Goal: Task Accomplishment & Management: Complete application form

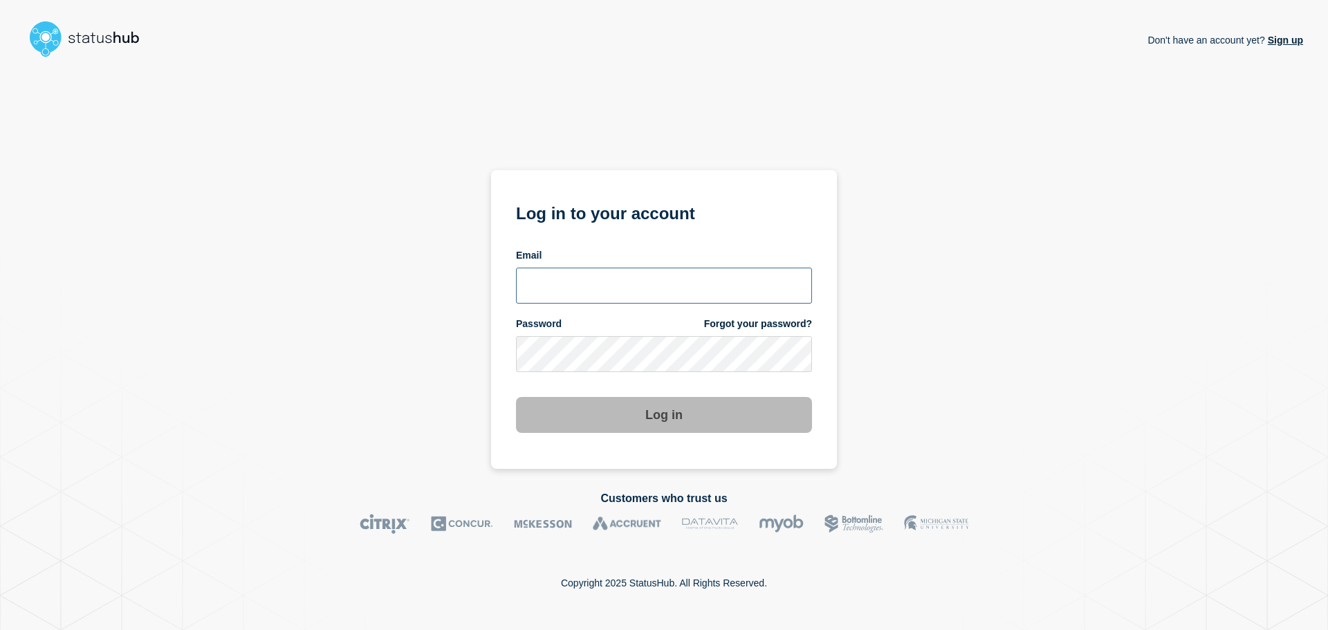
type input "[PERSON_NAME][EMAIL_ADDRESS][DOMAIN_NAME]"
click at [596, 426] on button "Log in" at bounding box center [664, 415] width 296 height 36
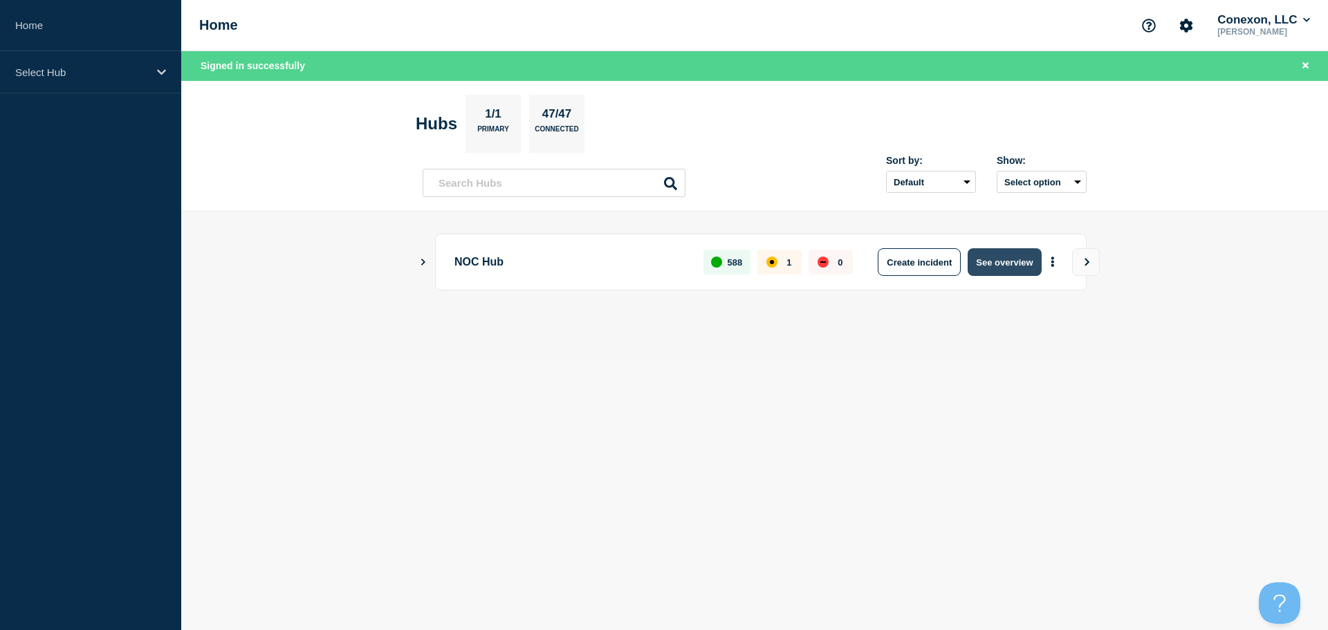
click at [1015, 261] on button "See overview" at bounding box center [1004, 262] width 73 height 28
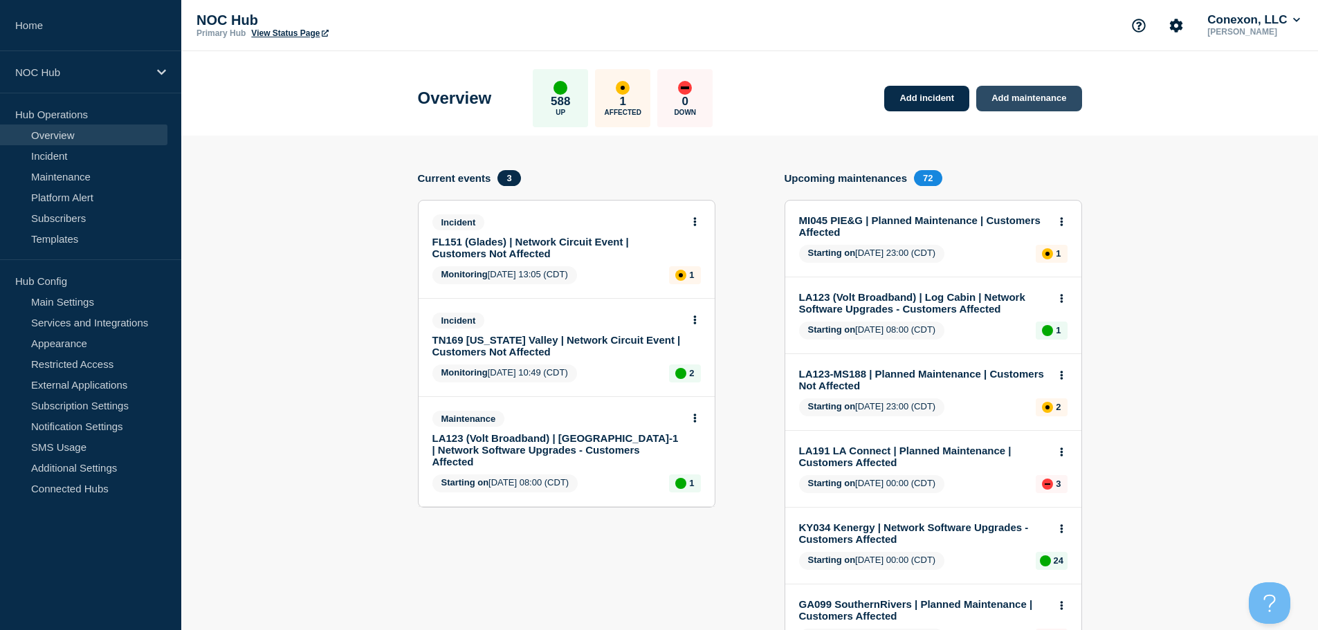
click at [1033, 101] on link "Add maintenance" at bounding box center [1028, 99] width 105 height 26
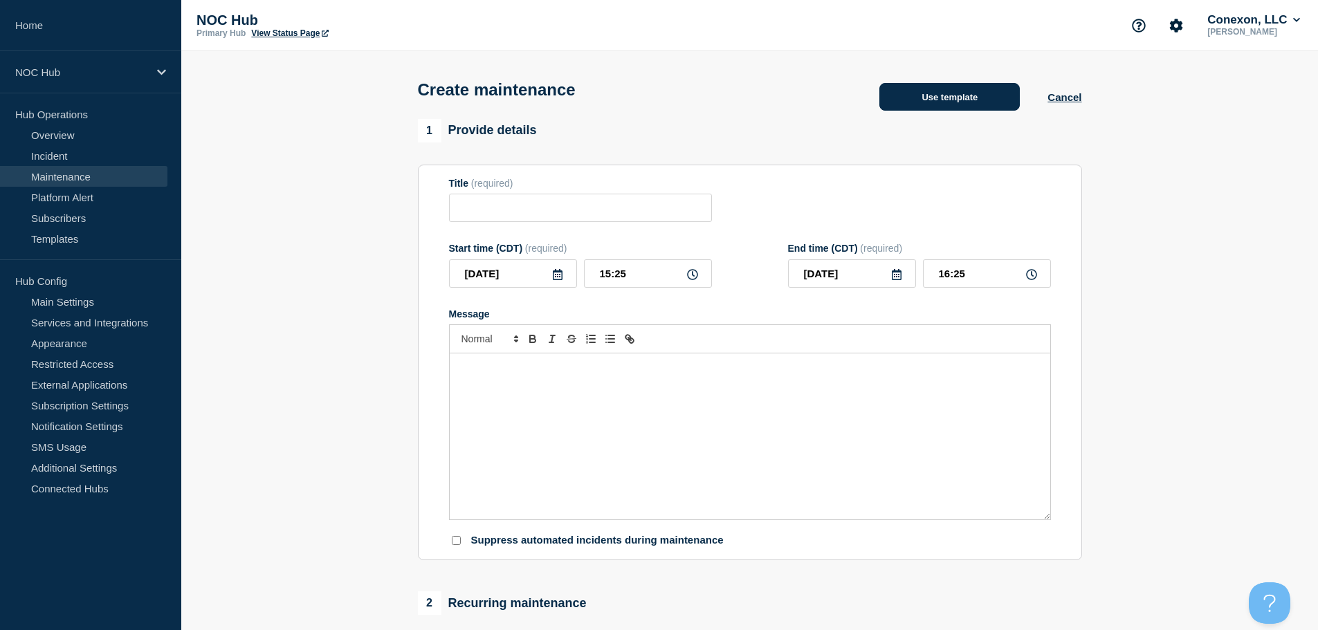
click at [956, 90] on button "Use template" at bounding box center [949, 97] width 140 height 28
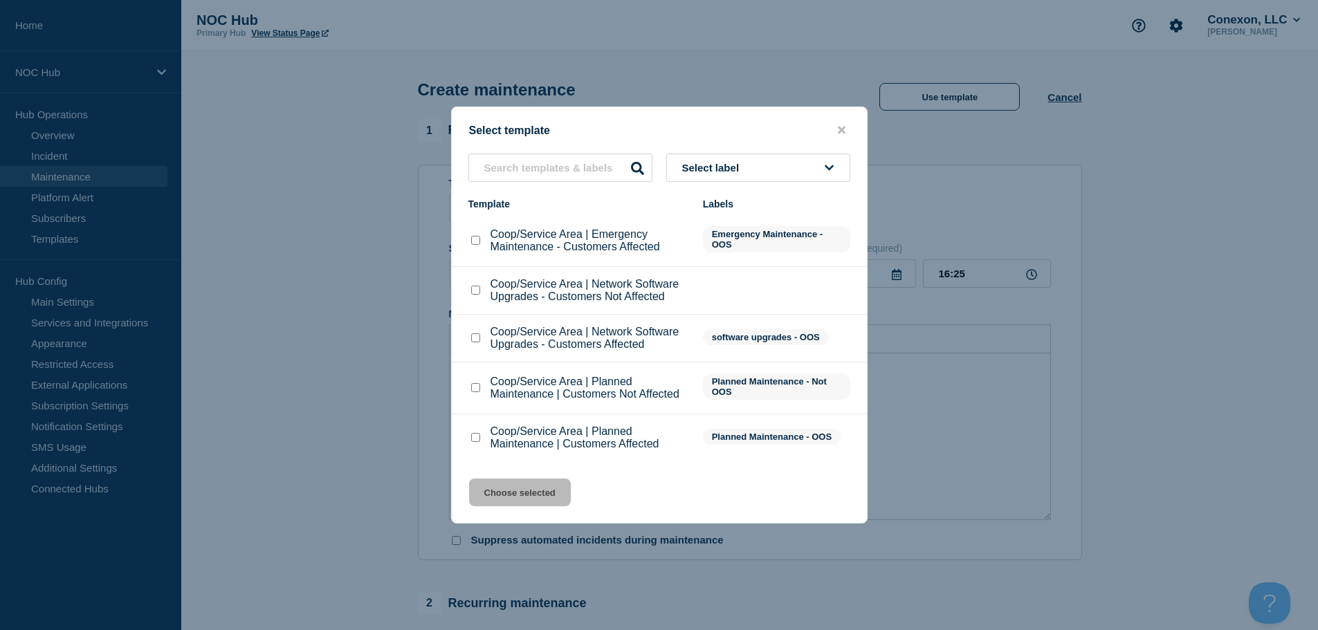
click at [476, 293] on input "Coop/Service Area | Network Software Upgrades - Customers Not Affected checkbox" at bounding box center [475, 290] width 9 height 9
checkbox input "true"
click at [526, 490] on button "Choose selected" at bounding box center [520, 493] width 102 height 28
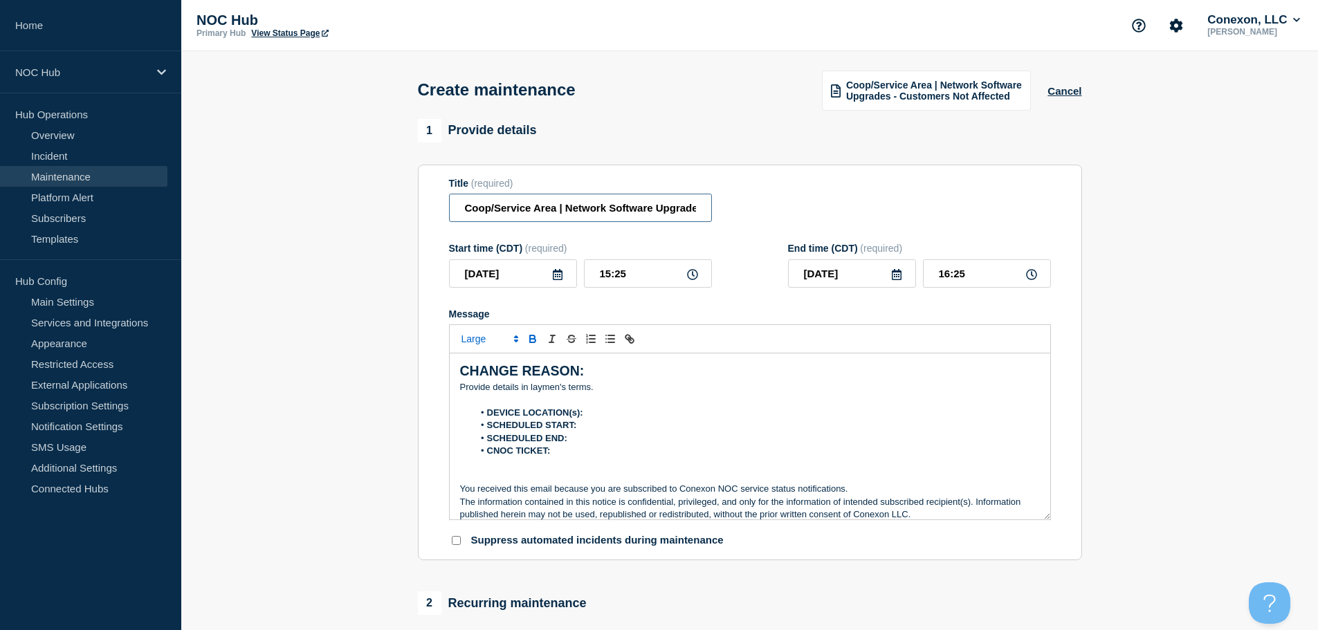
drag, startPoint x: 557, startPoint y: 213, endPoint x: 426, endPoint y: 217, distance: 130.8
click at [426, 217] on section "Title (required) Coop/Service Area | Network Software Upgrades - Customers Not …" at bounding box center [750, 363] width 664 height 396
type input "AR121 (Farmers) | Network Software Upgrades - Customers Not Affected"
drag, startPoint x: 636, startPoint y: 391, endPoint x: 407, endPoint y: 363, distance: 230.7
click at [407, 363] on section "1 Provide details Title (required) AR121 (Farmers) | Network Software Upgrades …" at bounding box center [749, 599] width 1136 height 960
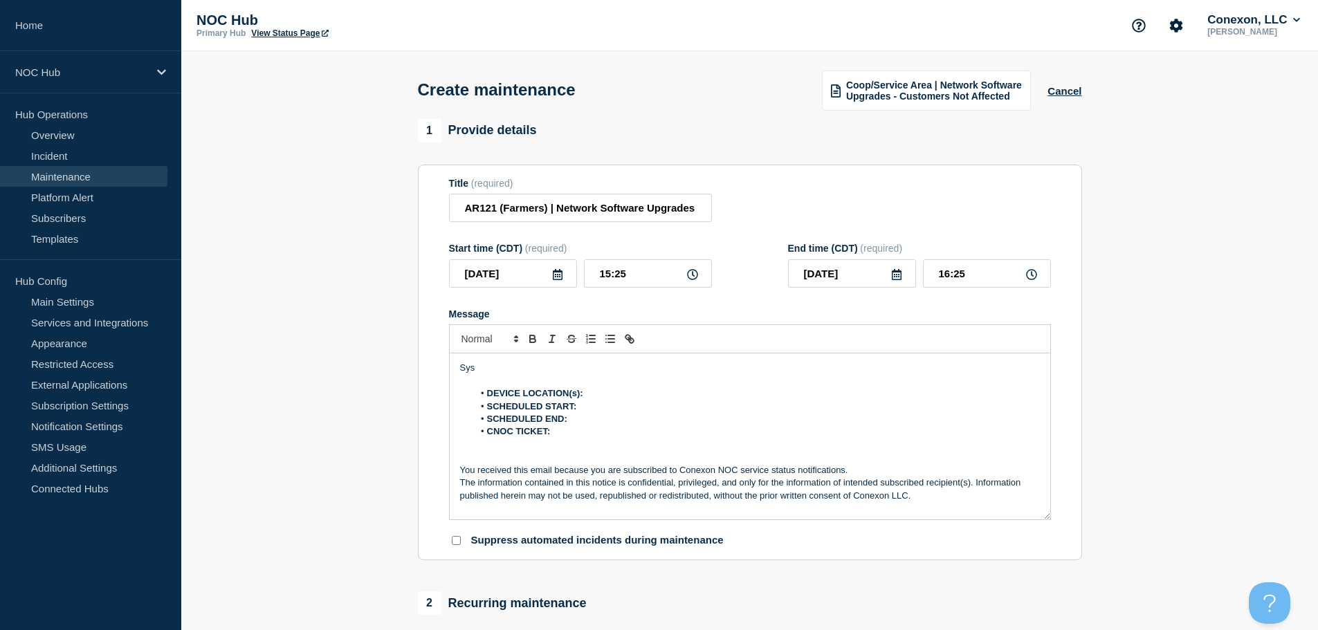
click at [509, 371] on p "Sys" at bounding box center [750, 368] width 580 height 12
drag, startPoint x: 509, startPoint y: 371, endPoint x: 459, endPoint y: 371, distance: 50.5
click at [459, 371] on div "Sys DEVICE LOCATION(s): SCHEDULED START: SCHEDULED END: CNOC TICKET: You receiv…" at bounding box center [750, 436] width 600 height 166
click at [630, 395] on li "DEVICE LOCATION(s):" at bounding box center [756, 393] width 566 height 12
click at [639, 413] on li "SCHEDULED START:" at bounding box center [756, 406] width 566 height 12
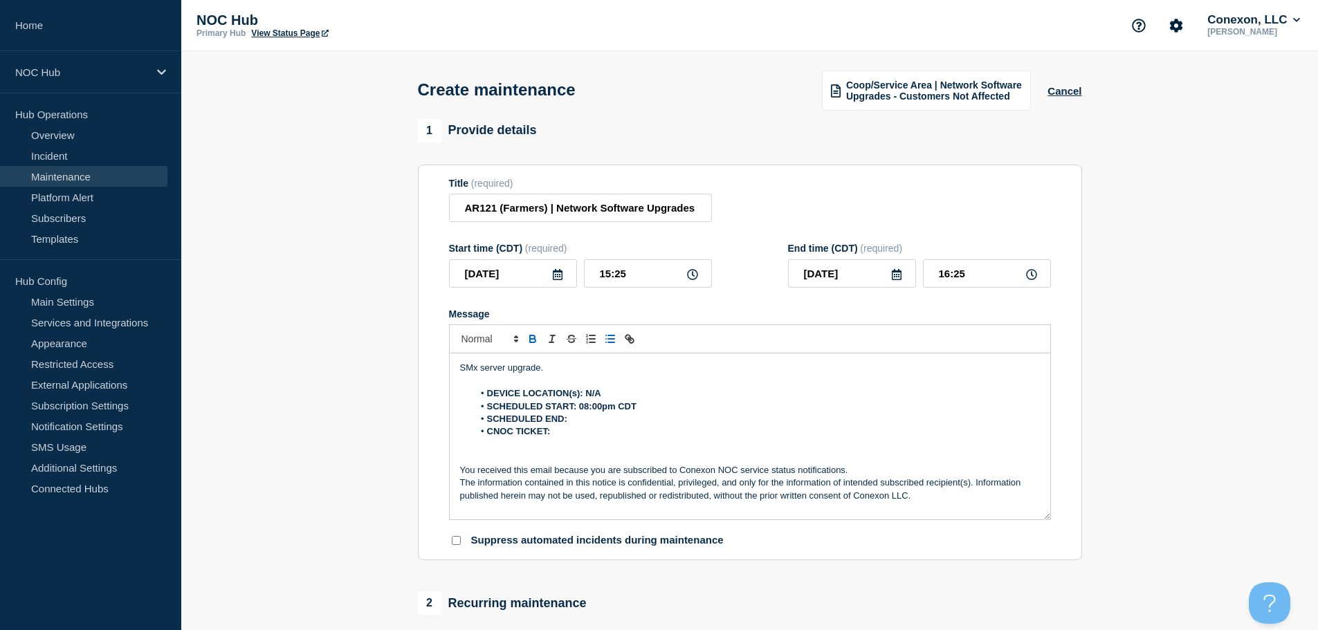
click at [607, 422] on li "SCHEDULED END:" at bounding box center [756, 419] width 566 height 12
drag, startPoint x: 589, startPoint y: 410, endPoint x: 604, endPoint y: 410, distance: 15.2
click at [589, 409] on strong "SCHEDULED START: 08:00pm CDT" at bounding box center [561, 406] width 149 height 10
click at [578, 424] on strong "SCHEDULED END: 10:00pm CDT" at bounding box center [557, 419] width 140 height 10
click at [584, 412] on strong "SCHEDULED START: 06:00pm CDT" at bounding box center [561, 406] width 149 height 10
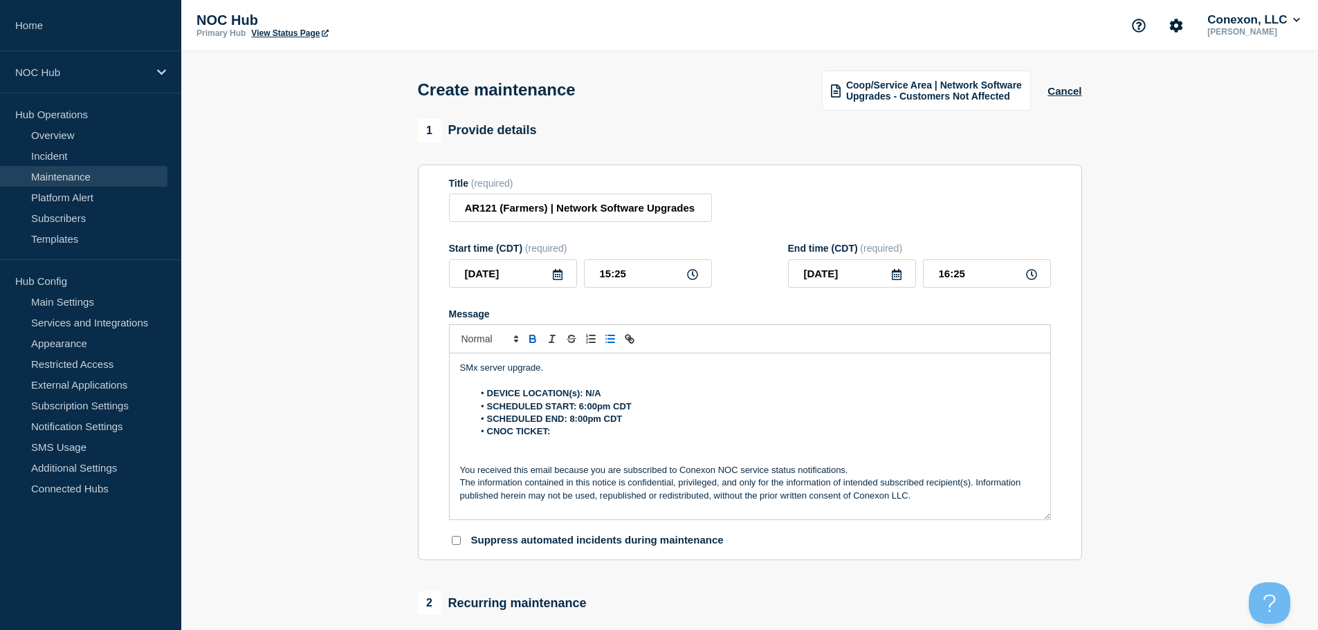
click at [745, 420] on li "SCHEDULED END: 8:00pm CDT" at bounding box center [756, 419] width 566 height 12
click at [619, 438] on li "CNOC TICKET:" at bounding box center [756, 431] width 566 height 12
click at [616, 437] on li "CNOC TICKET:" at bounding box center [756, 431] width 566 height 12
drag, startPoint x: 583, startPoint y: 435, endPoint x: 561, endPoint y: 435, distance: 22.1
click at [562, 435] on strong "CNOC TICKET: CNOC-24904" at bounding box center [547, 431] width 120 height 10
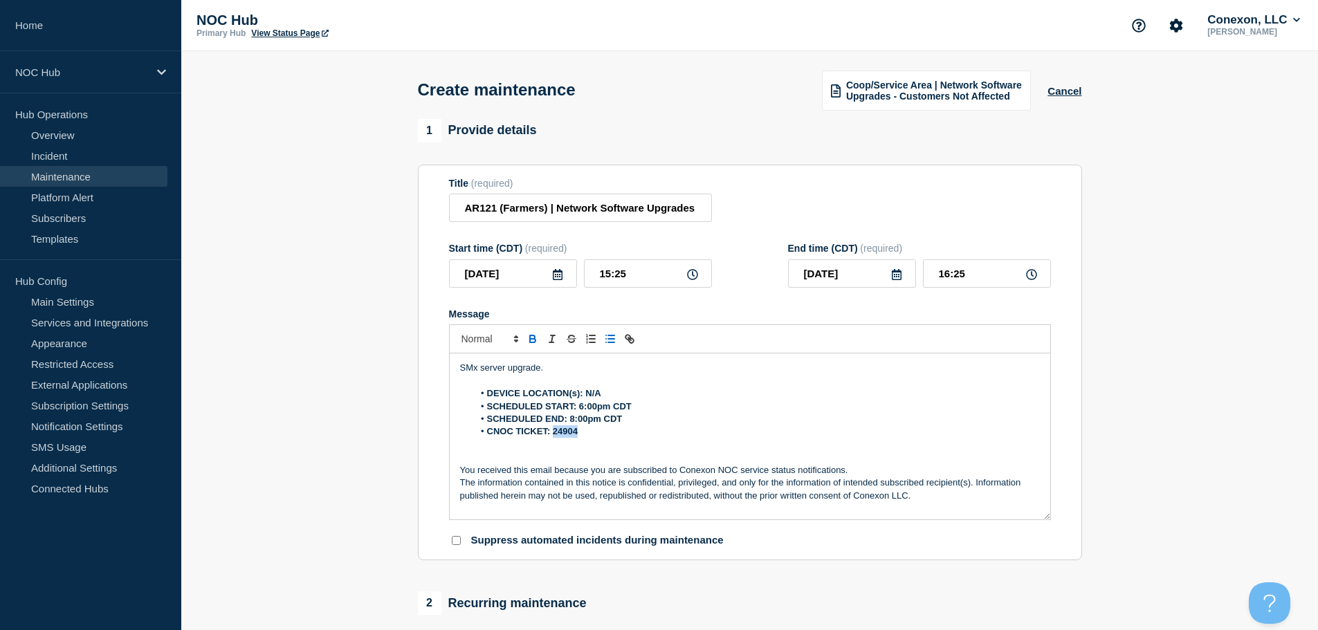
drag, startPoint x: 601, startPoint y: 432, endPoint x: 552, endPoint y: 432, distance: 49.1
click at [552, 432] on li "CNOC TICKET: 24904" at bounding box center [756, 431] width 566 height 12
drag, startPoint x: 631, startPoint y: 424, endPoint x: 570, endPoint y: 427, distance: 61.7
click at [570, 425] on li "SCHEDULED END: 8:00pm CDT" at bounding box center [756, 419] width 566 height 12
drag, startPoint x: 638, startPoint y: 409, endPoint x: 580, endPoint y: 411, distance: 58.1
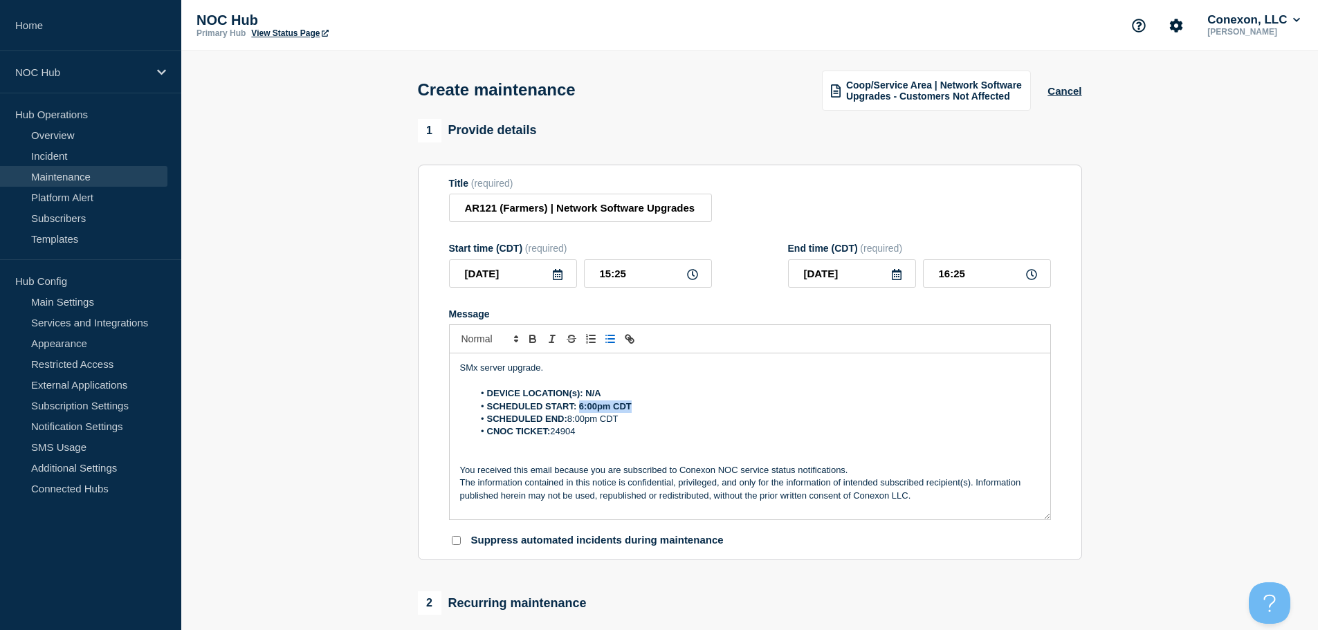
click at [580, 411] on li "SCHEDULED START: 6:00pm CDT" at bounding box center [756, 406] width 566 height 12
drag, startPoint x: 609, startPoint y: 401, endPoint x: 587, endPoint y: 401, distance: 22.8
click at [587, 400] on li "DEVICE LOCATION(s): N/A" at bounding box center [756, 393] width 566 height 12
click at [651, 413] on li "SCHEDULED START: 6:00pm CDT" at bounding box center [756, 406] width 566 height 12
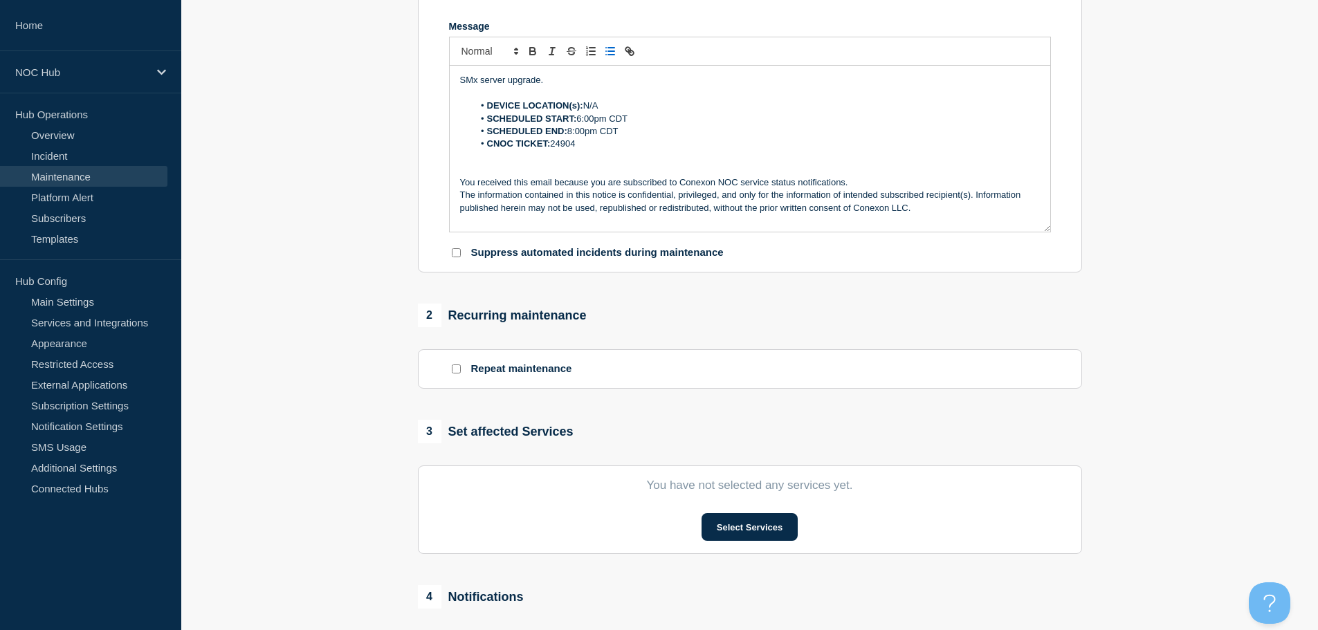
scroll to position [484, 0]
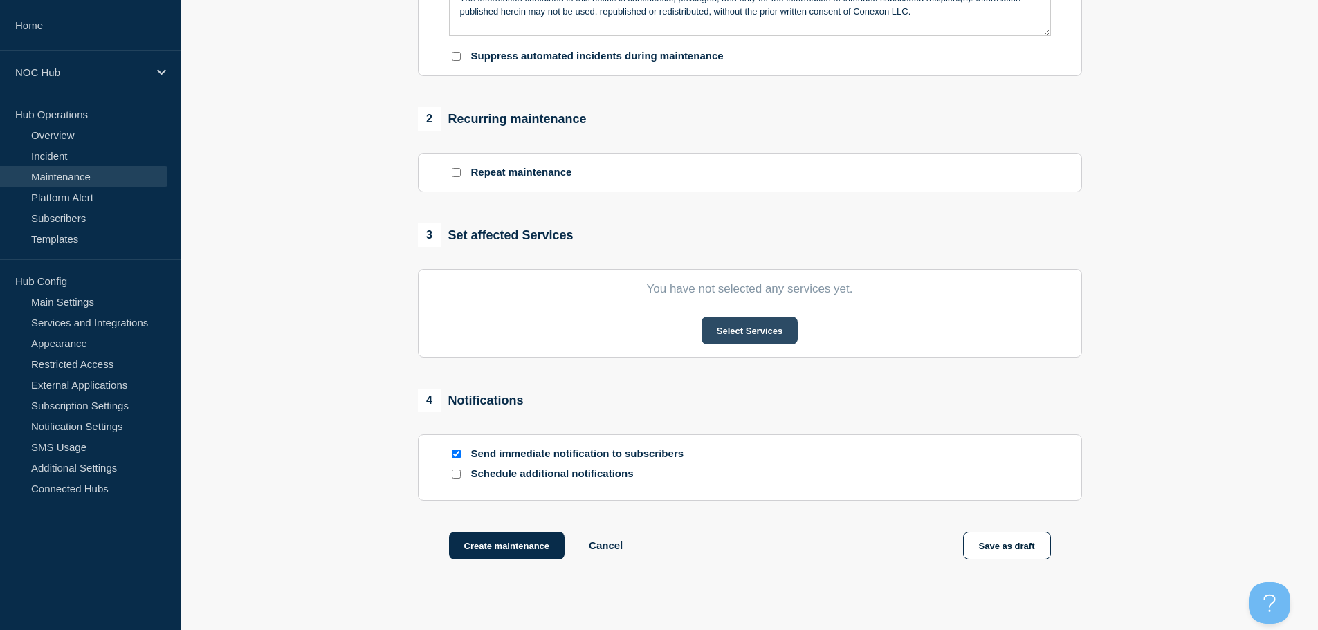
click at [735, 342] on button "Select Services" at bounding box center [749, 331] width 96 height 28
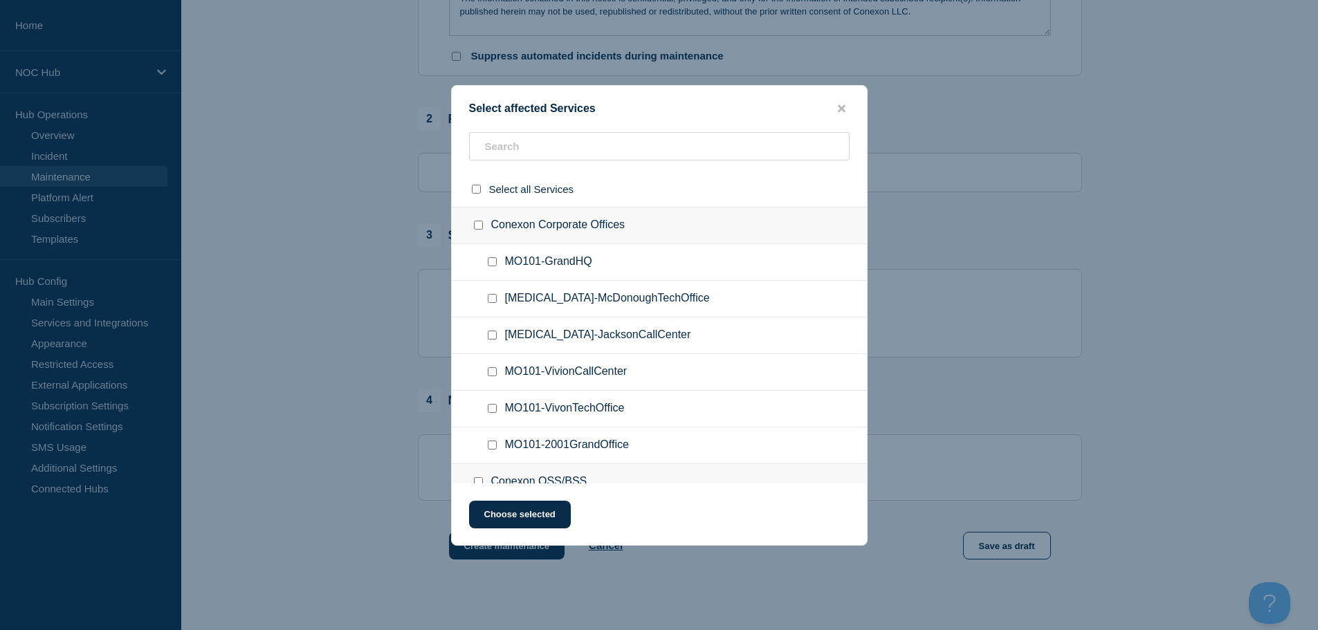
click at [548, 290] on ul "[MEDICAL_DATA]-McDonoughTechOffice" at bounding box center [659, 299] width 415 height 37
click at [535, 151] on input "text" at bounding box center [659, 146] width 380 height 28
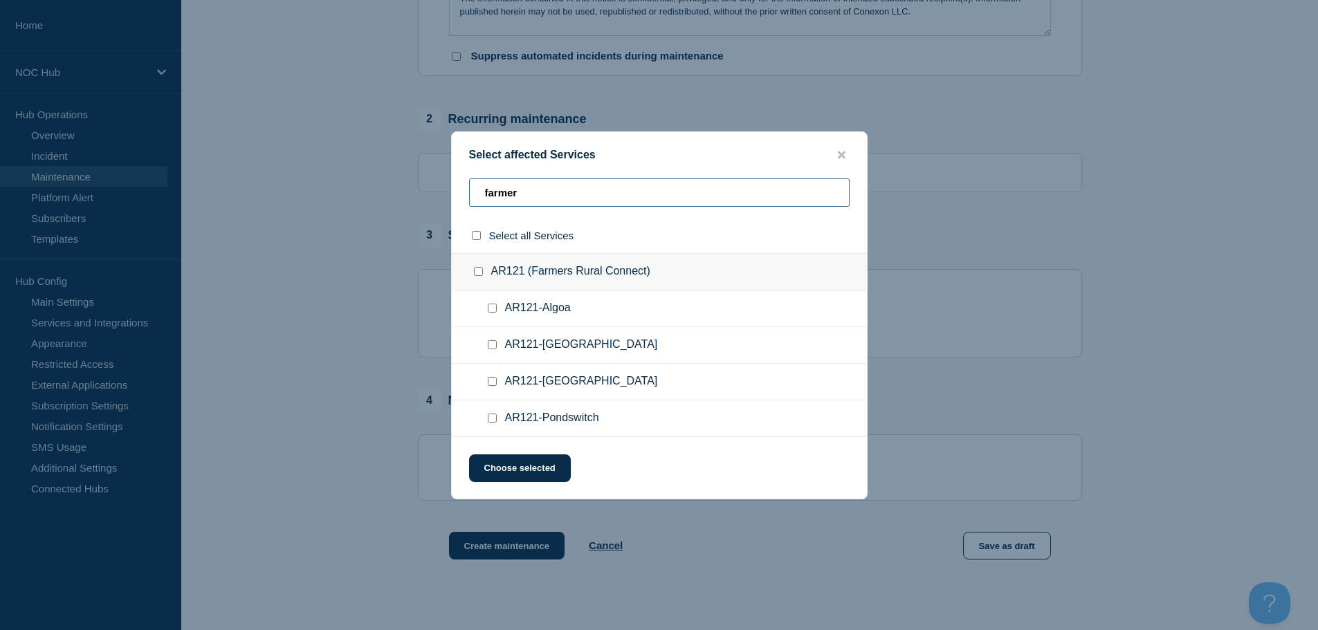
type input "farmer"
click at [477, 275] on input "AR121 (Farmers Rural Connect) checkbox" at bounding box center [478, 271] width 9 height 9
checkbox input "true"
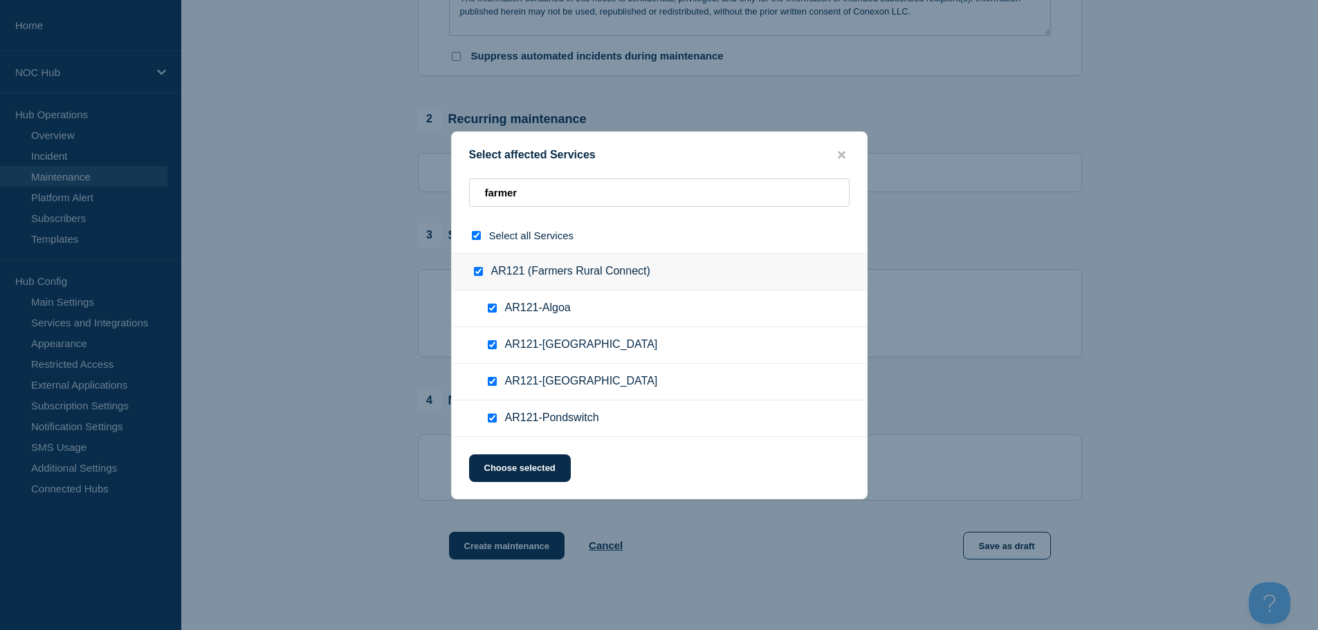
checkbox input "true"
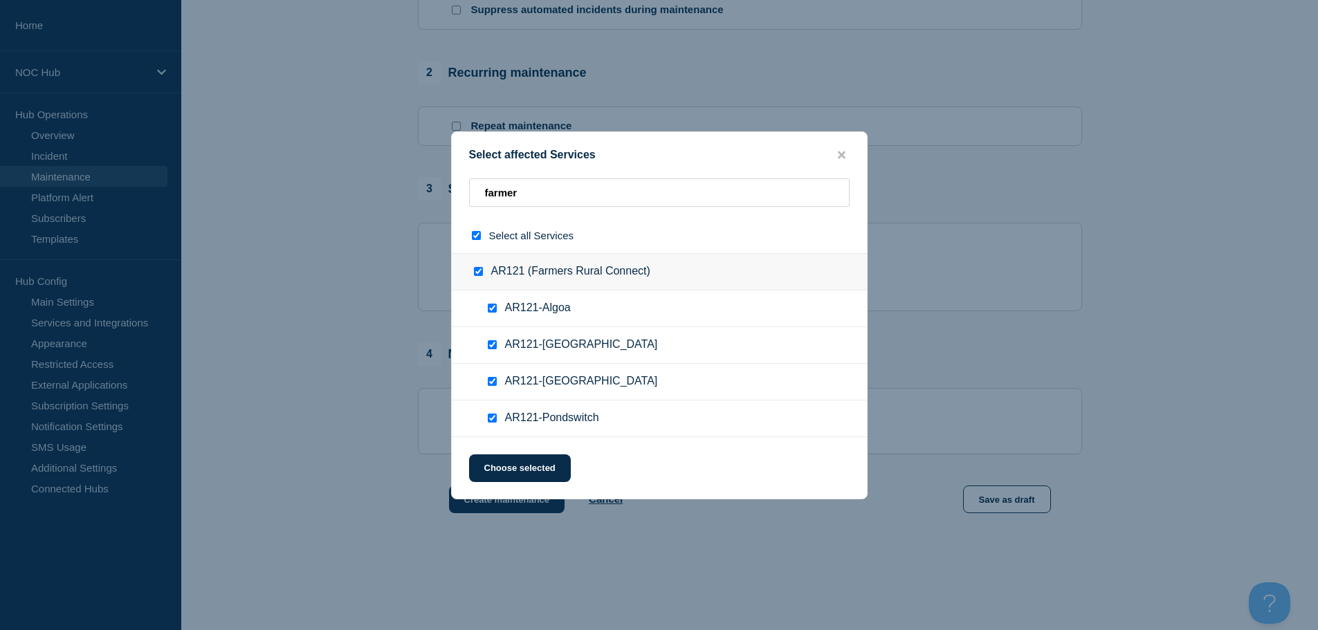
scroll to position [576, 0]
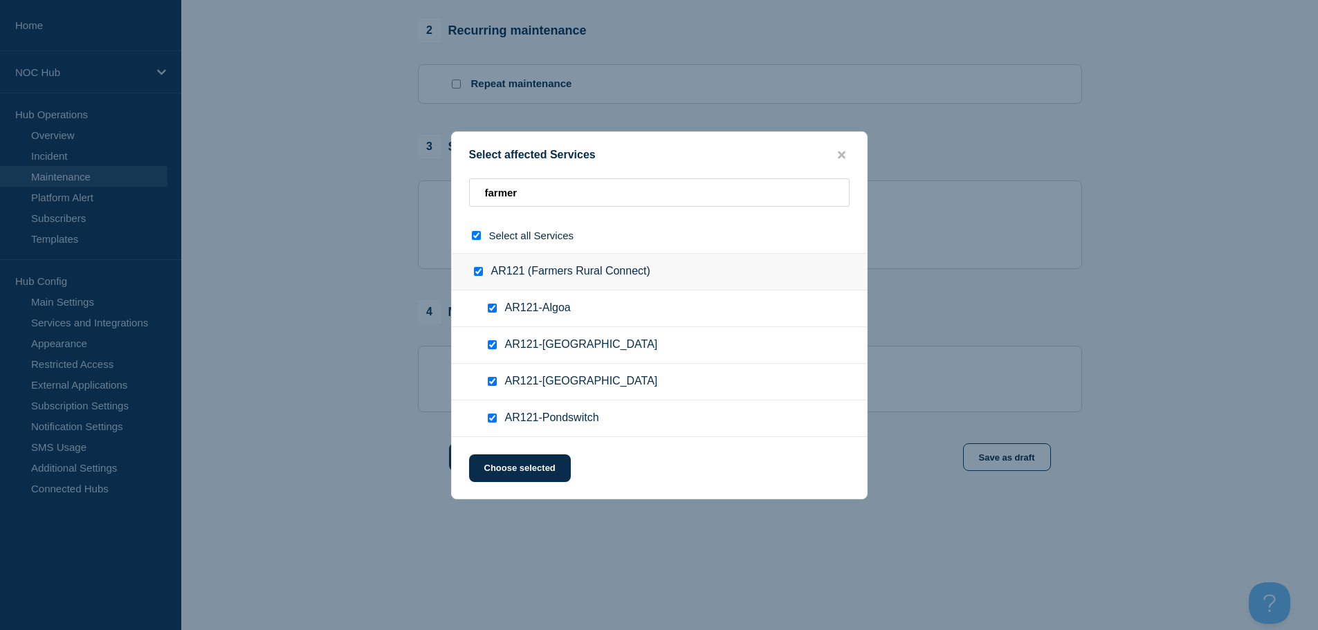
click at [492, 315] on div at bounding box center [495, 309] width 20 height 14
click at [492, 311] on input "AR121-Algoa checkbox" at bounding box center [492, 308] width 9 height 9
checkbox input "false"
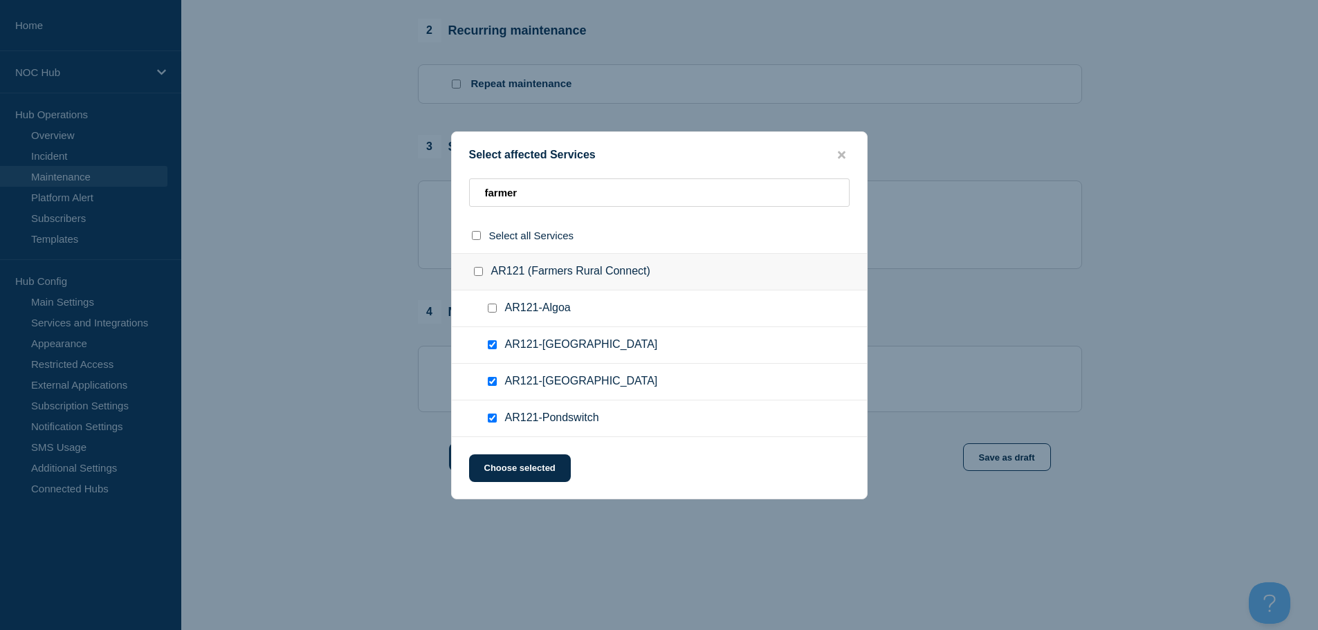
click at [496, 348] on input "AR121-Coffeeville checkbox" at bounding box center [492, 344] width 9 height 9
checkbox input "false"
click at [498, 379] on div at bounding box center [495, 382] width 20 height 14
click at [498, 412] on div at bounding box center [495, 419] width 20 height 14
click at [499, 423] on div at bounding box center [495, 419] width 20 height 14
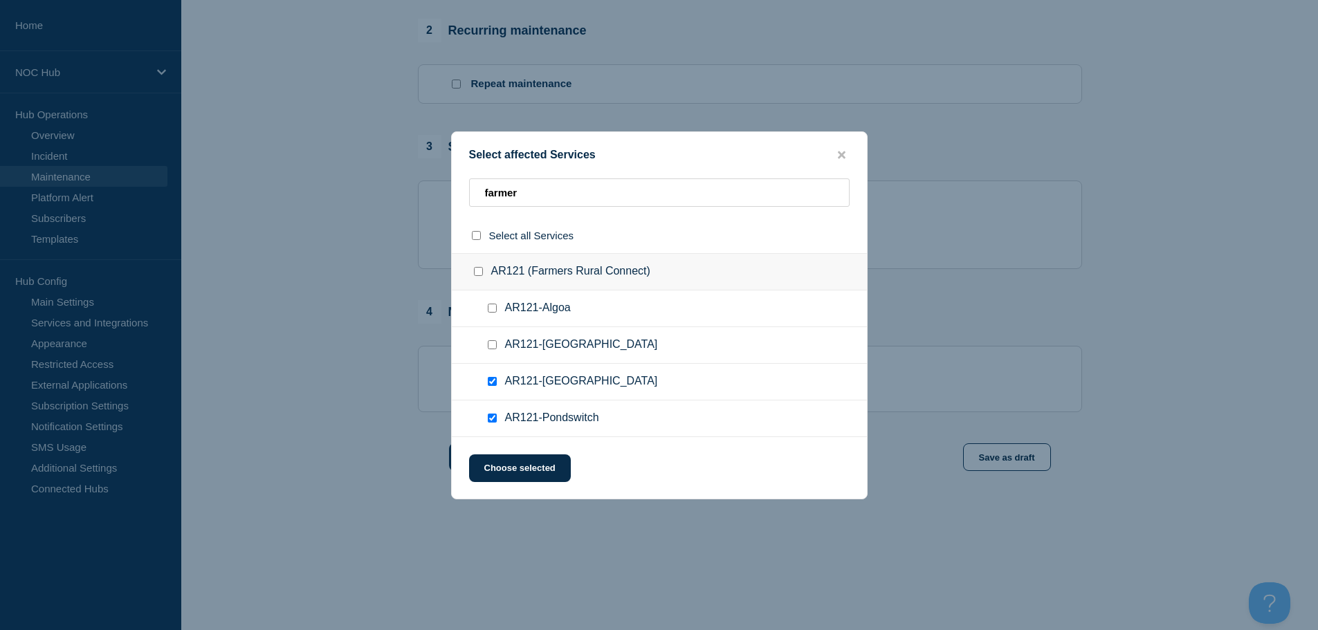
click at [492, 416] on input "AR121-Pondswitch checkbox" at bounding box center [492, 418] width 9 height 9
checkbox input "false"
click at [492, 387] on div at bounding box center [495, 382] width 20 height 14
click at [492, 400] on ul "AR121-[GEOGRAPHIC_DATA]" at bounding box center [659, 418] width 415 height 37
click at [494, 378] on input "AR121-Newport checkbox" at bounding box center [492, 381] width 9 height 9
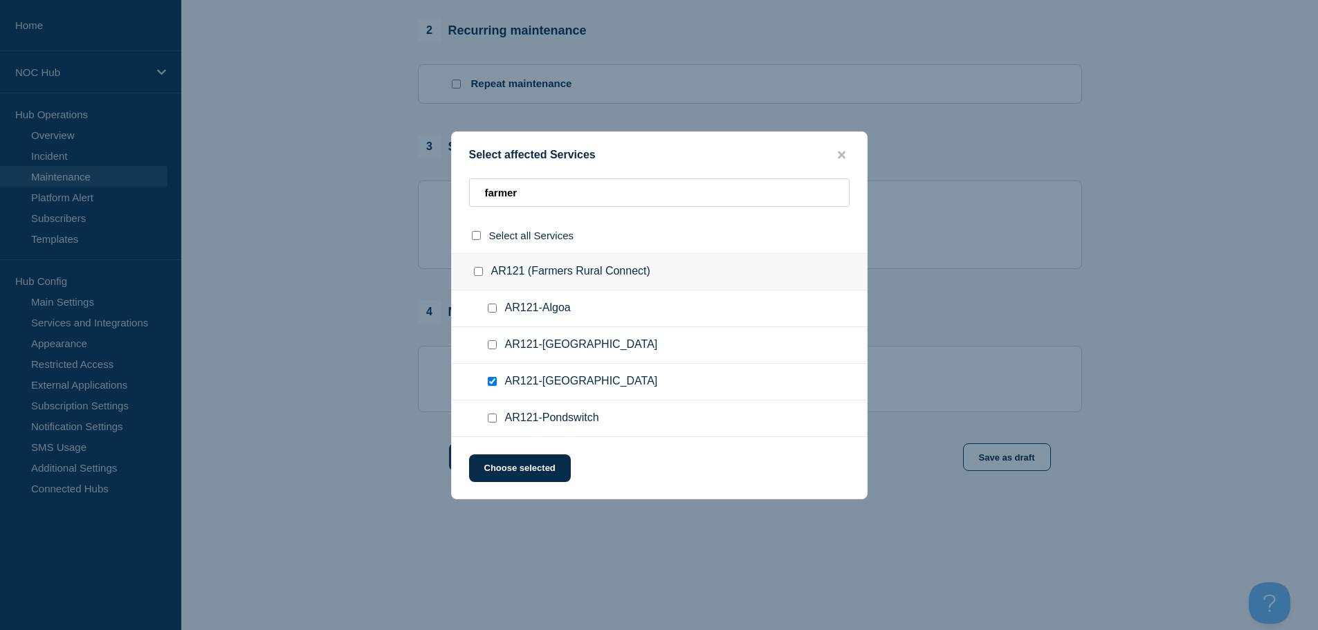
checkbox input "false"
click at [542, 205] on input "farmer" at bounding box center [659, 192] width 380 height 28
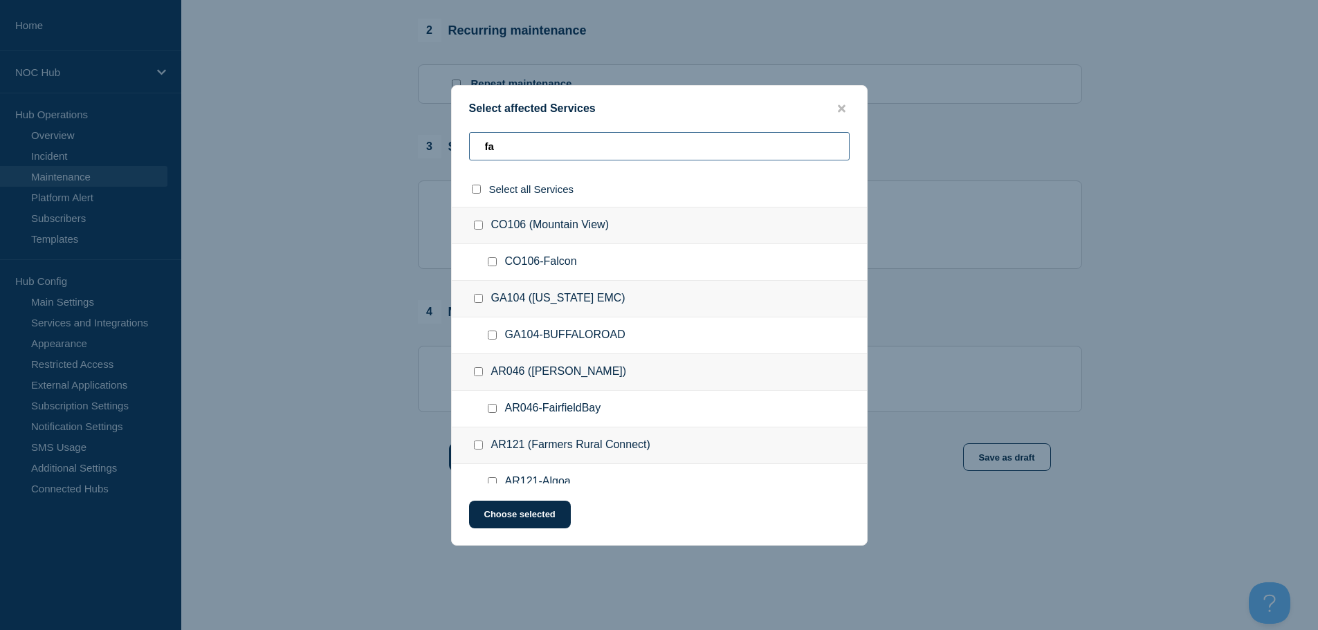
type input "f"
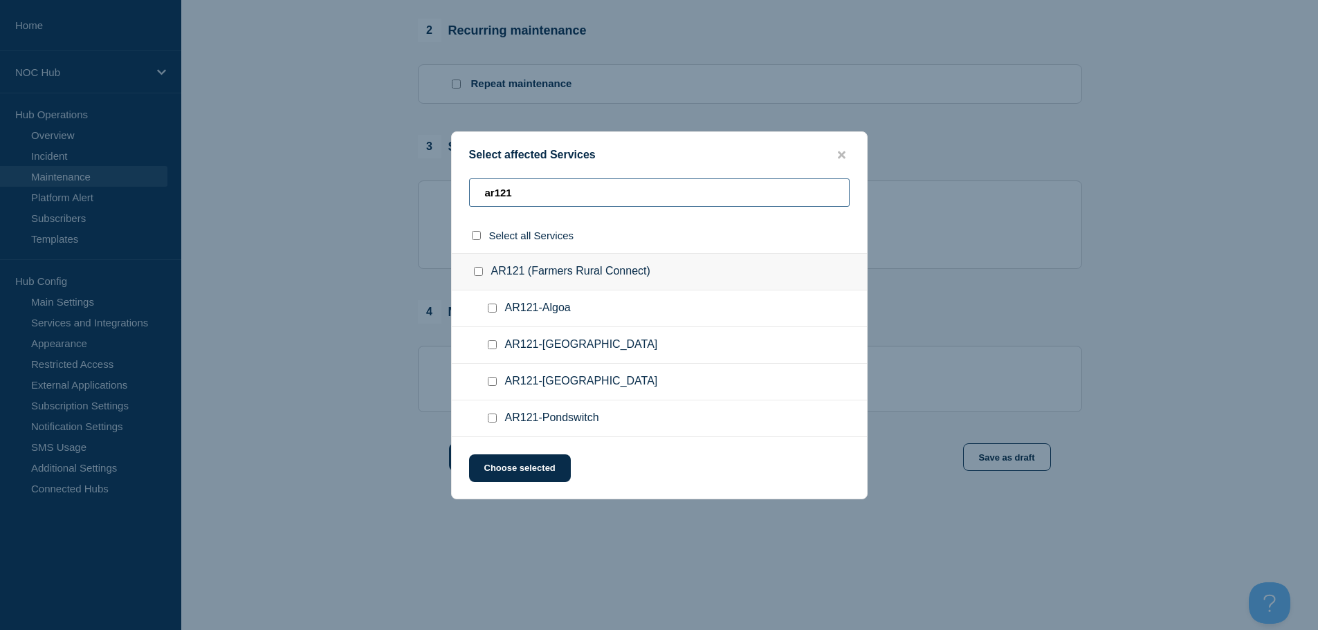
type input "ar121"
click at [477, 275] on input "AR121 (Farmers Rural Connect) checkbox" at bounding box center [478, 271] width 9 height 9
checkbox input "true"
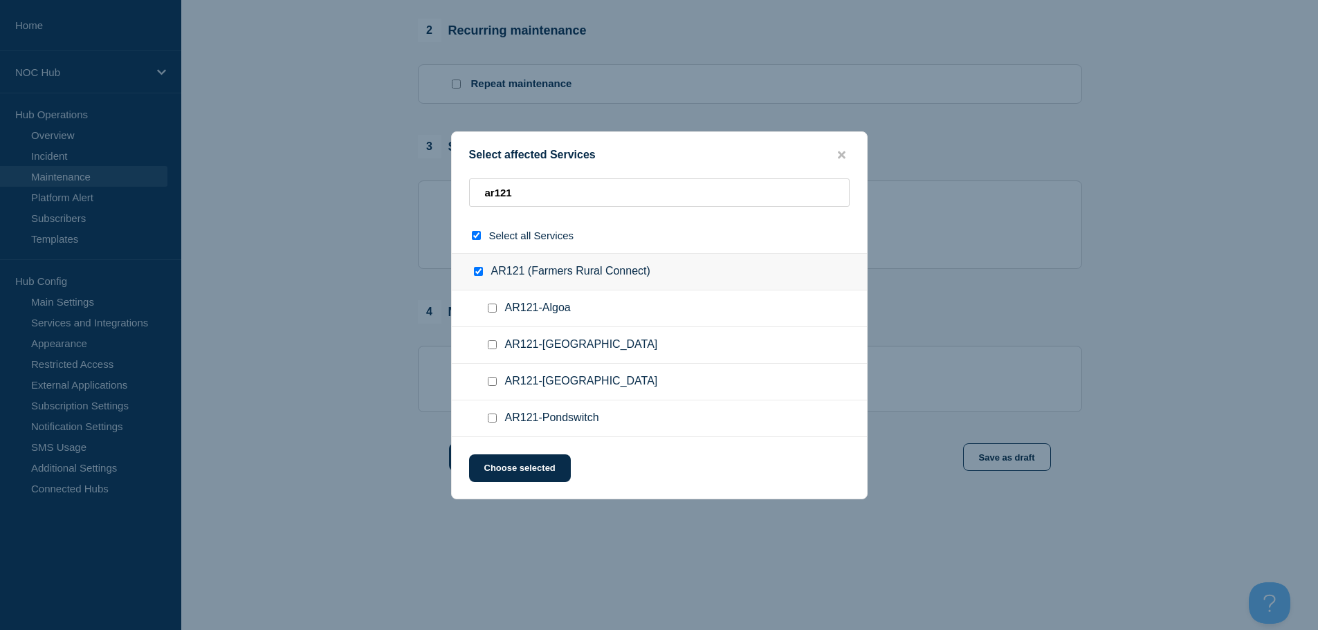
checkbox input "true"
click at [542, 474] on button "Choose selected" at bounding box center [520, 468] width 102 height 28
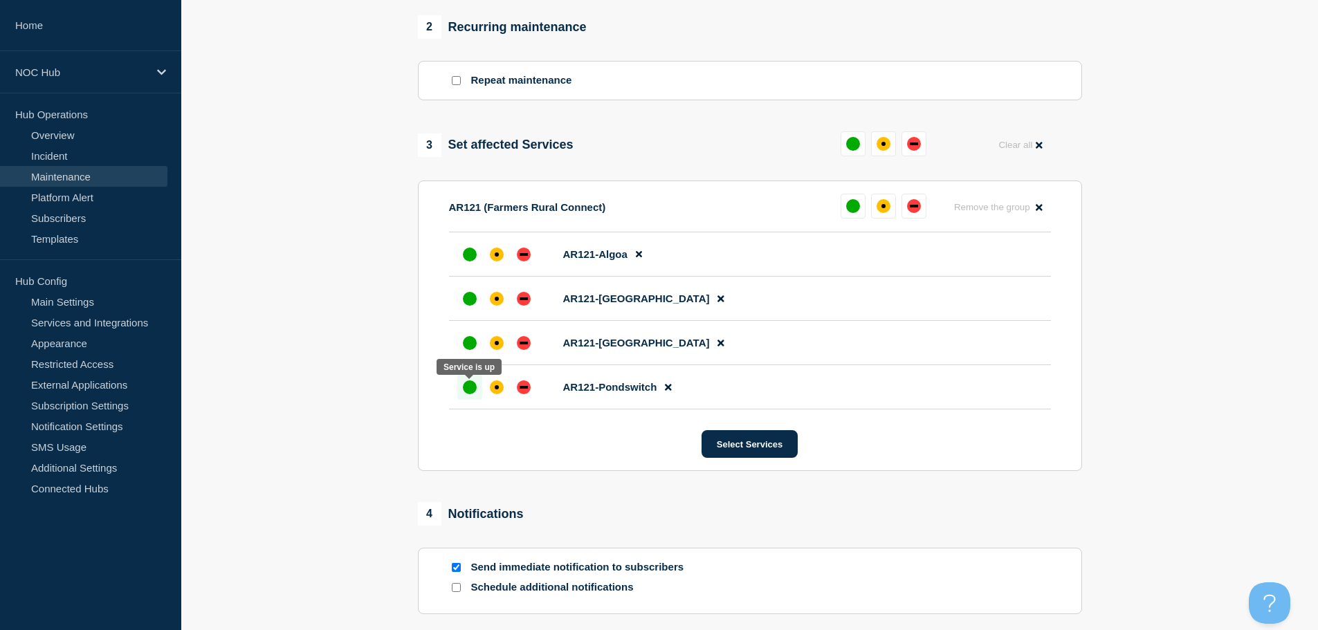
click at [469, 398] on div at bounding box center [469, 387] width 25 height 25
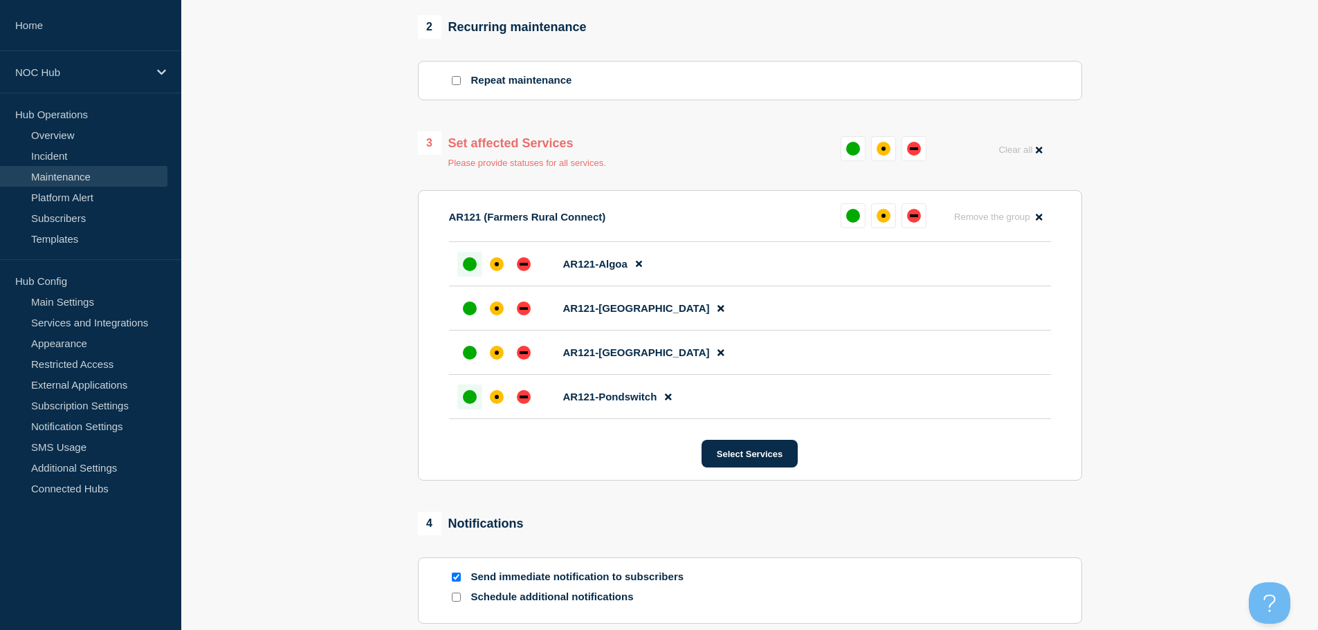
click at [472, 277] on div at bounding box center [469, 264] width 25 height 25
click at [477, 311] on div at bounding box center [469, 308] width 25 height 25
click at [474, 353] on div "up" at bounding box center [470, 353] width 14 height 14
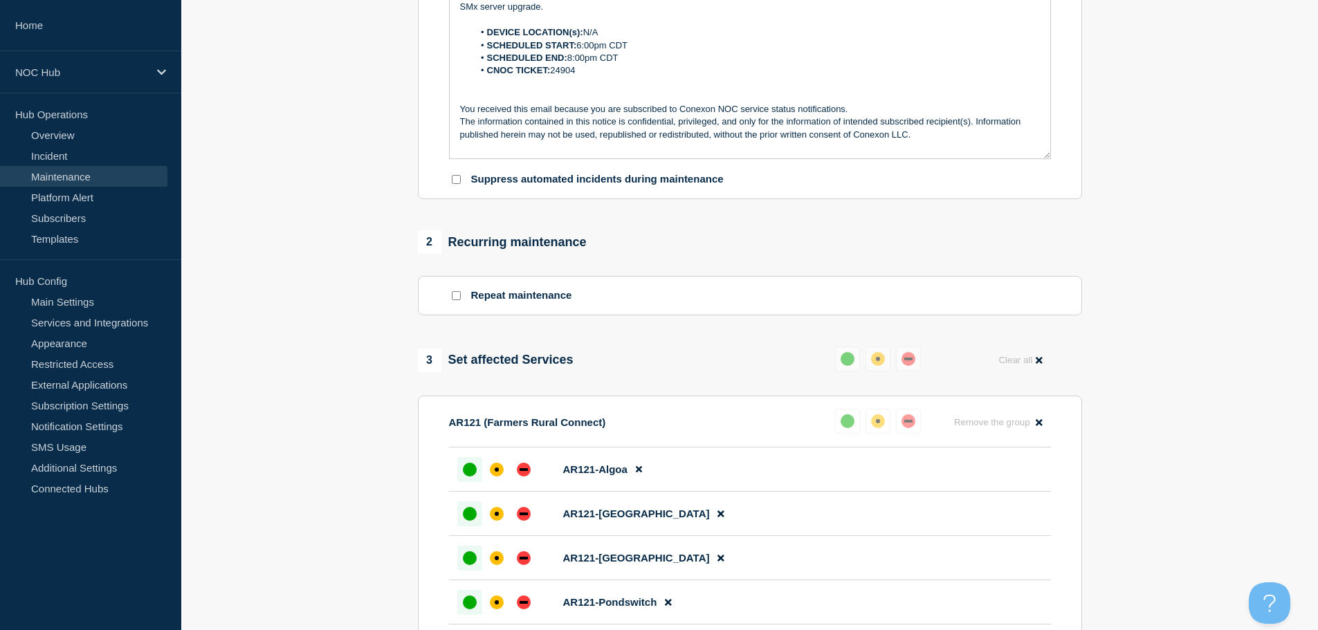
scroll to position [161, 0]
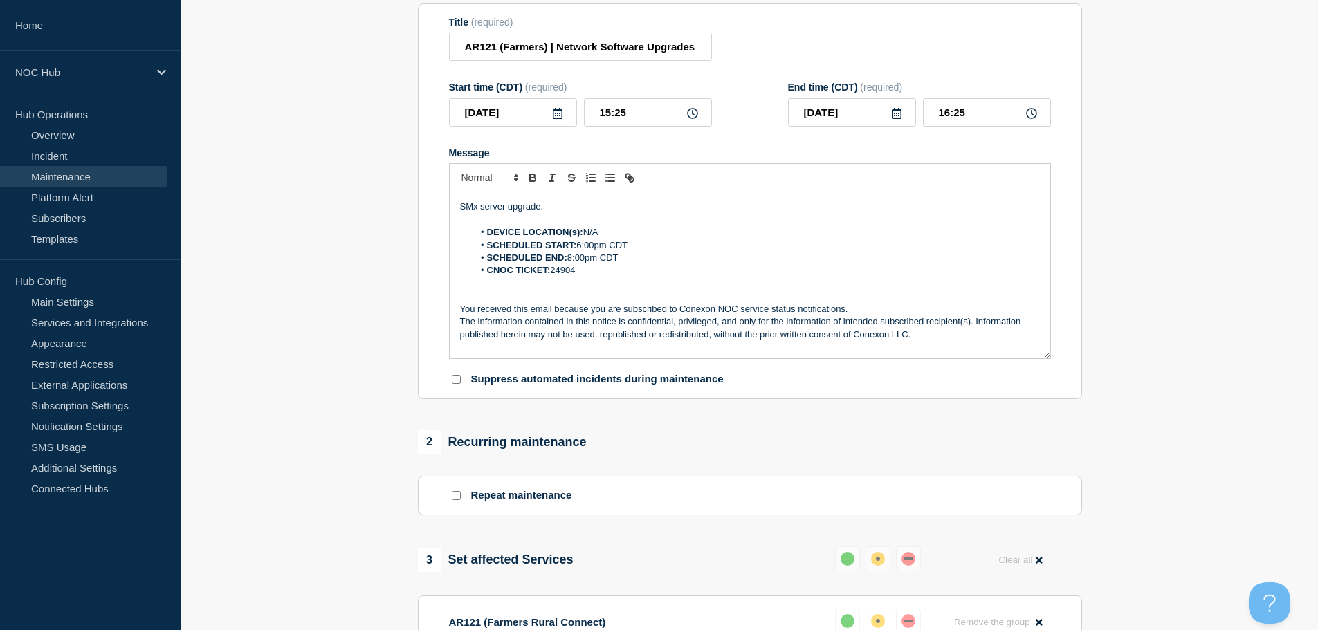
click at [588, 213] on p "SMx server upgrade." at bounding box center [750, 207] width 580 height 12
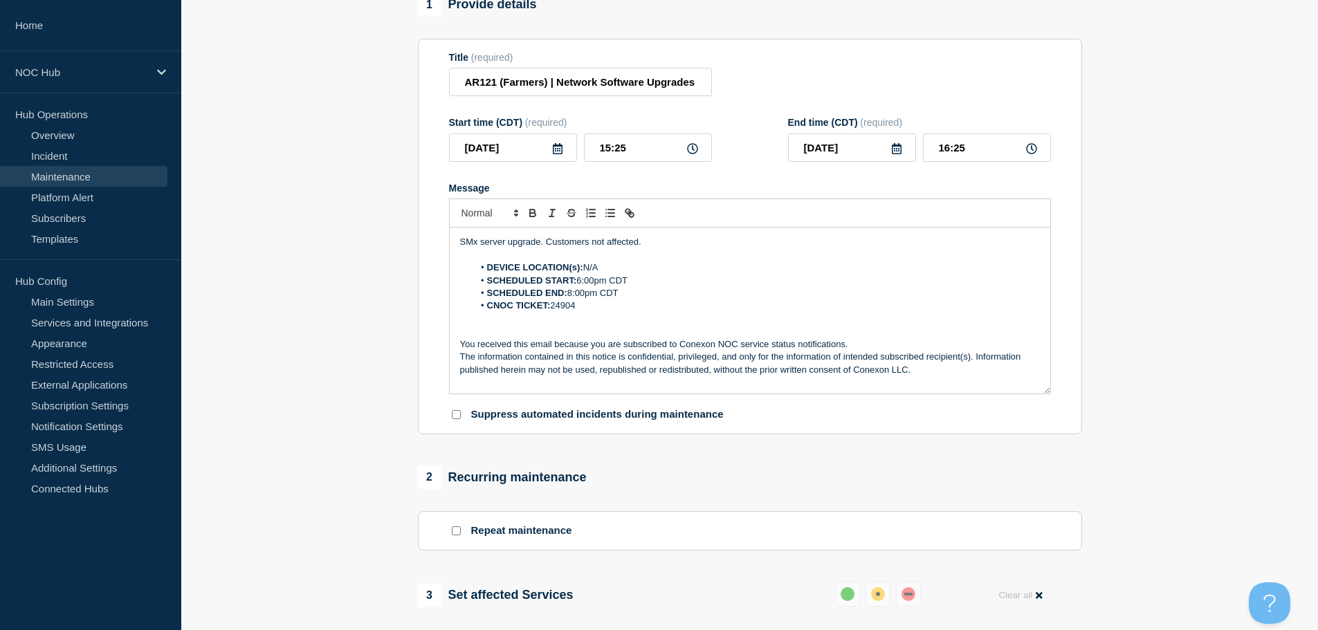
scroll to position [92, 0]
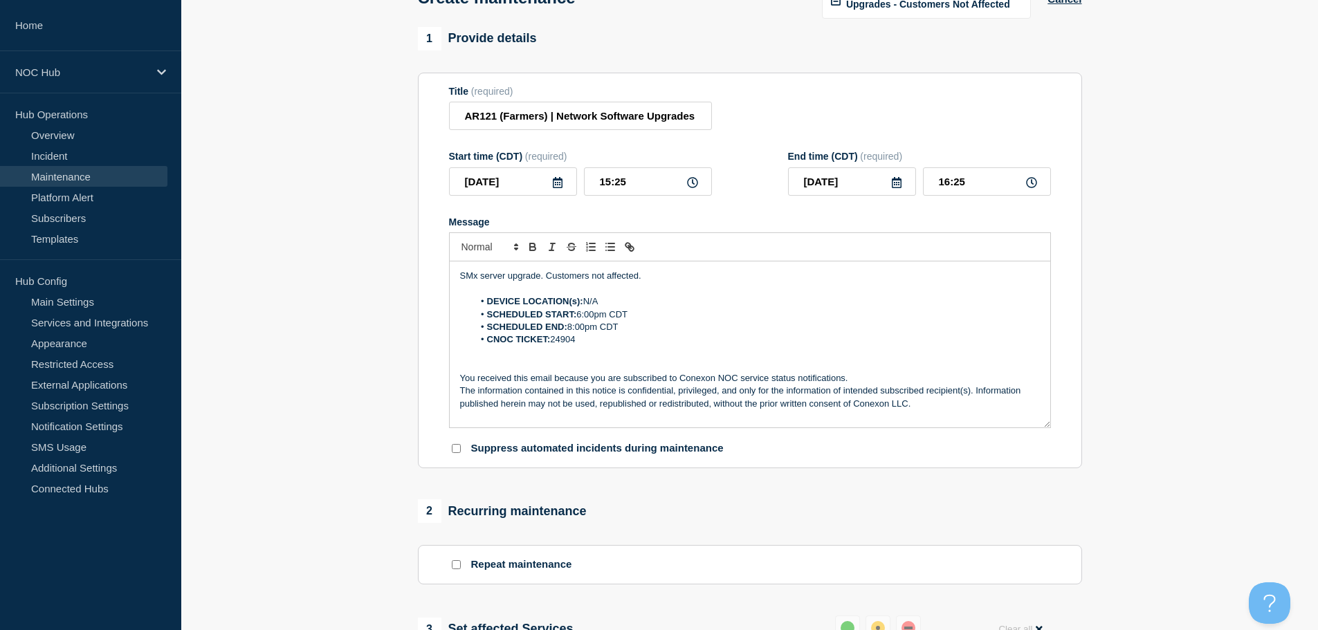
click at [555, 187] on icon at bounding box center [557, 182] width 11 height 11
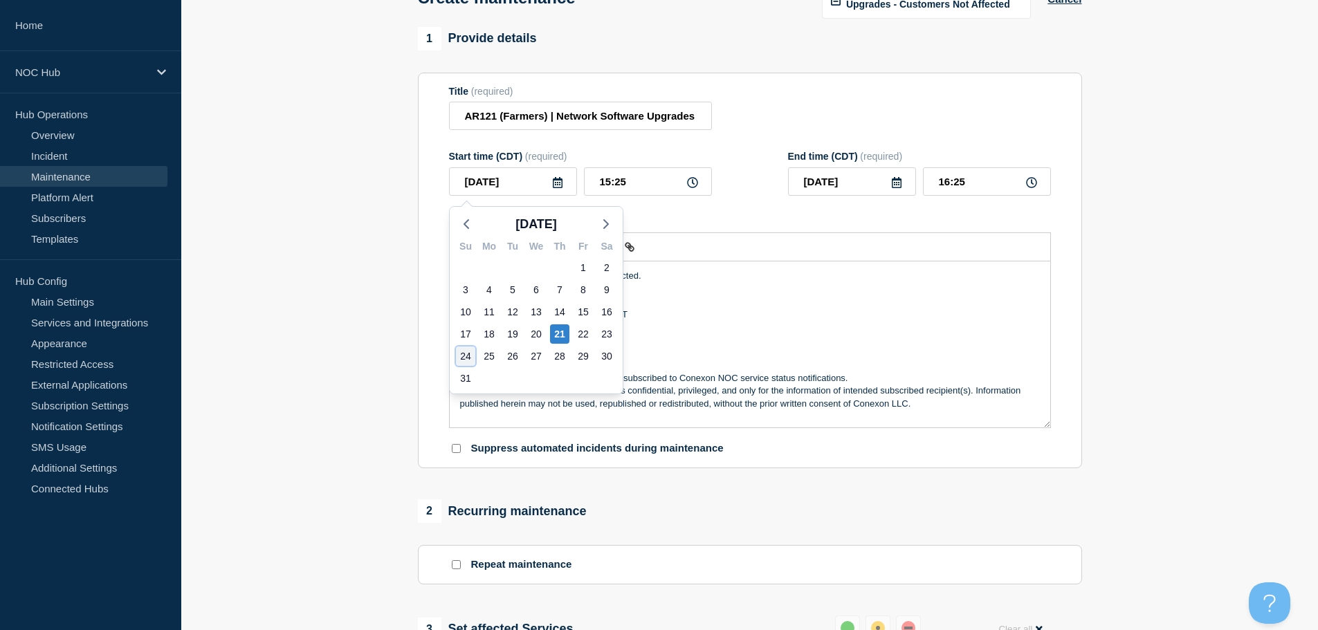
click at [463, 351] on div "24" at bounding box center [465, 356] width 19 height 19
type input "[DATE]"
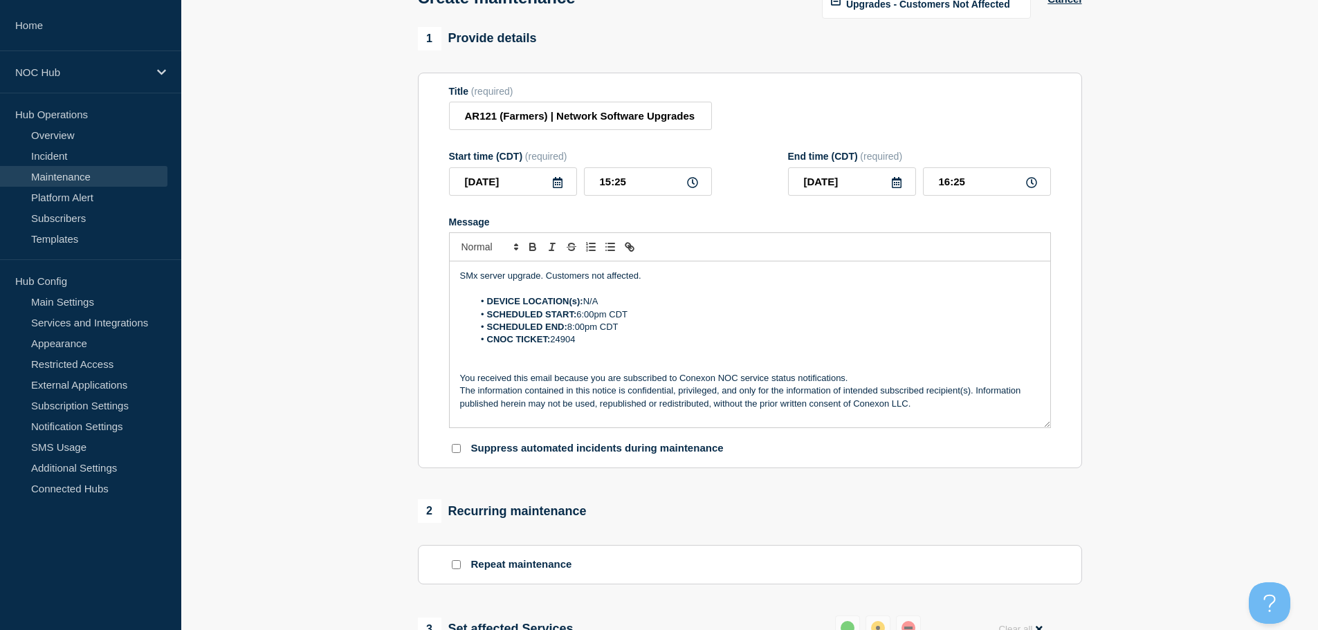
click at [687, 186] on icon at bounding box center [692, 182] width 11 height 11
click at [699, 187] on input "15:25" at bounding box center [648, 181] width 128 height 28
click at [692, 187] on icon at bounding box center [692, 182] width 11 height 11
drag, startPoint x: 644, startPoint y: 183, endPoint x: 578, endPoint y: 183, distance: 65.7
click at [578, 183] on div "2025-08-24 15:25" at bounding box center [580, 181] width 263 height 28
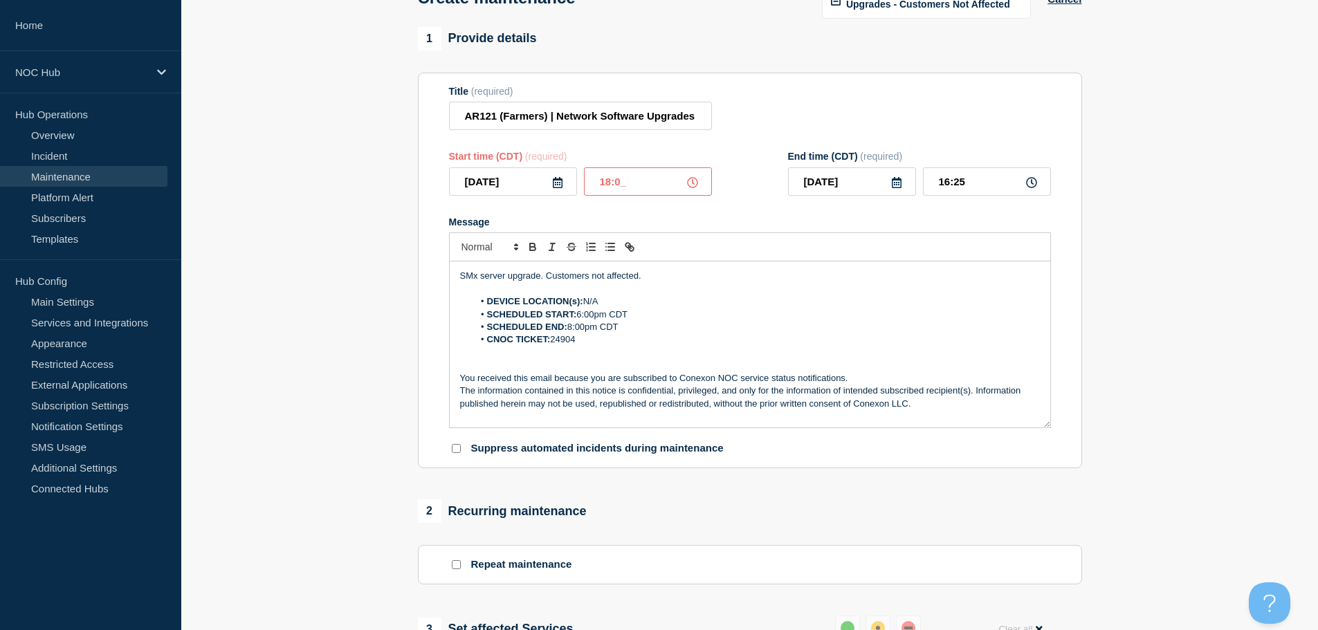
type input "18:00"
click at [982, 192] on input "19:00" at bounding box center [987, 181] width 128 height 28
type input "20:00"
click at [1155, 284] on section "1 Provide details Title (required) AR121 (Farmers) | Network Software Upgrades …" at bounding box center [749, 609] width 1136 height 1165
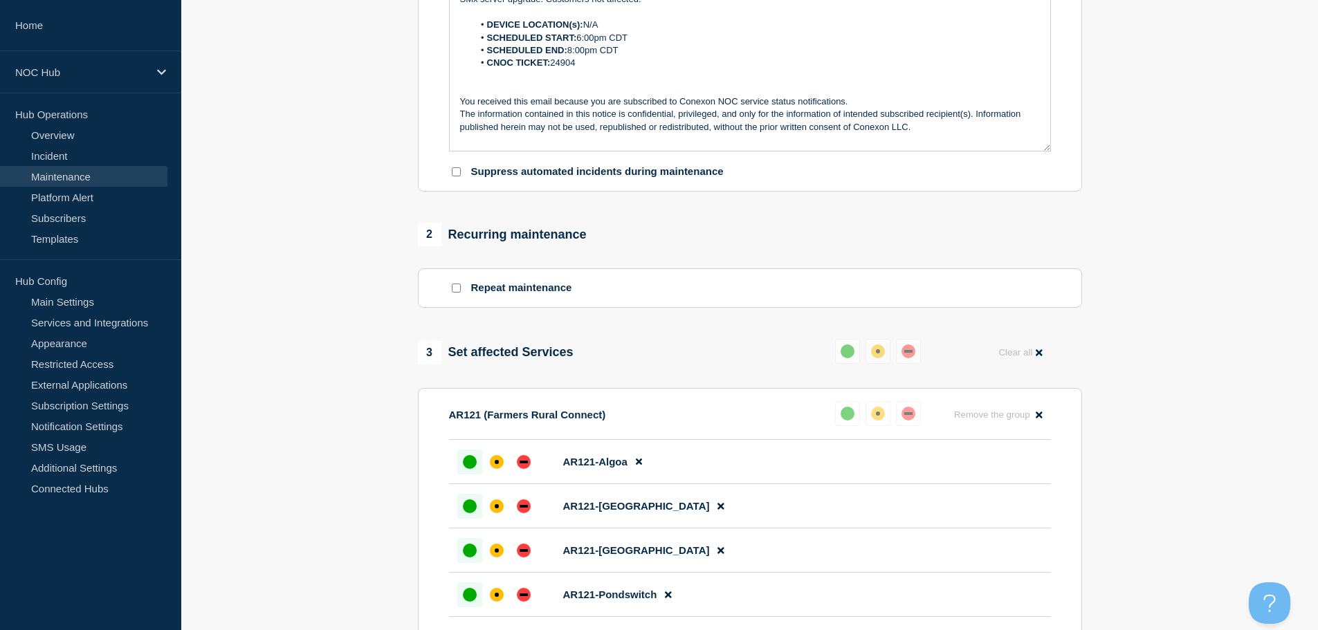
scroll to position [645, 0]
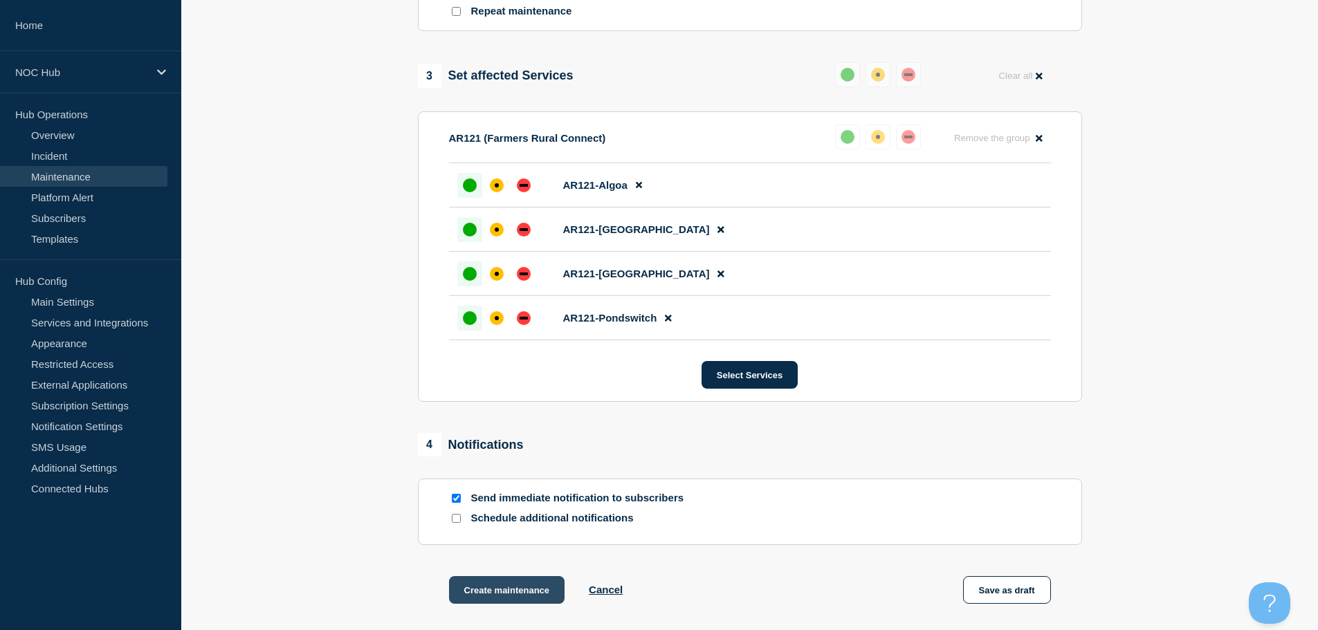
click at [545, 593] on button "Create maintenance" at bounding box center [507, 590] width 116 height 28
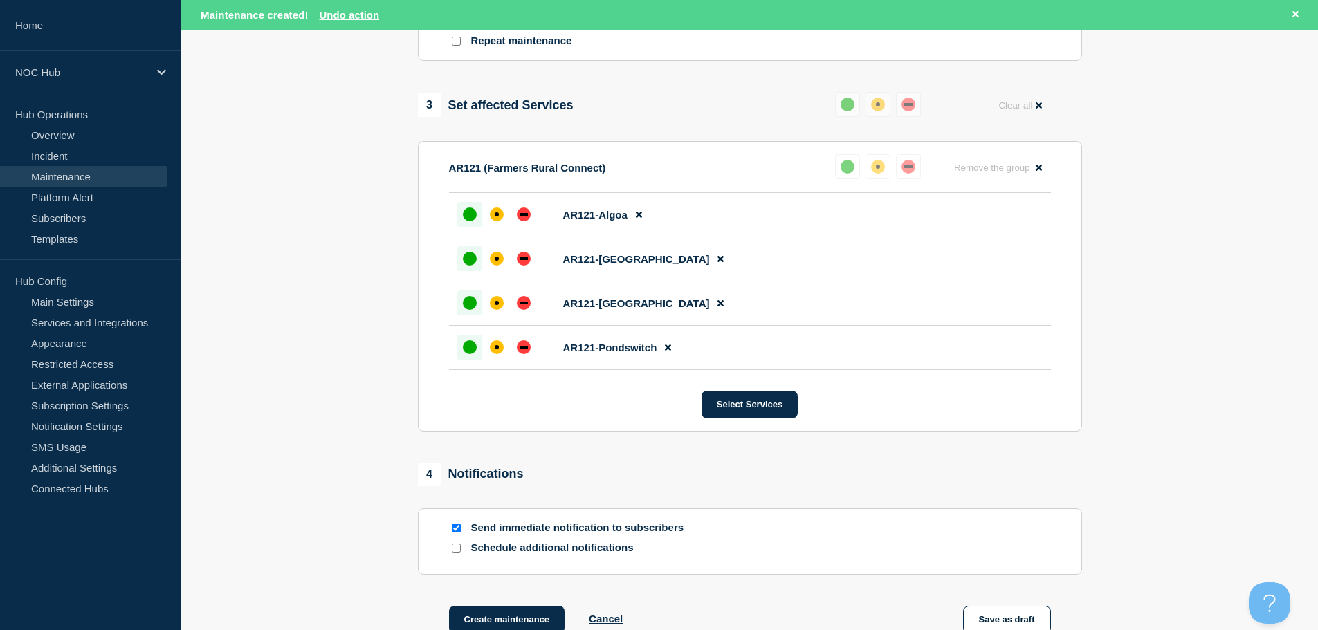
scroll to position [675, 0]
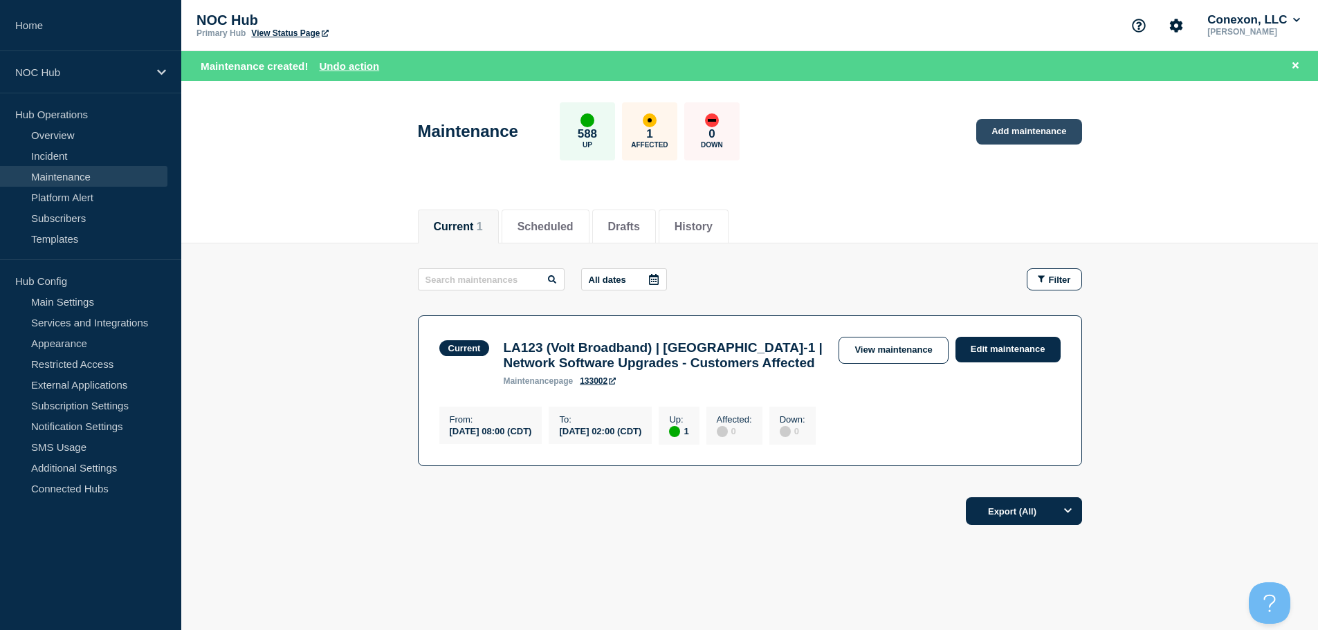
click at [1040, 140] on link "Add maintenance" at bounding box center [1028, 132] width 105 height 26
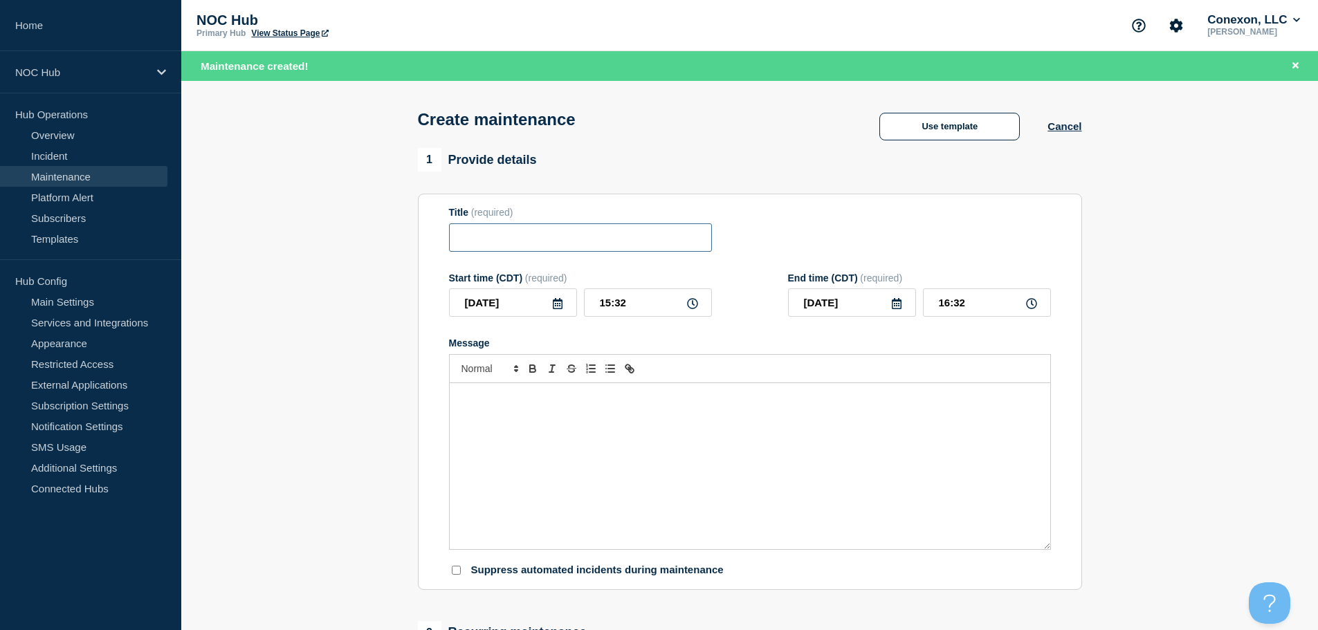
click at [495, 237] on input "Title" at bounding box center [580, 237] width 263 height 28
click at [960, 138] on button "Use template" at bounding box center [949, 127] width 140 height 28
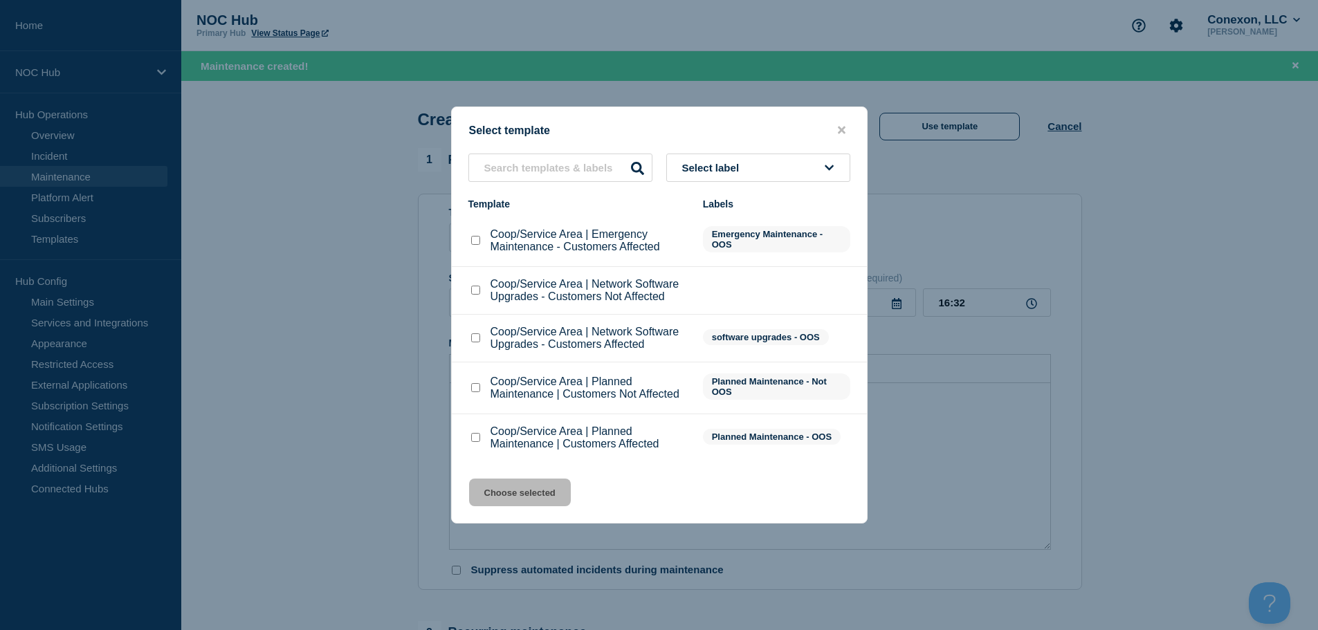
click at [477, 293] on input "Coop/Service Area | Network Software Upgrades - Customers Not Affected checkbox" at bounding box center [475, 290] width 9 height 9
checkbox input "true"
click at [514, 501] on button "Choose selected" at bounding box center [520, 493] width 102 height 28
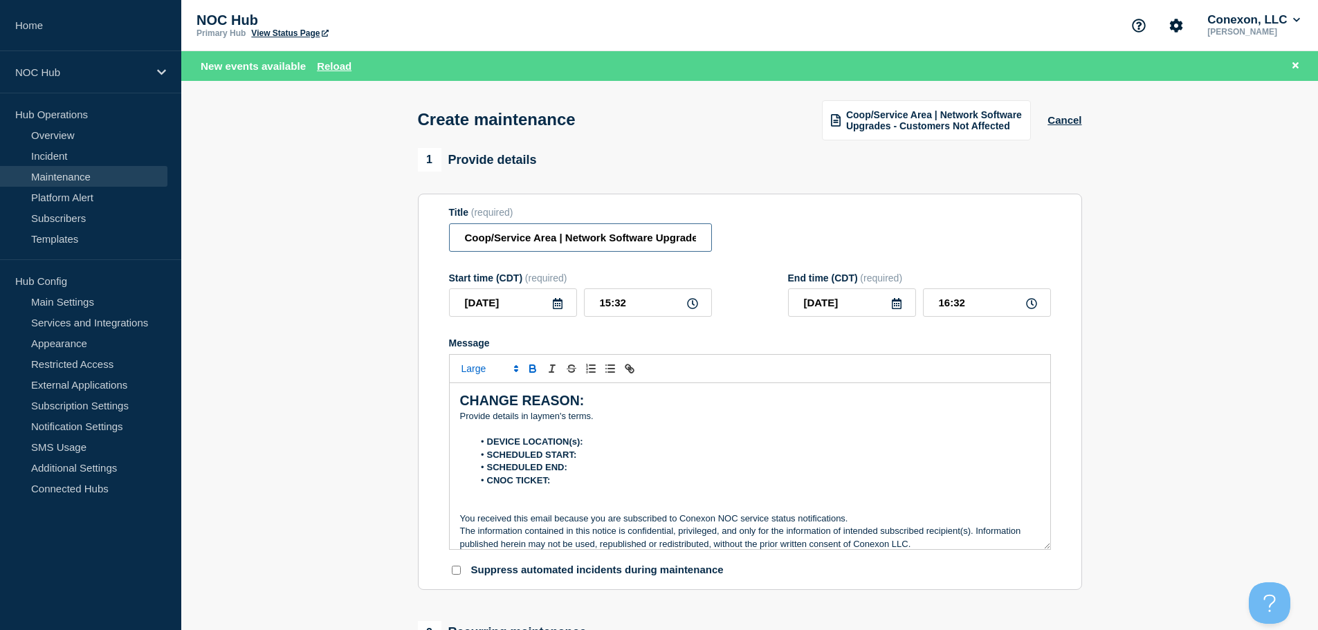
drag, startPoint x: 555, startPoint y: 242, endPoint x: 430, endPoint y: 238, distance: 125.3
click at [430, 238] on section "Title (required) Coop/Service Area | Network Software Upgrades - Customers Not …" at bounding box center [750, 392] width 664 height 396
drag, startPoint x: 591, startPoint y: 244, endPoint x: 753, endPoint y: 240, distance: 161.2
click at [753, 240] on div "Title (required) MS026 (M-Pulse) | Network Software Upgrades - Customers Not Af…" at bounding box center [750, 229] width 602 height 45
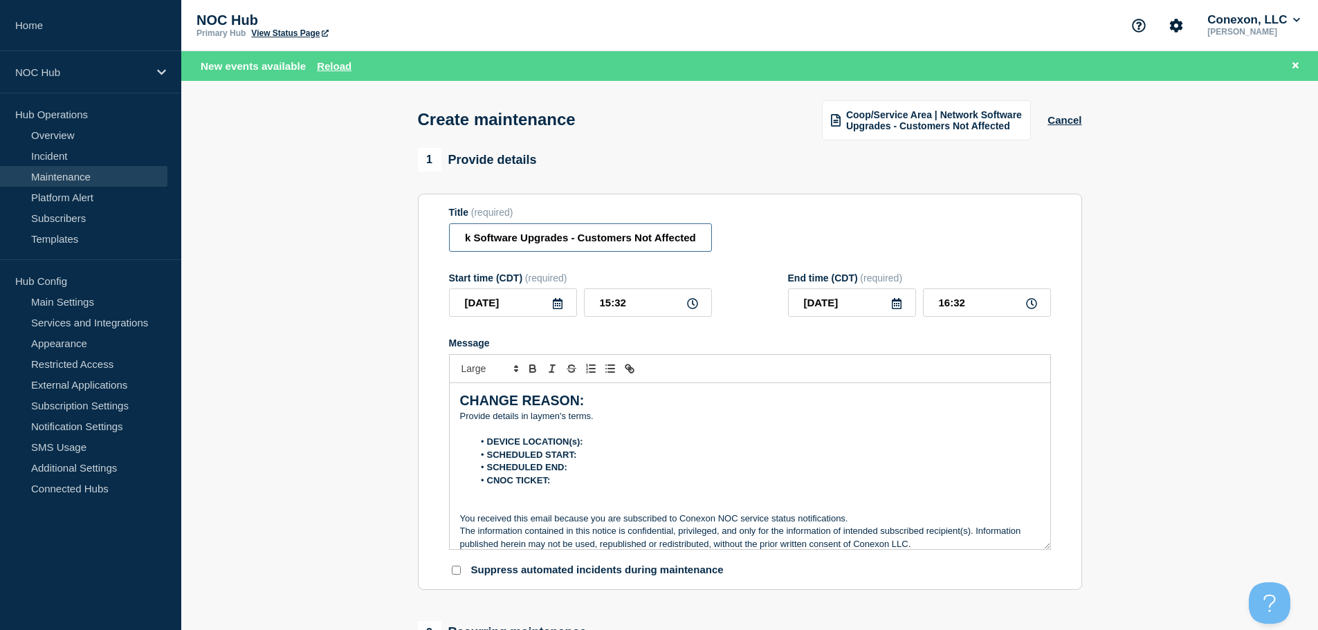
type input "MS026 (M-Pulse) | Network Software Upgrades - Customers Not Affected"
click at [684, 472] on li "SCHEDULED END:" at bounding box center [756, 467] width 566 height 12
drag, startPoint x: 639, startPoint y: 420, endPoint x: 396, endPoint y: 380, distance: 246.1
click at [396, 380] on section "1 Provide details Title (required) MS026 (M-Pulse) | Network Software Upgrades …" at bounding box center [749, 628] width 1136 height 960
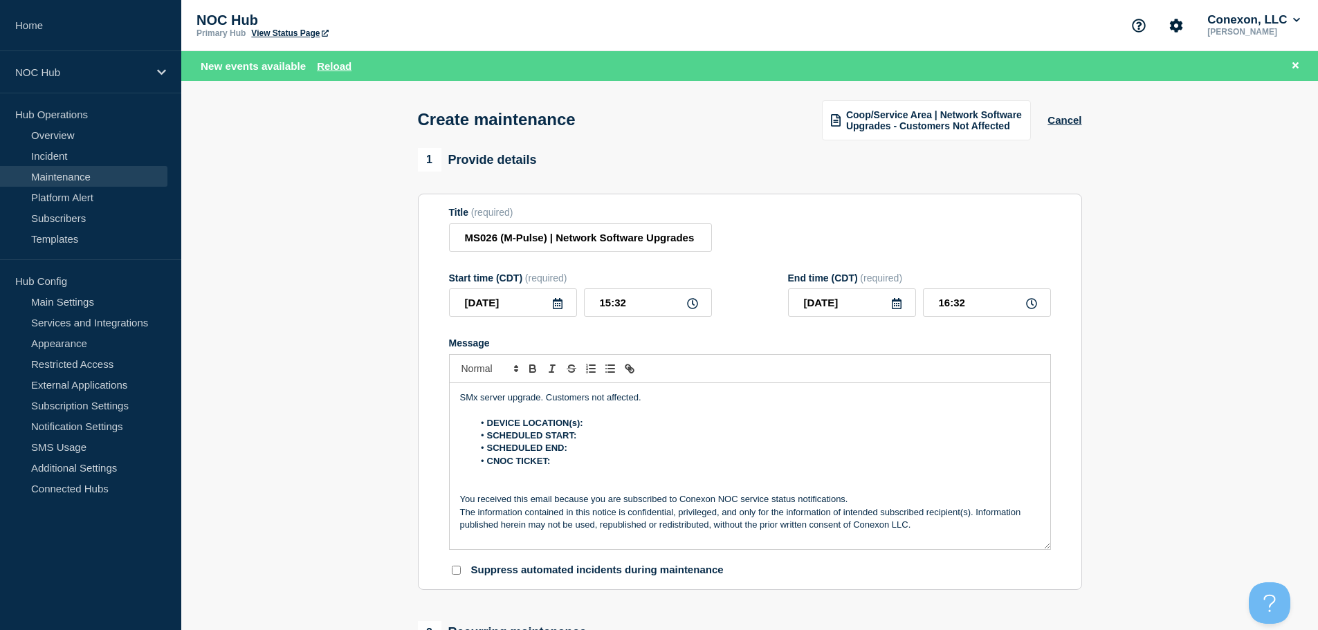
click at [643, 425] on li "DEVICE LOCATION(s):" at bounding box center [756, 423] width 566 height 12
drag, startPoint x: 643, startPoint y: 425, endPoint x: 586, endPoint y: 425, distance: 56.7
click at [586, 425] on li "DEVICE LOCATION(s): N/A" at bounding box center [756, 423] width 566 height 12
click at [607, 439] on li "SCHEDULED START:" at bounding box center [756, 436] width 566 height 12
click at [617, 450] on li "SCHEDULED END:" at bounding box center [756, 448] width 566 height 12
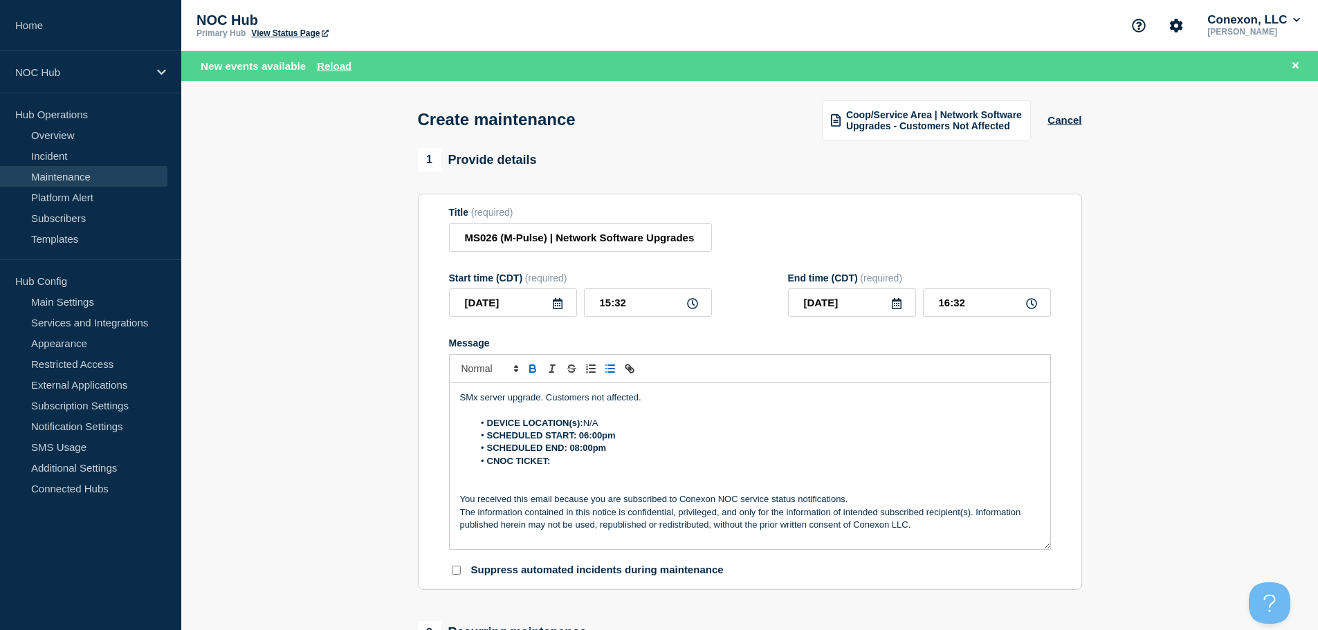
click at [579, 465] on li "CNOC TICKET:" at bounding box center [756, 461] width 566 height 12
drag, startPoint x: 577, startPoint y: 465, endPoint x: 553, endPoint y: 470, distance: 24.0
click at [553, 468] on li "CNOC TICKET: 24905" at bounding box center [756, 461] width 566 height 12
drag, startPoint x: 622, startPoint y: 451, endPoint x: 572, endPoint y: 450, distance: 50.5
click at [572, 450] on li "SCHEDULED END: 08:00pm" at bounding box center [756, 448] width 566 height 12
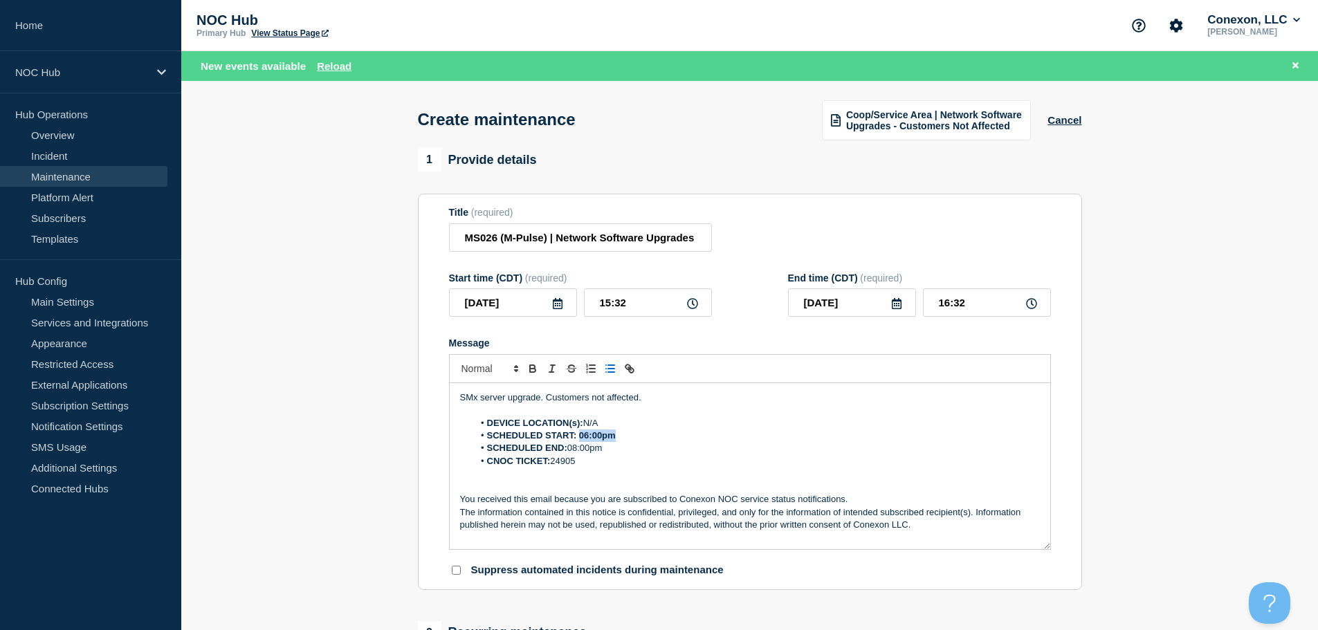
drag, startPoint x: 638, startPoint y: 439, endPoint x: 578, endPoint y: 442, distance: 59.5
click at [578, 442] on li "SCHEDULED START: 06:00pm" at bounding box center [756, 436] width 566 height 12
click at [609, 473] on p "Message" at bounding box center [750, 474] width 580 height 12
click at [565, 314] on input "[DATE]" at bounding box center [513, 302] width 128 height 28
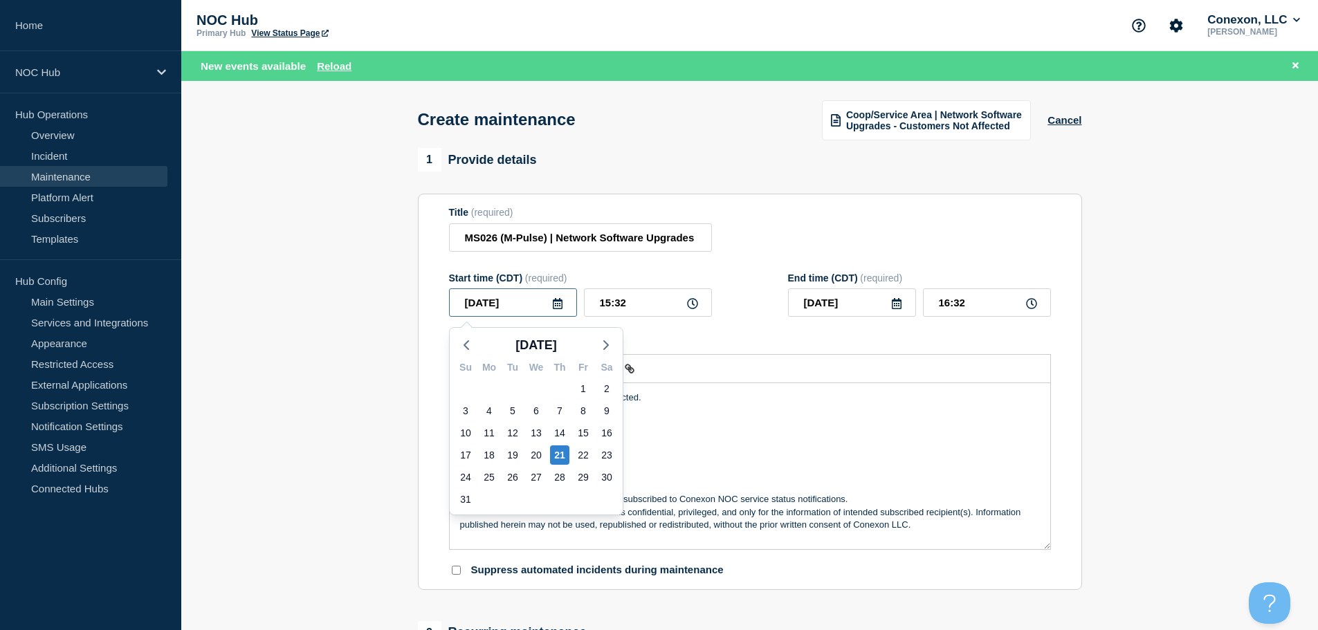
click at [563, 311] on input "[DATE]" at bounding box center [513, 302] width 128 height 28
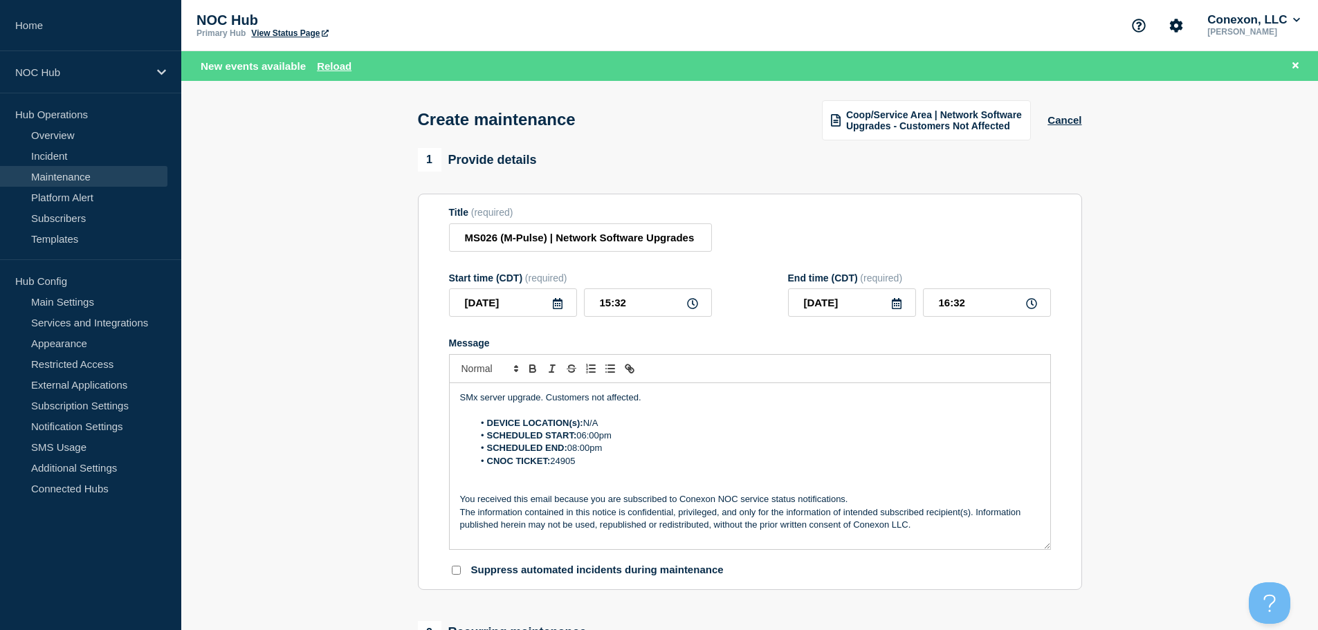
click at [561, 304] on icon at bounding box center [558, 303] width 10 height 11
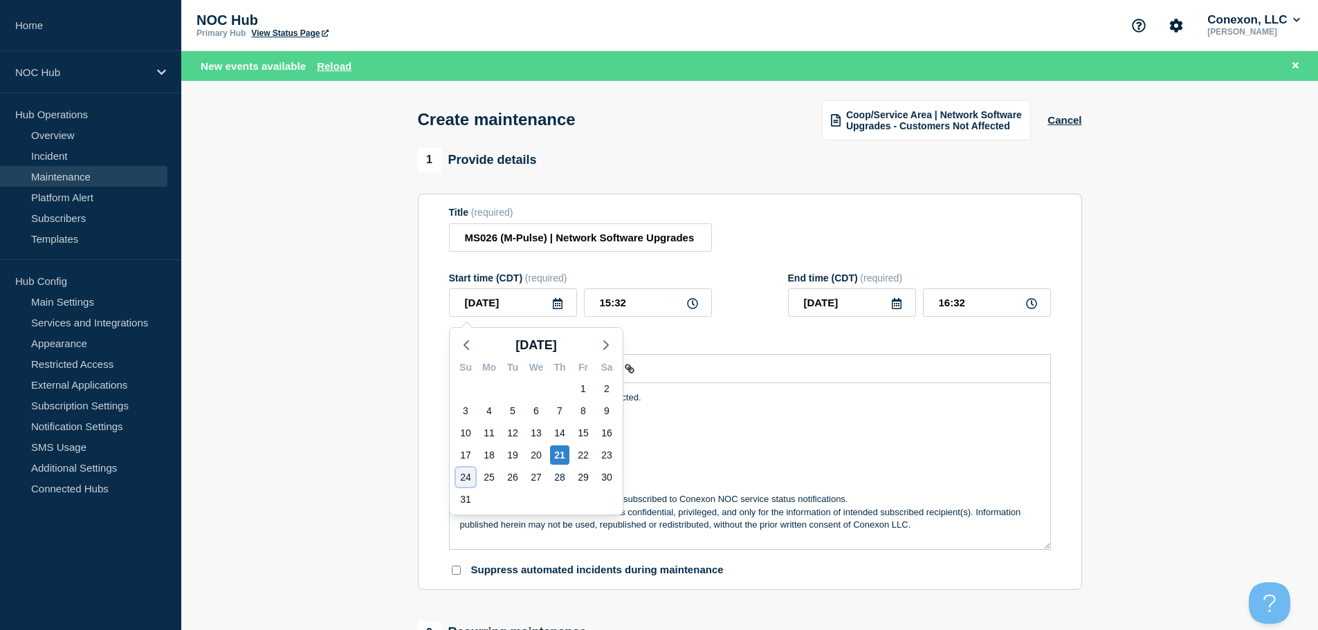
click at [462, 481] on div "24" at bounding box center [465, 477] width 19 height 19
type input "[DATE]"
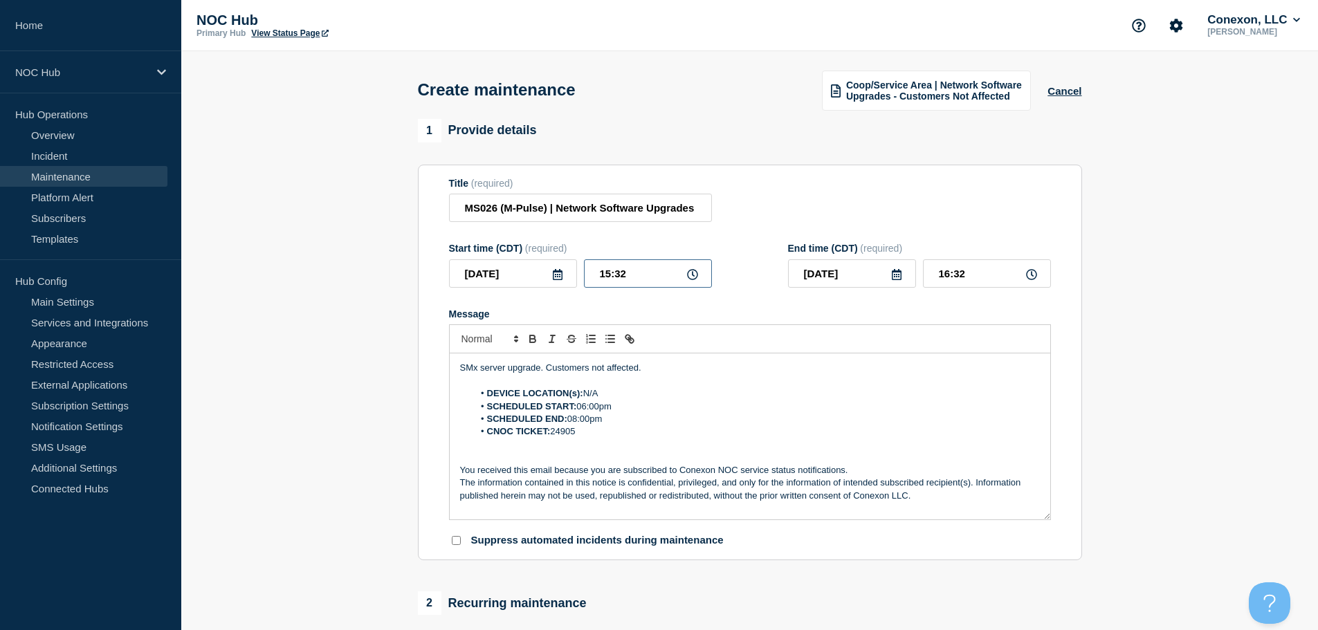
click at [652, 278] on input "15:32" at bounding box center [648, 273] width 128 height 28
type input "18:00"
type input "20:00"
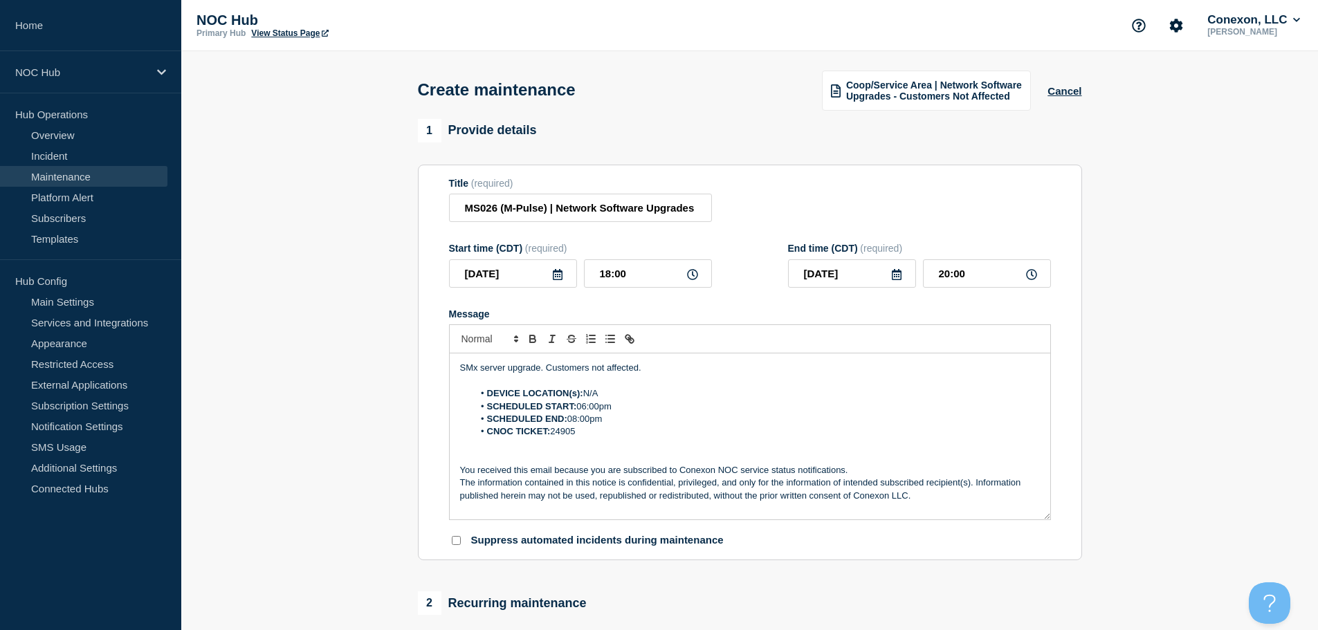
click at [741, 435] on li "CNOC TICKET: 24905" at bounding box center [756, 431] width 566 height 12
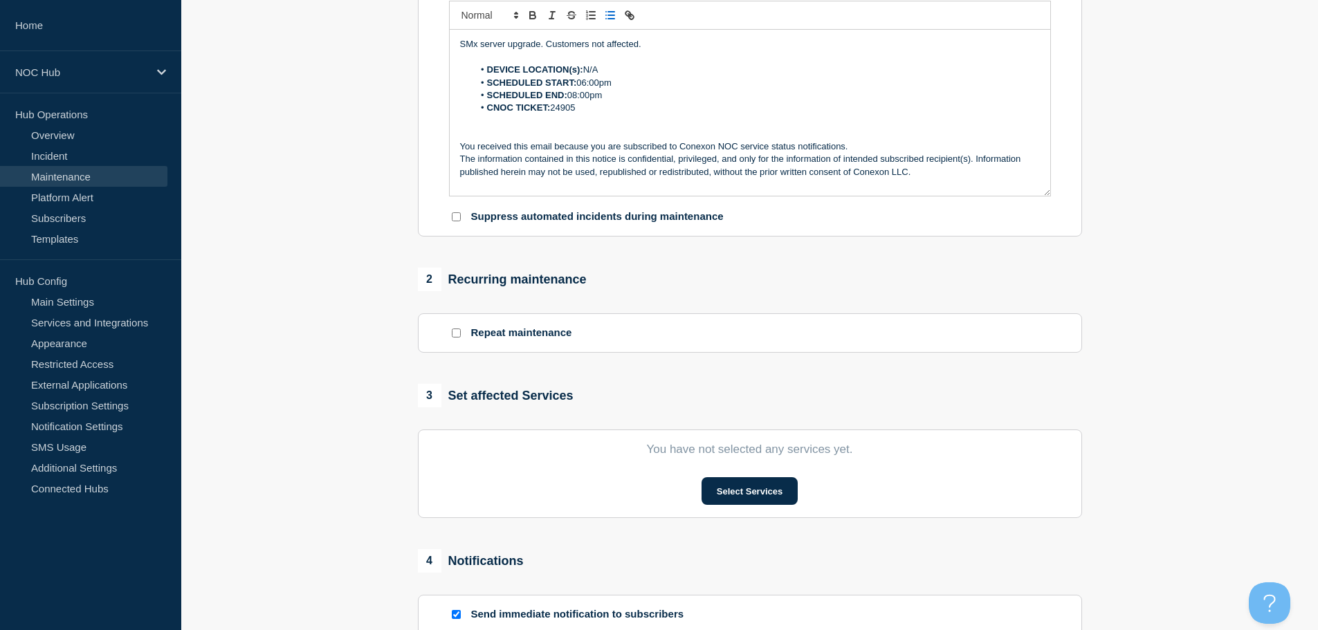
scroll to position [346, 0]
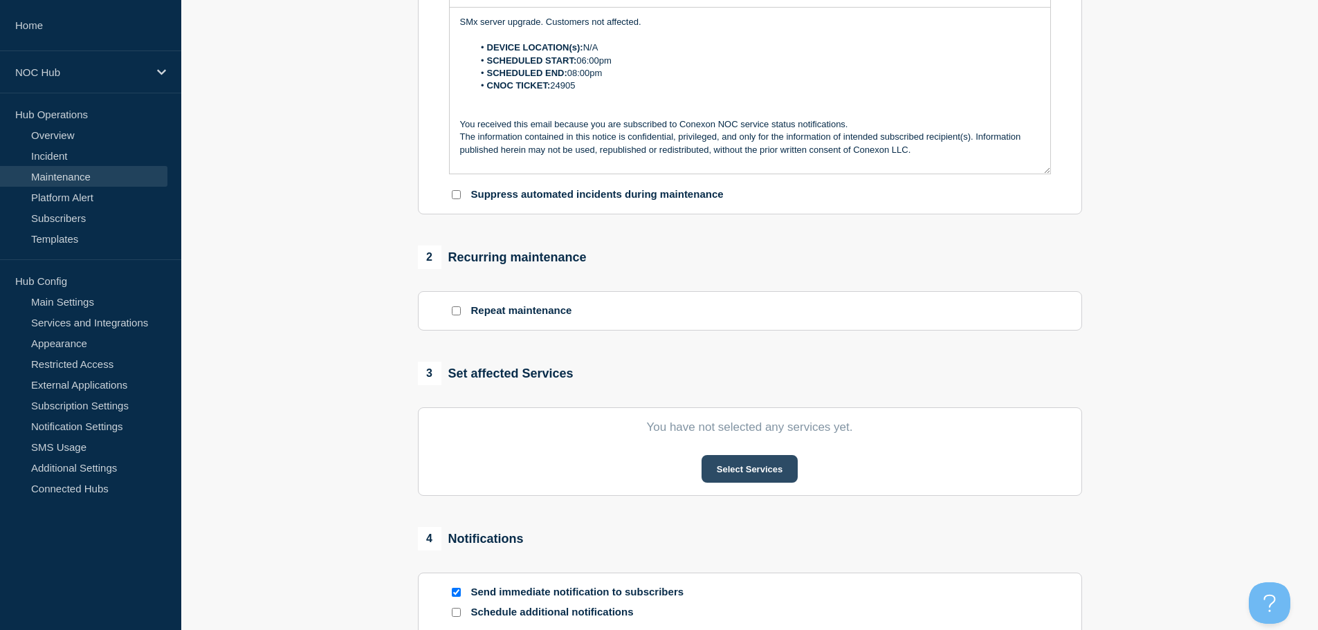
click at [753, 474] on button "Select Services" at bounding box center [749, 469] width 96 height 28
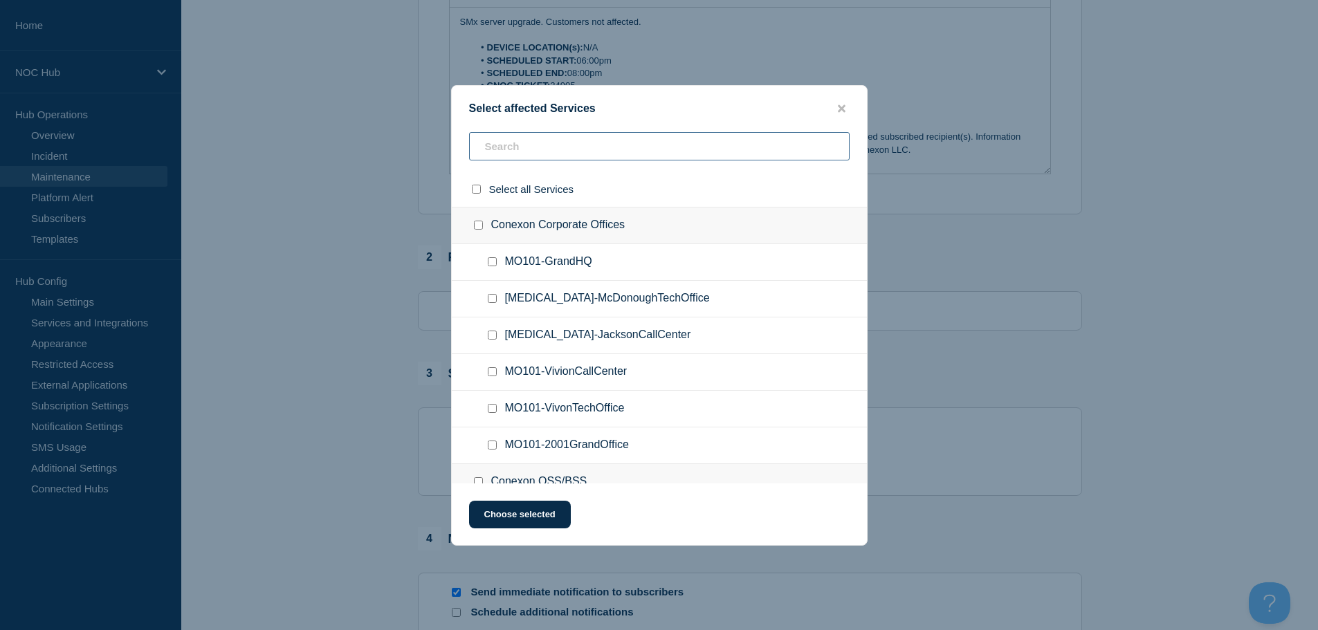
click at [555, 151] on input "text" at bounding box center [659, 146] width 380 height 28
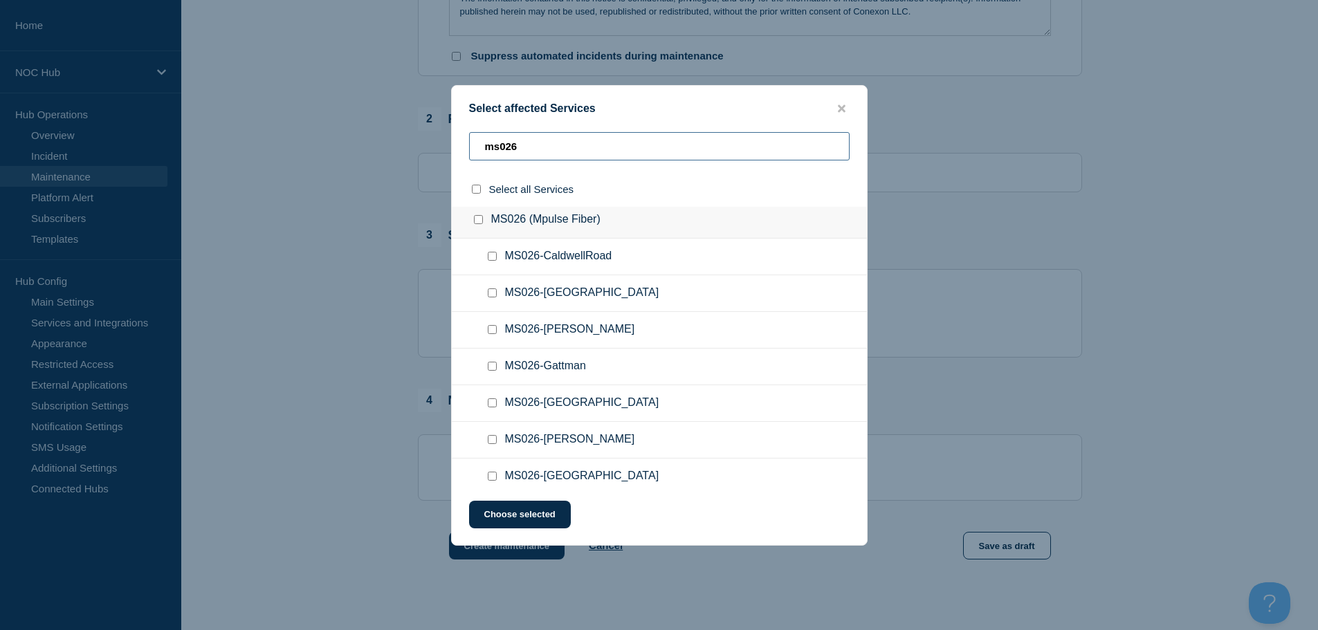
scroll to position [0, 0]
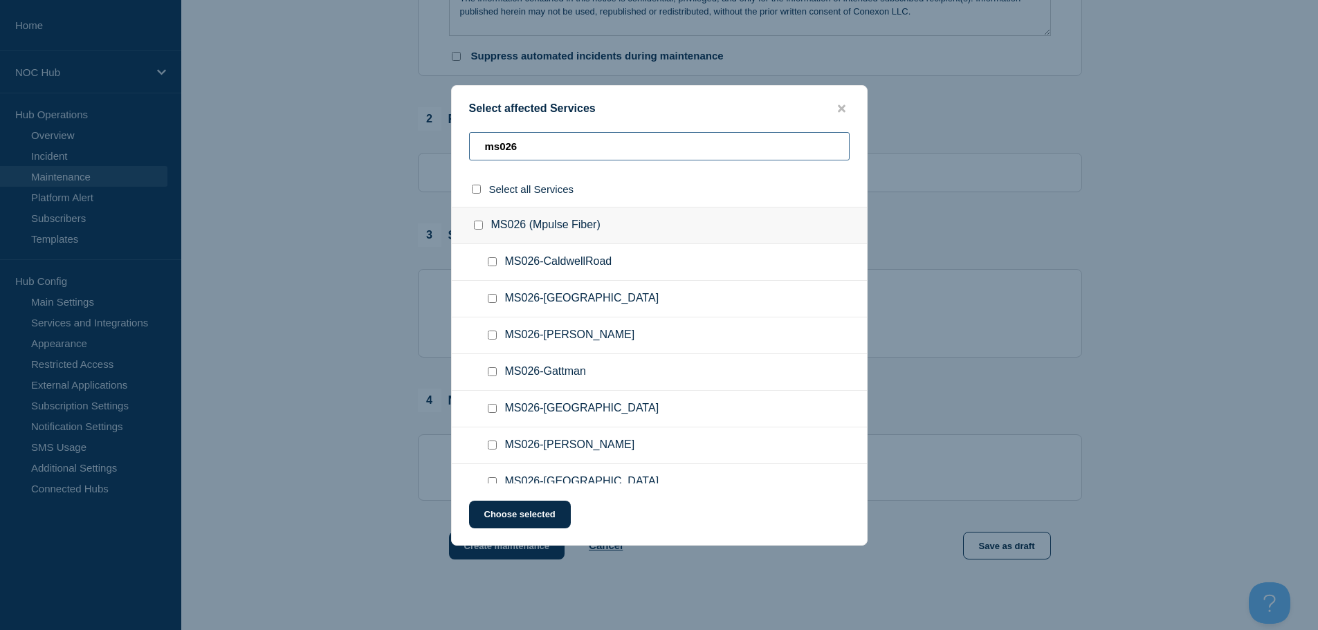
type input "ms026"
click at [479, 223] on input "MS026 (Mpulse Fiber) checkbox" at bounding box center [478, 225] width 9 height 9
checkbox input "true"
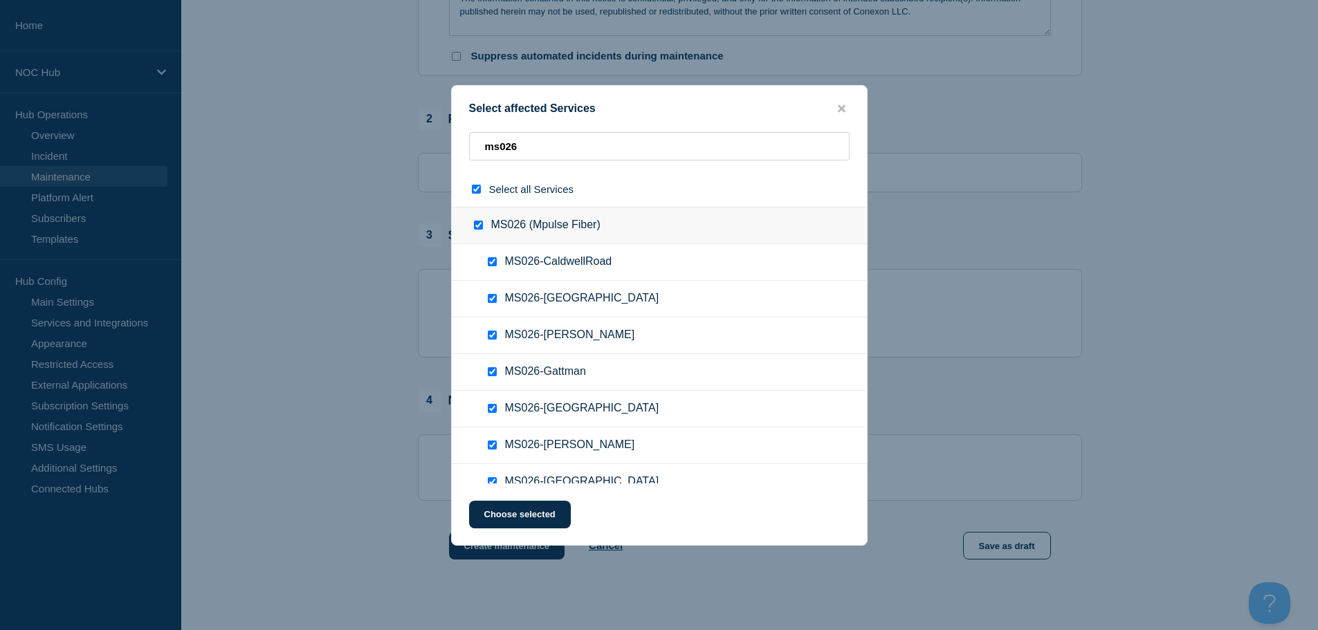
checkbox input "true"
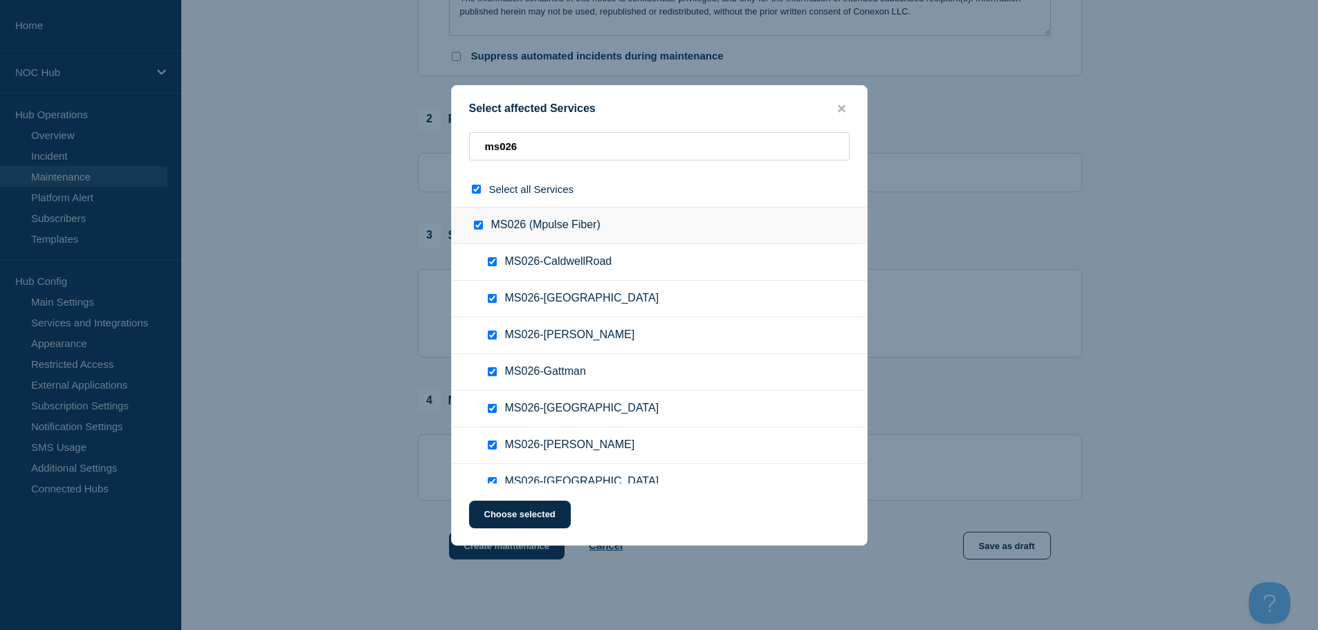
checkbox input "true"
click at [528, 515] on button "Choose selected" at bounding box center [520, 515] width 102 height 28
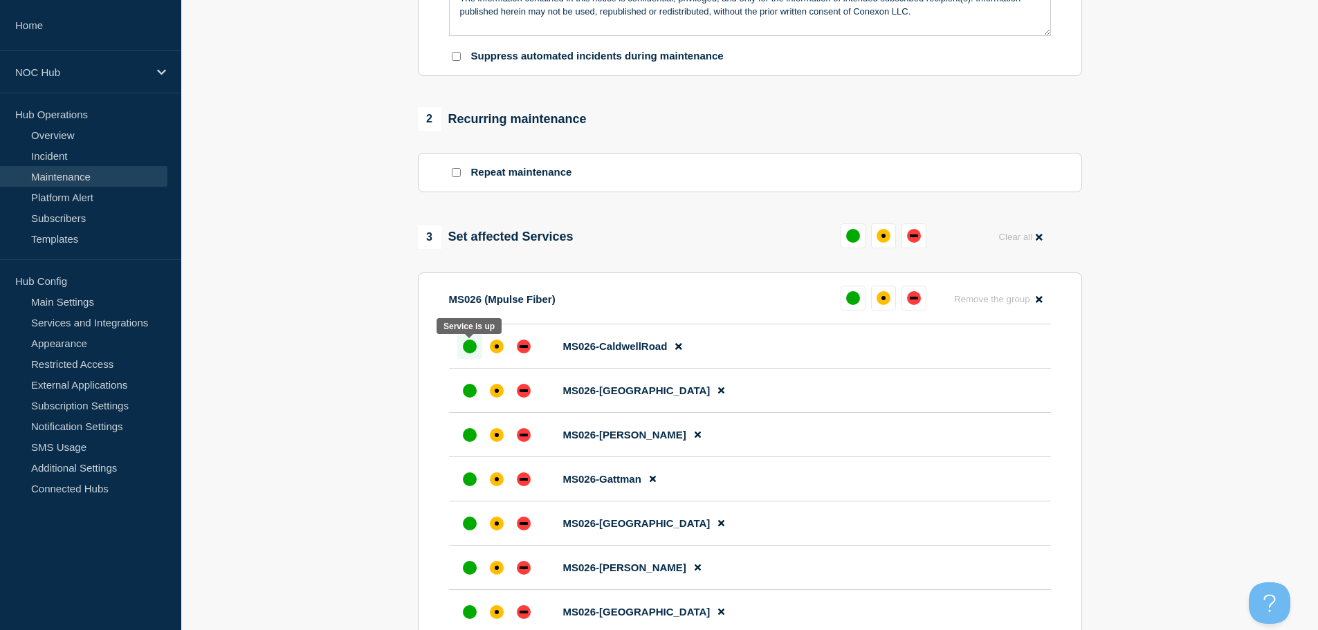
click at [465, 350] on div "up" at bounding box center [470, 347] width 14 height 14
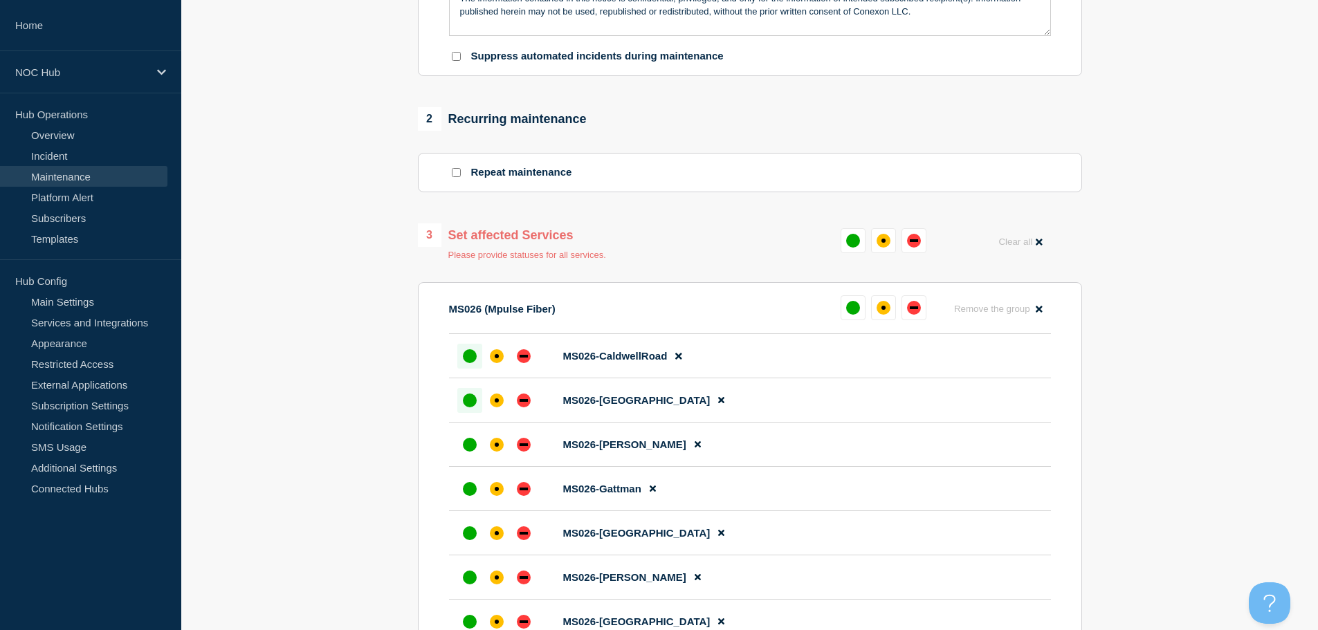
click at [471, 407] on div "up" at bounding box center [470, 401] width 14 height 14
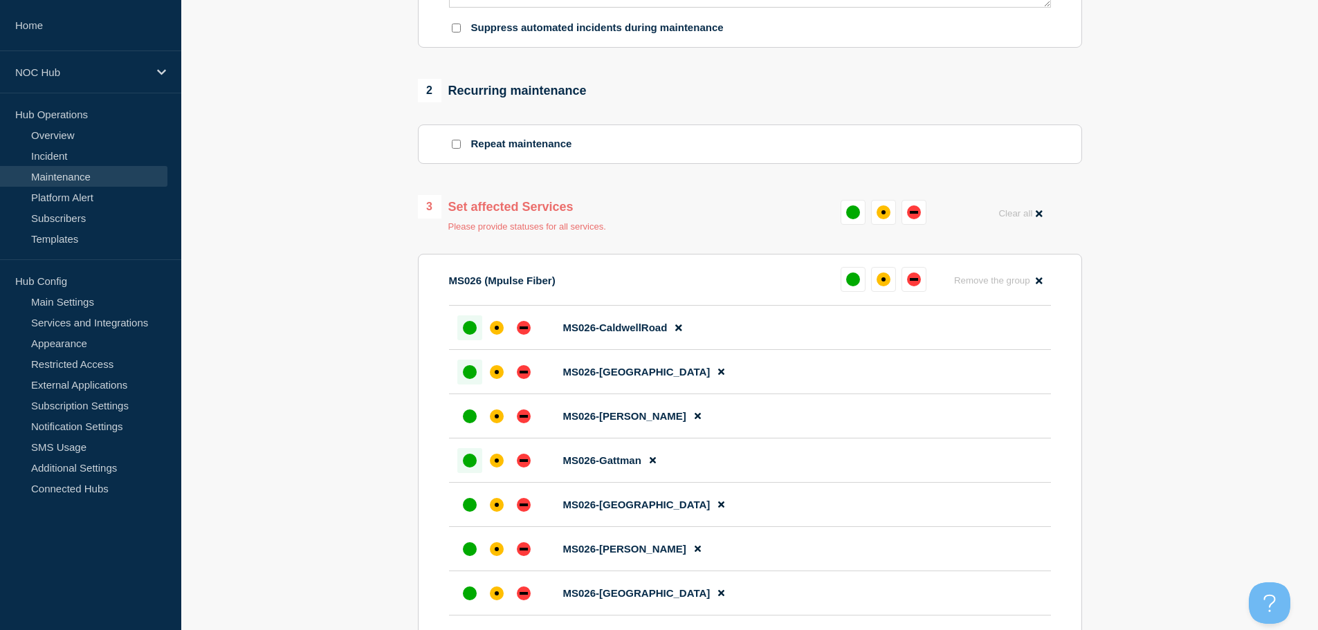
scroll to position [553, 0]
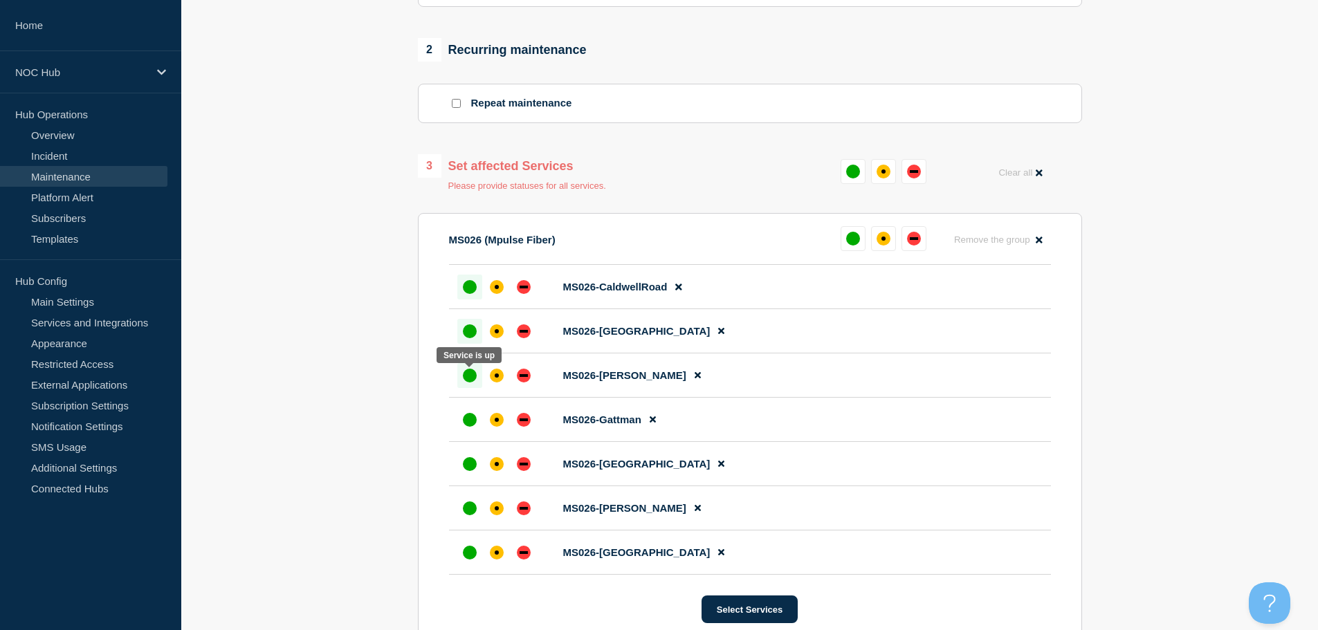
click at [479, 373] on div at bounding box center [469, 375] width 25 height 25
click at [474, 425] on div "up" at bounding box center [470, 420] width 14 height 14
drag, startPoint x: 472, startPoint y: 465, endPoint x: 473, endPoint y: 486, distance: 21.5
click at [472, 465] on div "up" at bounding box center [470, 464] width 14 height 14
click at [472, 512] on div "up" at bounding box center [470, 508] width 14 height 14
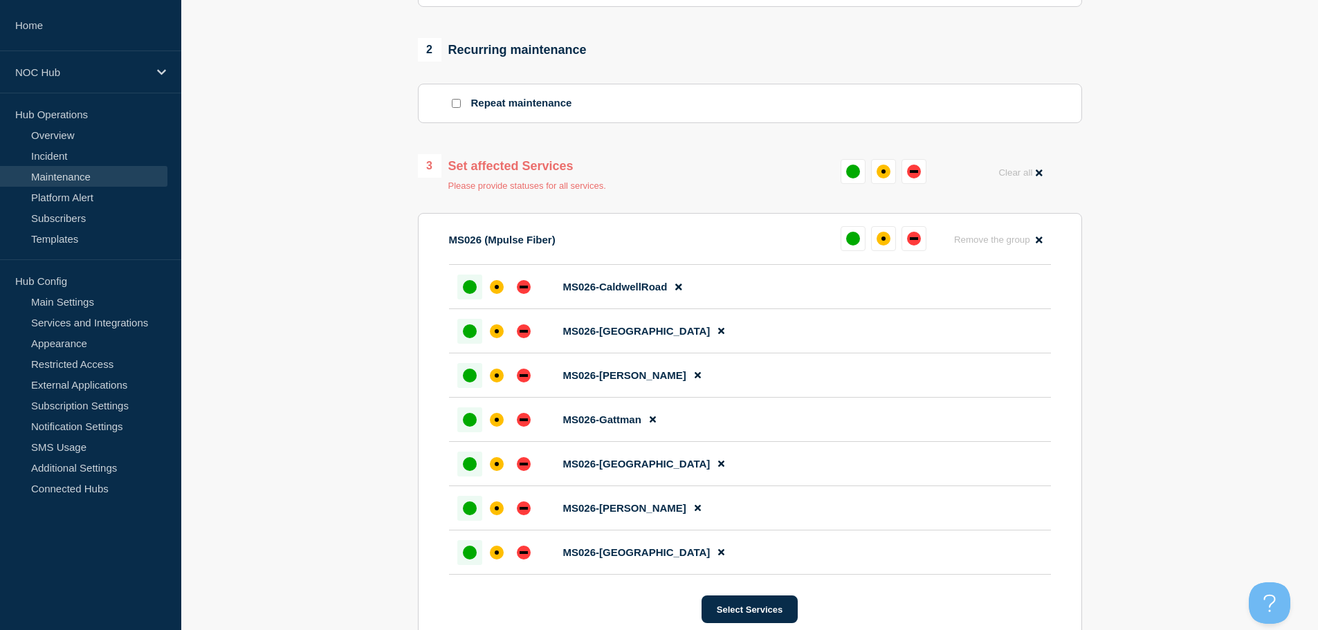
click at [472, 551] on div "up" at bounding box center [470, 553] width 14 height 14
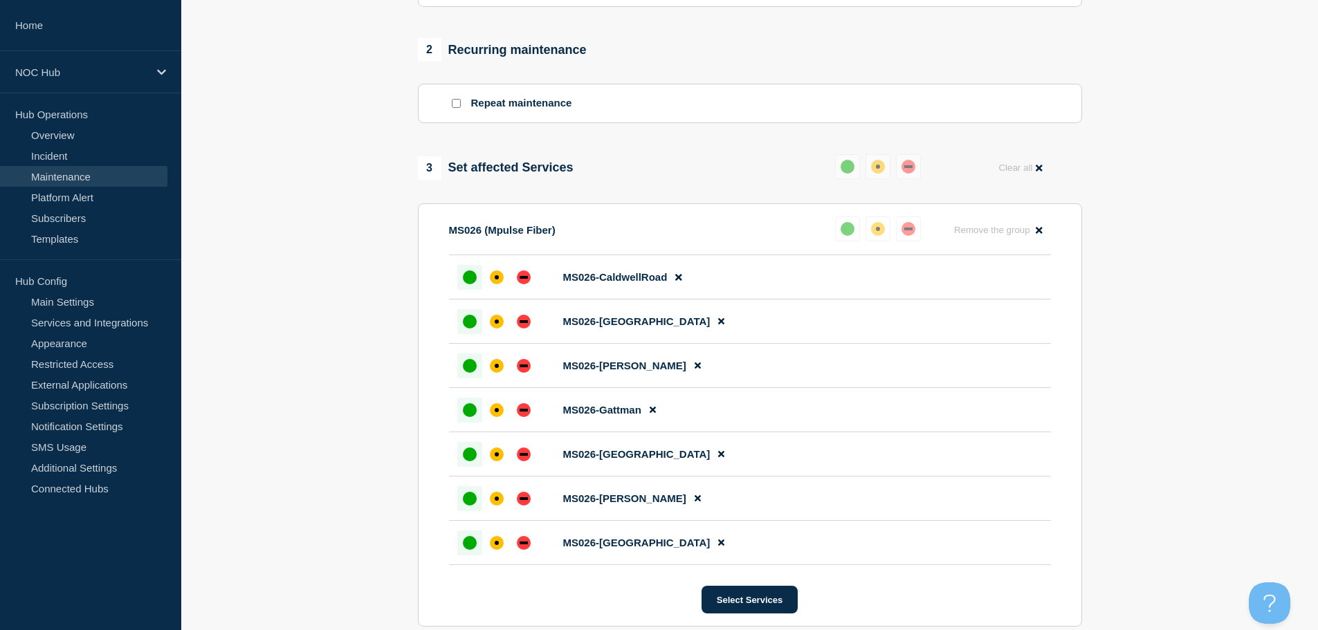
scroll to position [914, 0]
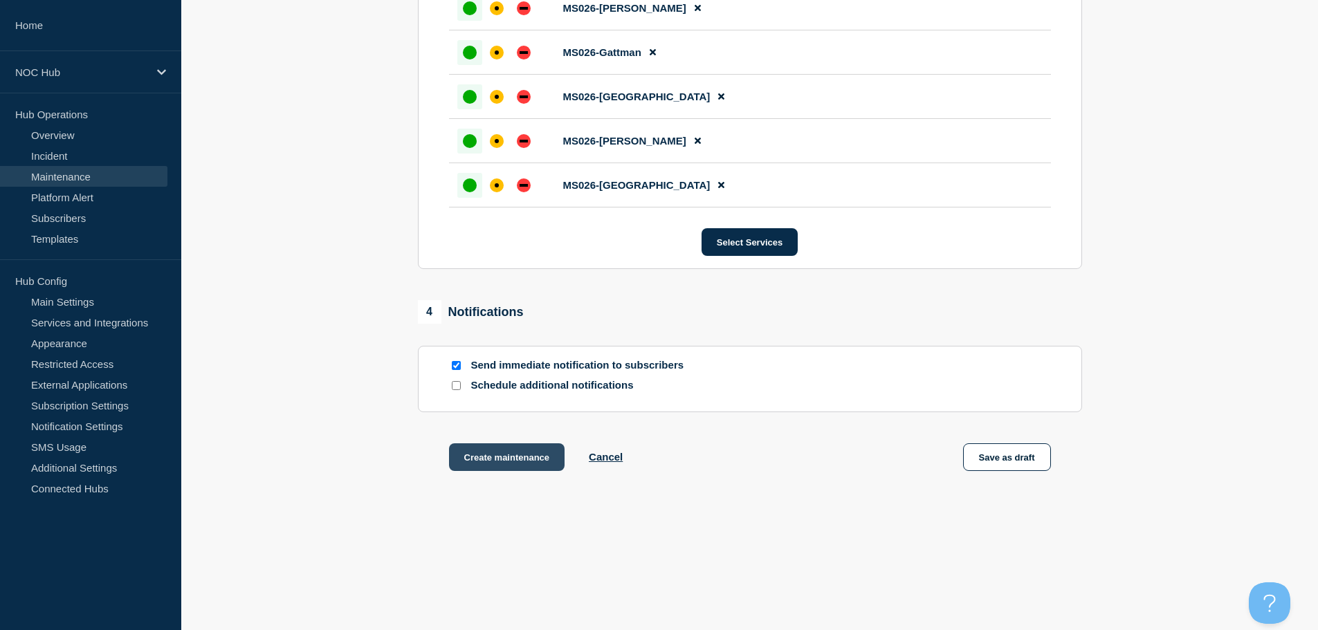
click at [522, 465] on button "Create maintenance" at bounding box center [507, 457] width 116 height 28
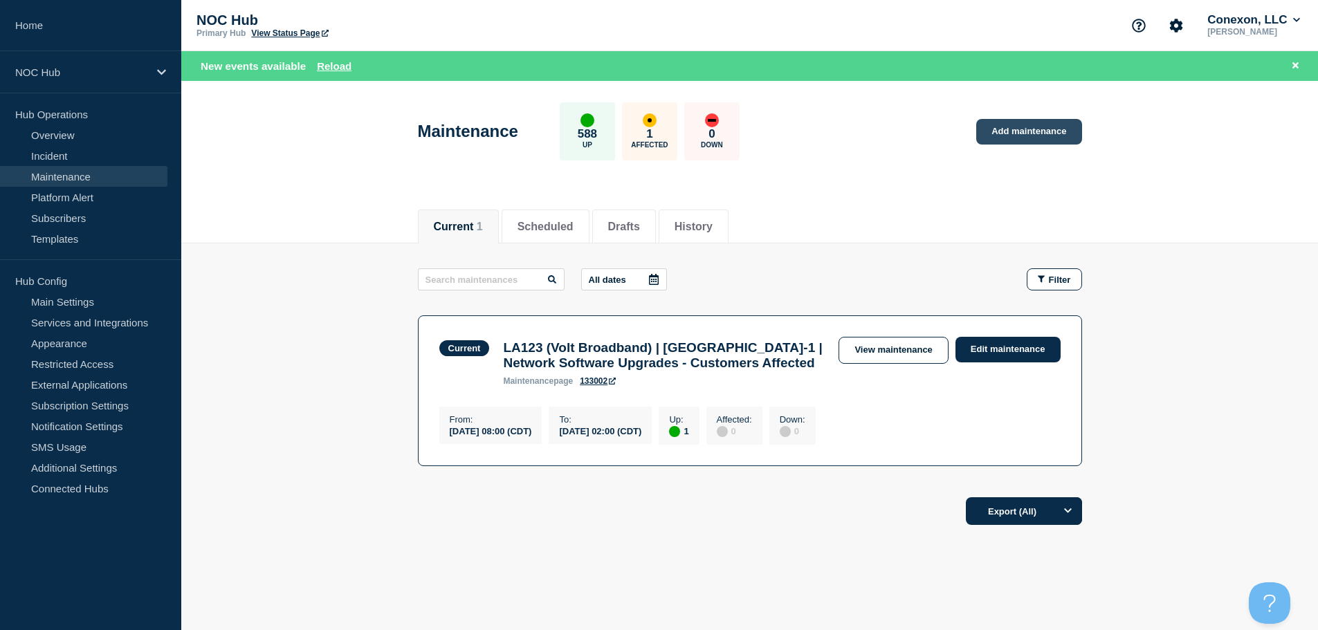
click at [988, 133] on link "Add maintenance" at bounding box center [1028, 132] width 105 height 26
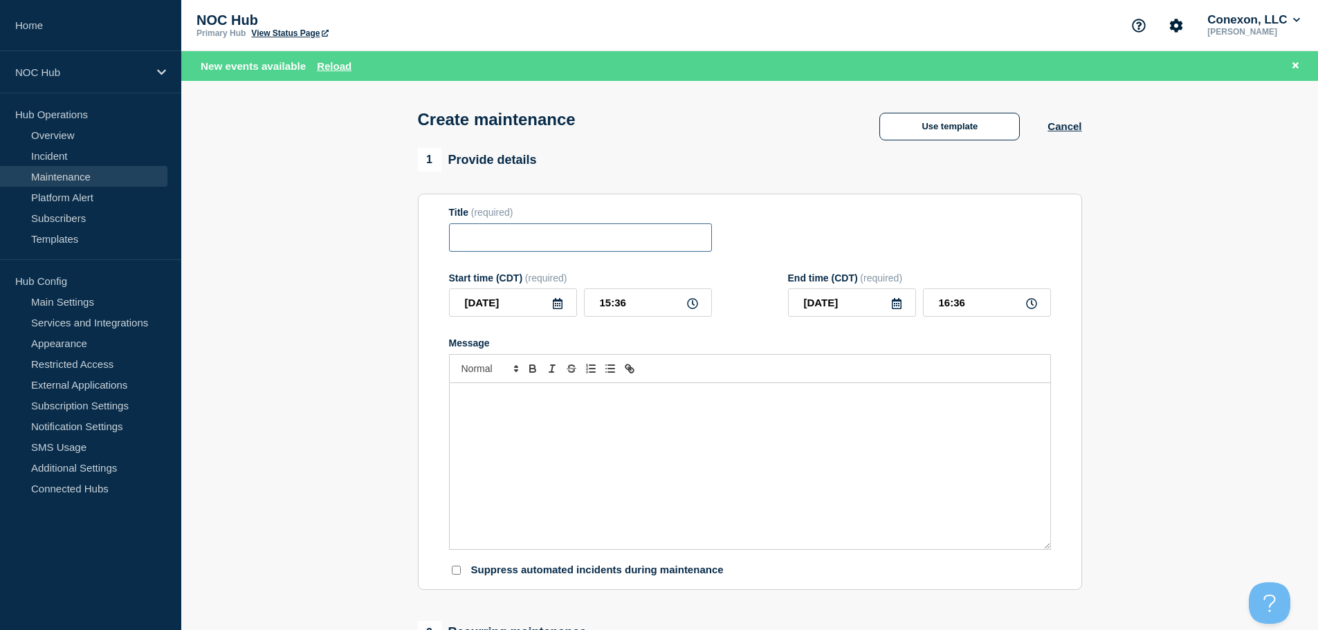
click at [554, 252] on input "Title" at bounding box center [580, 237] width 263 height 28
click at [916, 124] on button "Use template" at bounding box center [949, 127] width 140 height 28
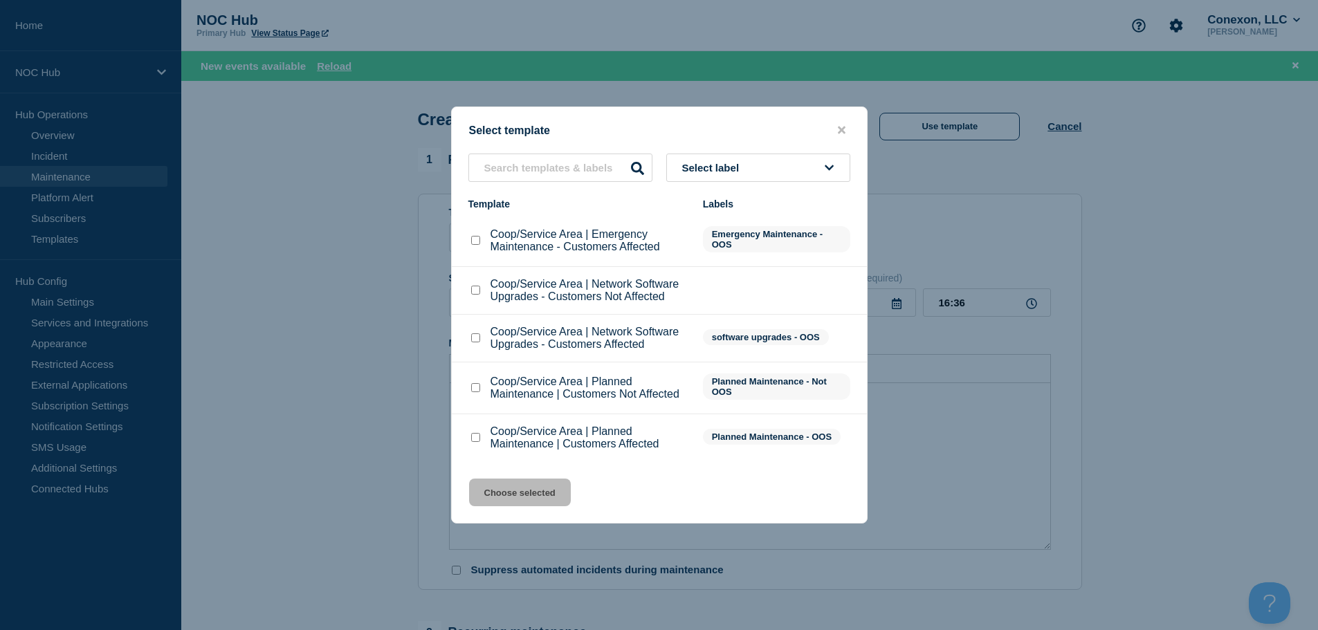
click at [471, 290] on input "Coop/Service Area | Network Software Upgrades - Customers Not Affected checkbox" at bounding box center [475, 290] width 9 height 9
checkbox input "true"
click at [500, 495] on button "Choose selected" at bounding box center [520, 493] width 102 height 28
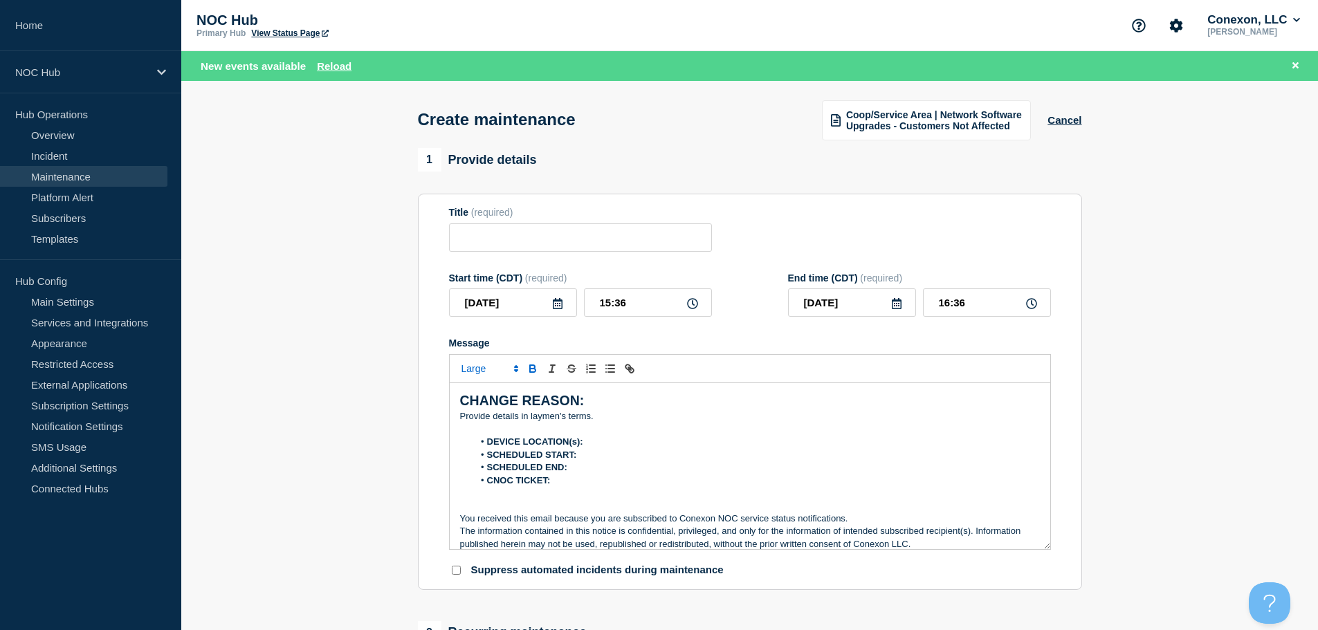
type input "Coop/Service Area | Network Software Upgrades - Customers Not Affected"
drag, startPoint x: 634, startPoint y: 421, endPoint x: 436, endPoint y: 396, distance: 198.7
click at [436, 396] on section "Title (required) Coop/Service Area | Network Software Upgrades - Customers Not …" at bounding box center [750, 392] width 664 height 396
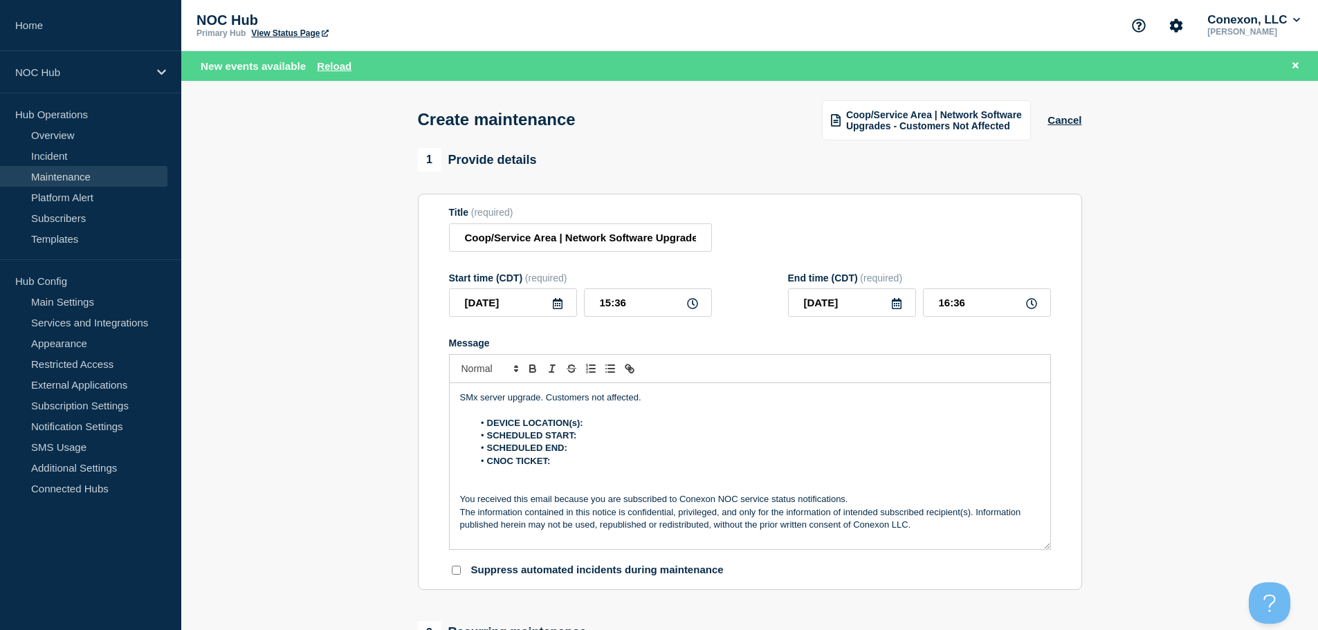
click at [630, 430] on li "DEVICE LOCATION(s):" at bounding box center [756, 423] width 566 height 12
drag, startPoint x: 630, startPoint y: 430, endPoint x: 585, endPoint y: 426, distance: 45.1
click at [585, 426] on li "DEVICE LOCATION(s): N/A" at bounding box center [756, 423] width 566 height 12
click at [610, 438] on li "SCHEDULED START:" at bounding box center [756, 436] width 566 height 12
click at [611, 450] on li "SCHEDULED END:" at bounding box center [756, 448] width 566 height 12
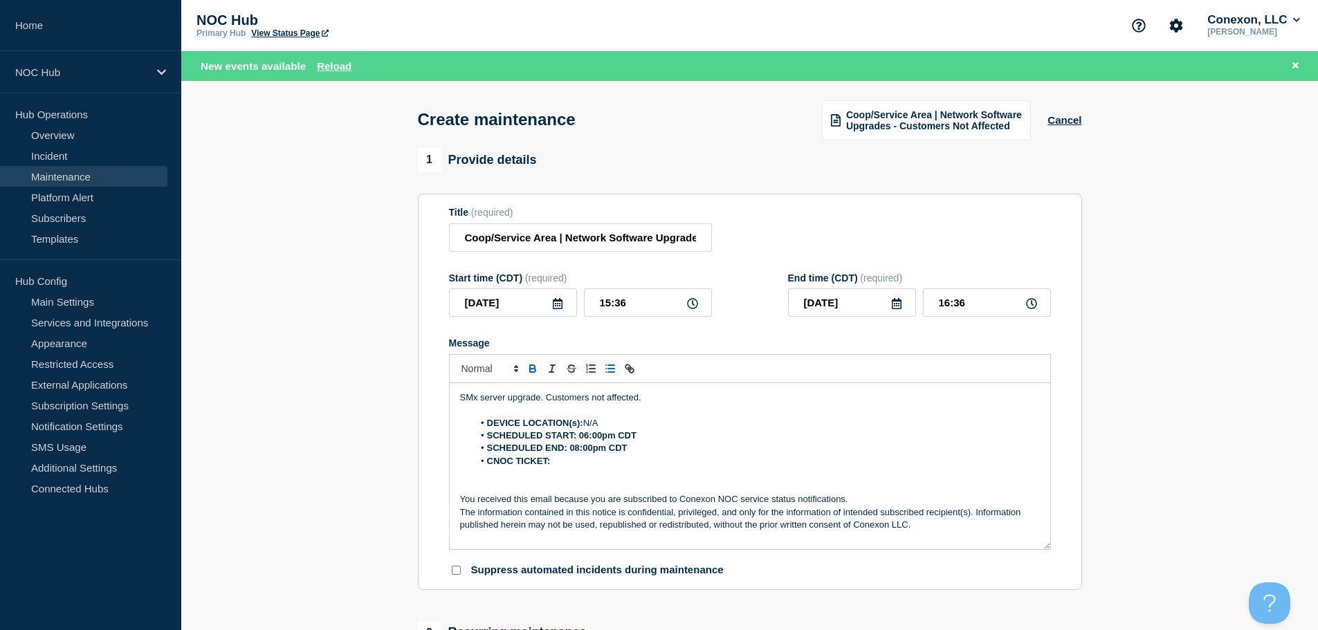
click at [608, 465] on li "CNOC TICKET:" at bounding box center [756, 461] width 566 height 12
drag, startPoint x: 600, startPoint y: 465, endPoint x: 554, endPoint y: 468, distance: 45.8
click at [554, 468] on li "CNOC TICKET: 24906" at bounding box center [756, 461] width 566 height 12
drag, startPoint x: 627, startPoint y: 447, endPoint x: 570, endPoint y: 451, distance: 57.6
click at [570, 451] on li "SCHEDULED END: 08:00pm CDT" at bounding box center [756, 448] width 566 height 12
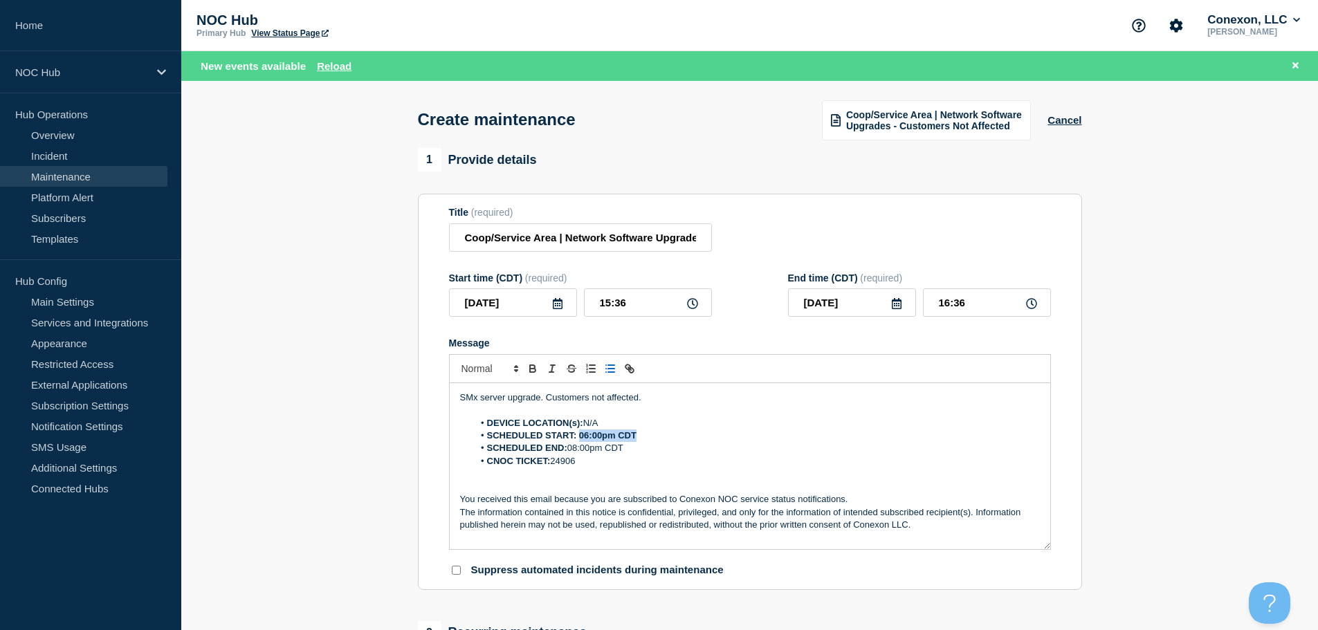
drag, startPoint x: 654, startPoint y: 436, endPoint x: 580, endPoint y: 439, distance: 73.4
click at [580, 439] on li "SCHEDULED START: 06:00pm CDT" at bounding box center [756, 436] width 566 height 12
click at [748, 454] on li "SCHEDULED END: 08:00pm CDT" at bounding box center [756, 448] width 566 height 12
click at [559, 309] on icon at bounding box center [557, 303] width 11 height 11
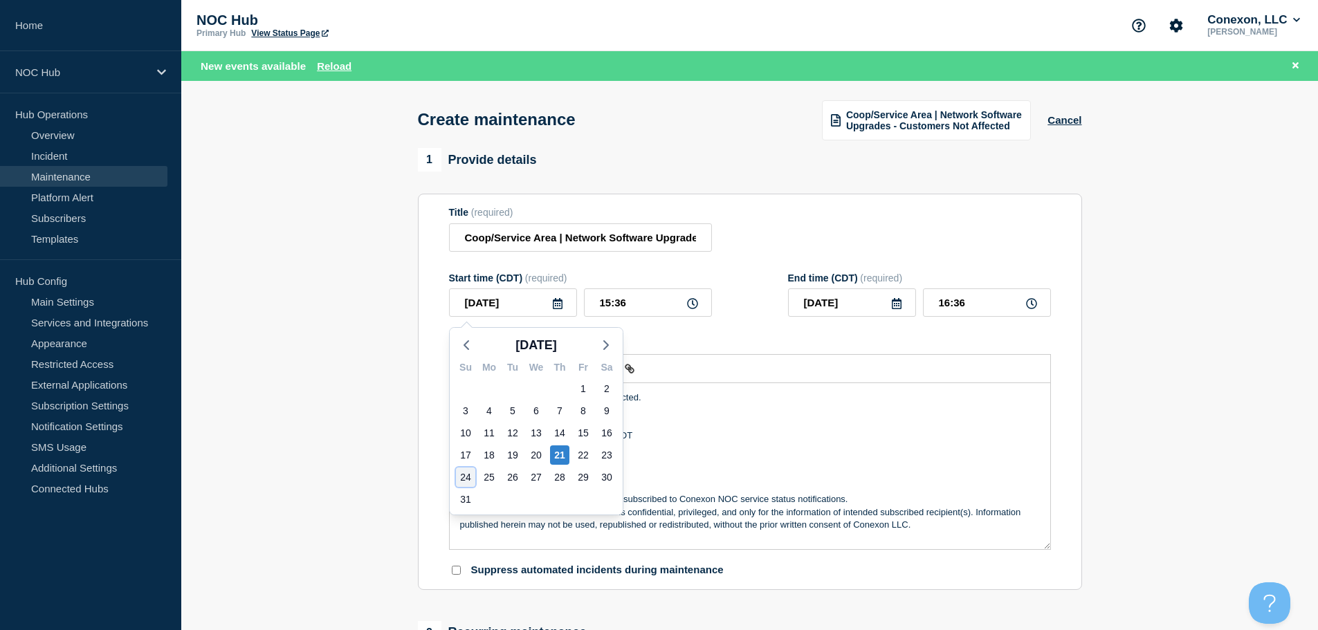
click at [459, 472] on div "24" at bounding box center [465, 477] width 19 height 19
type input "[DATE]"
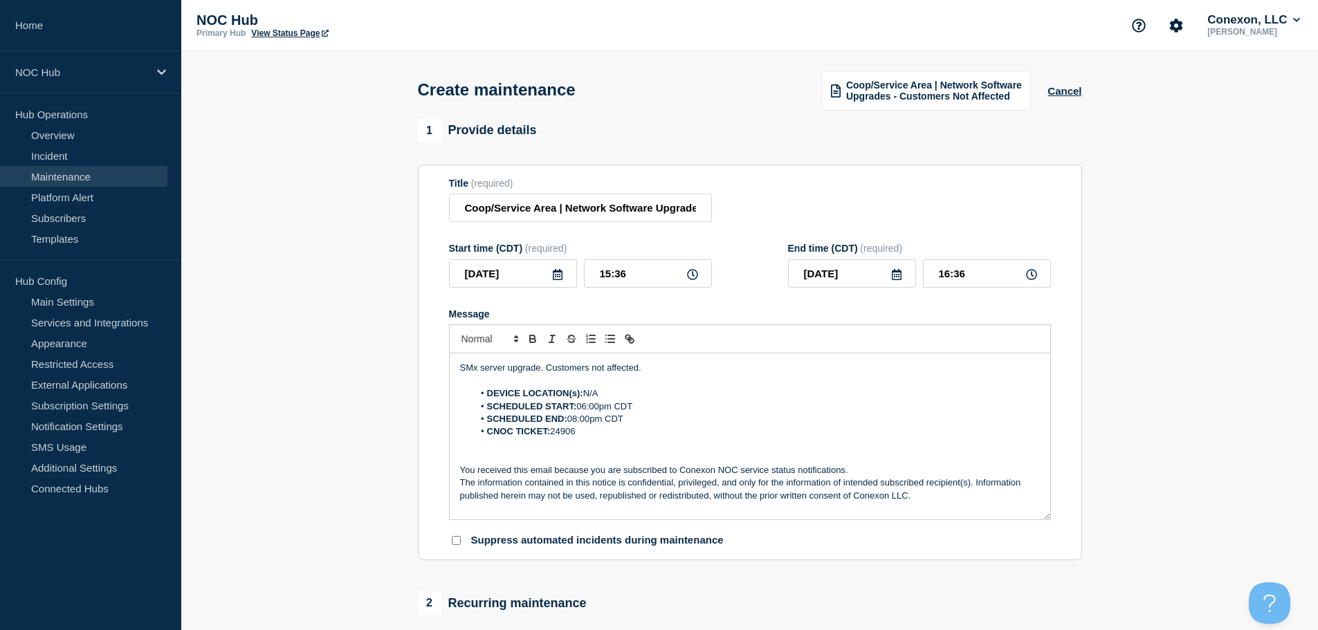
click at [687, 280] on icon at bounding box center [692, 274] width 11 height 11
click at [701, 271] on input "15:36" at bounding box center [648, 273] width 128 height 28
click at [645, 282] on input "15:36" at bounding box center [648, 273] width 128 height 28
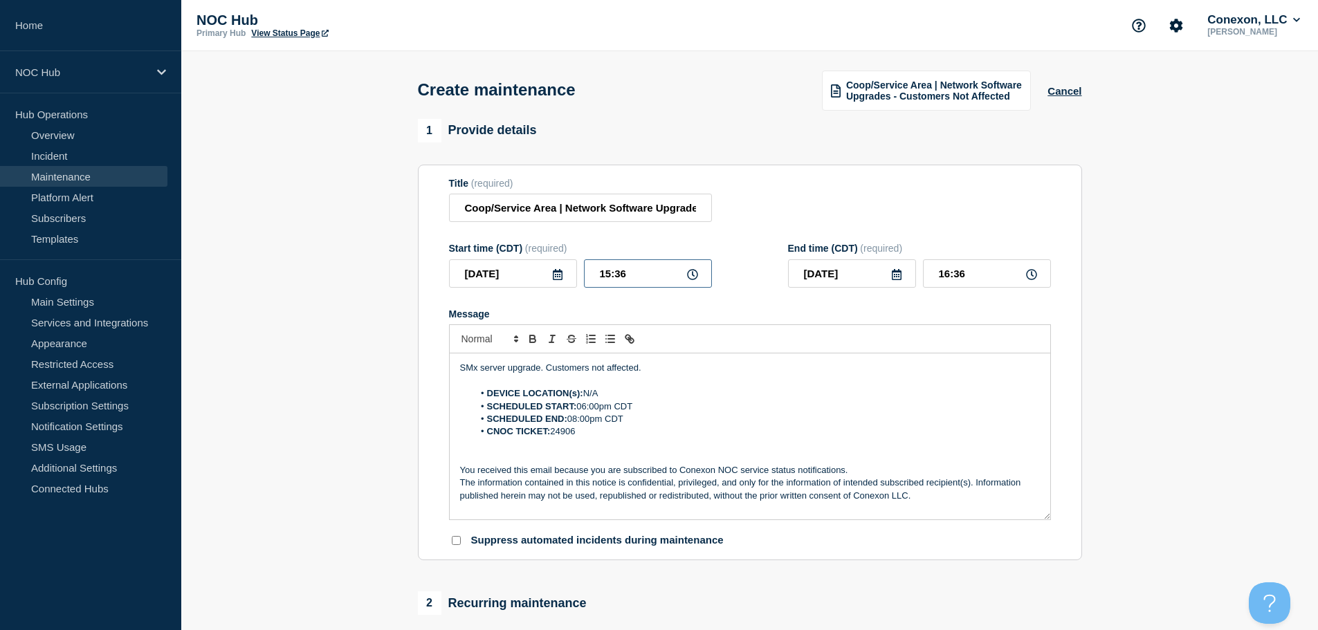
click at [685, 279] on input "15:36" at bounding box center [648, 273] width 128 height 28
click at [644, 279] on input "15:36" at bounding box center [648, 273] width 128 height 28
type input "18:00"
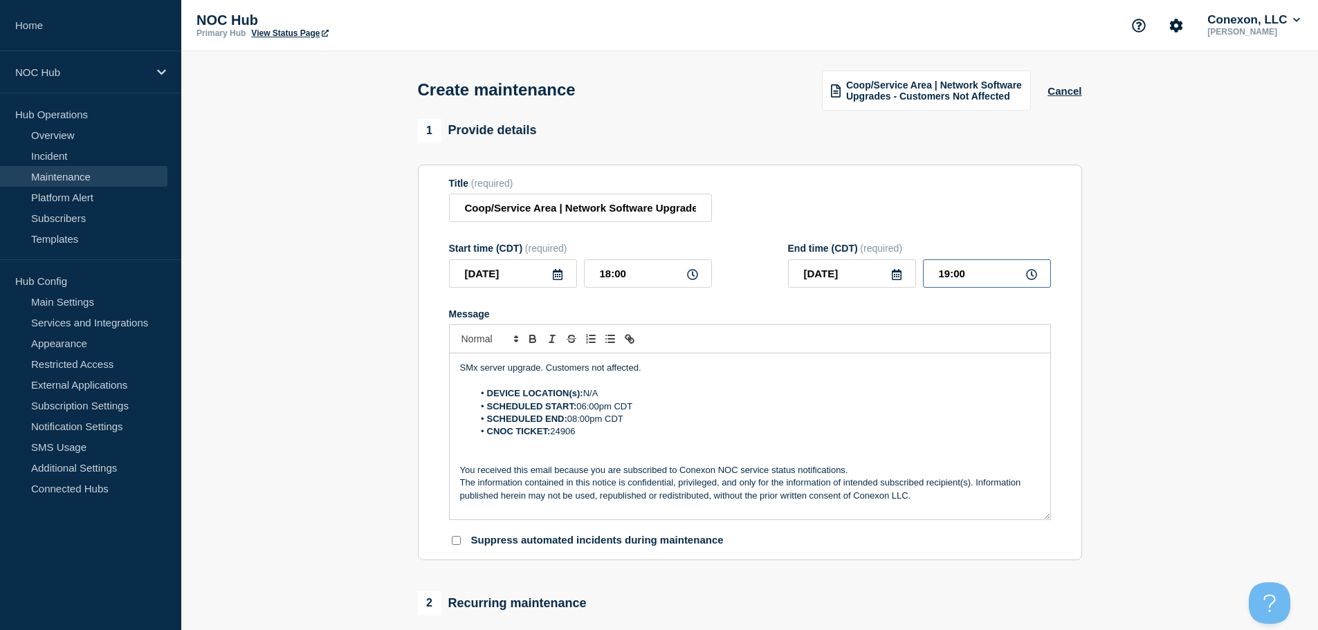
click at [994, 279] on input "19:00" at bounding box center [987, 273] width 128 height 28
type input "20:00"
click at [855, 302] on form "Title (required) Coop/Service Area | Network Software Upgrades - Customers Not …" at bounding box center [750, 363] width 602 height 370
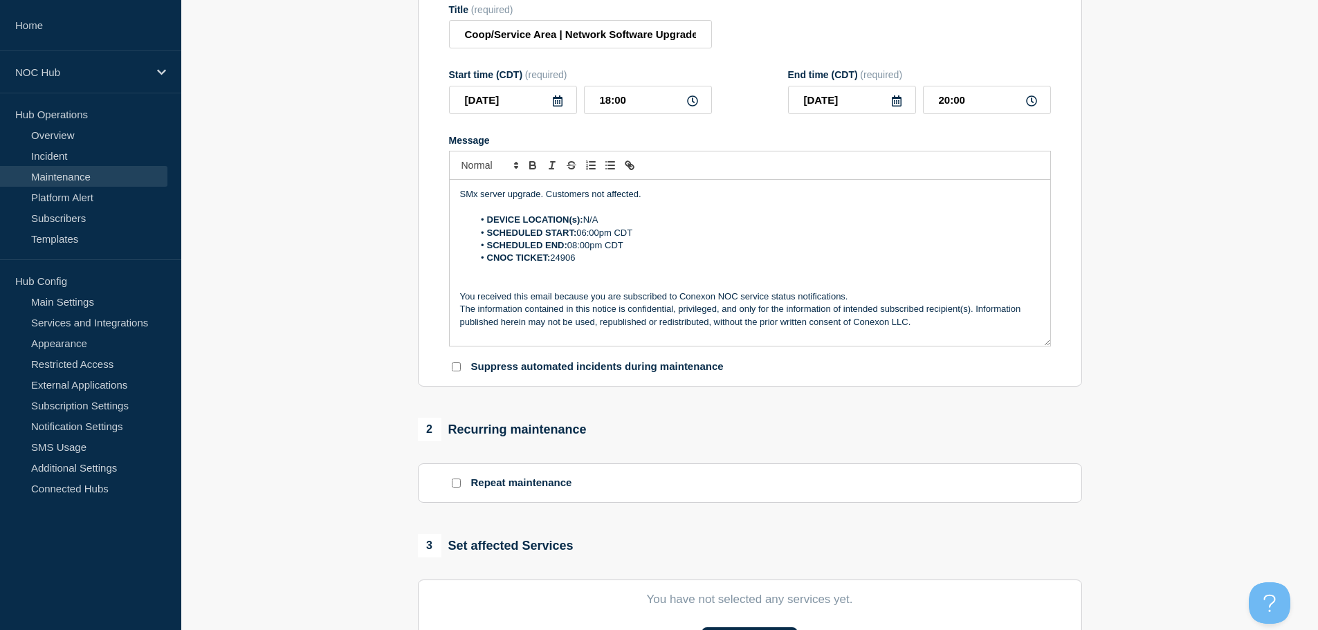
scroll to position [346, 0]
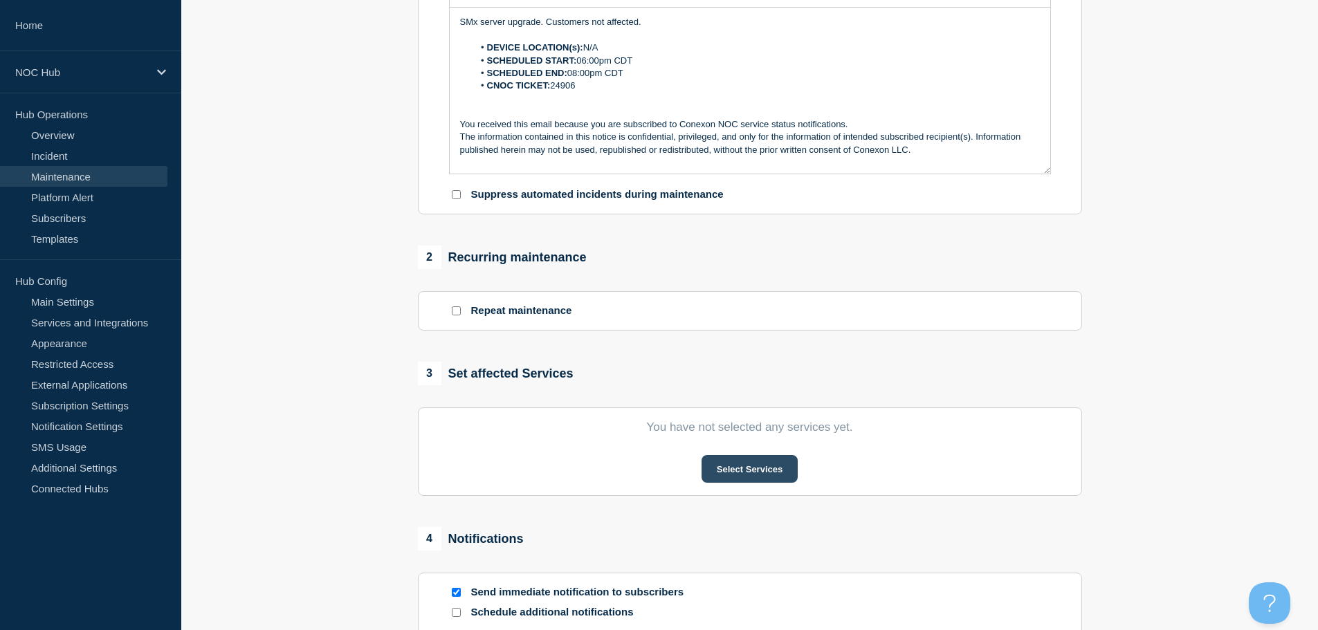
click at [732, 464] on button "Select Services" at bounding box center [749, 469] width 96 height 28
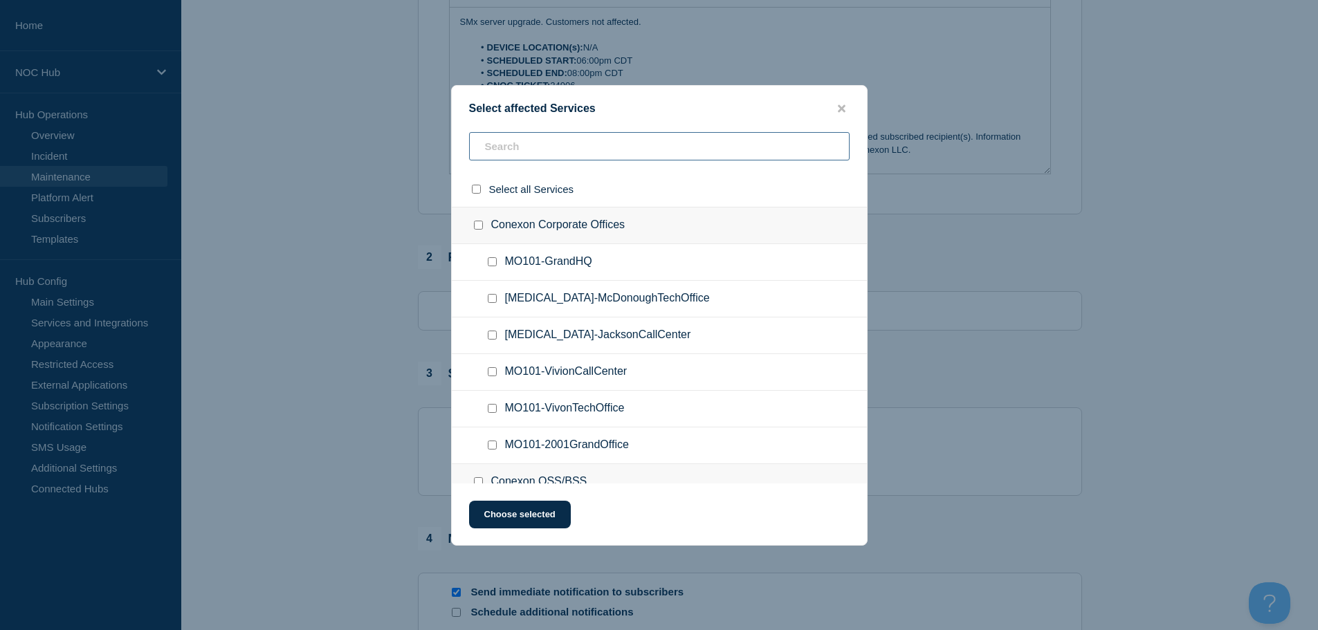
click at [535, 156] on input "text" at bounding box center [659, 146] width 380 height 28
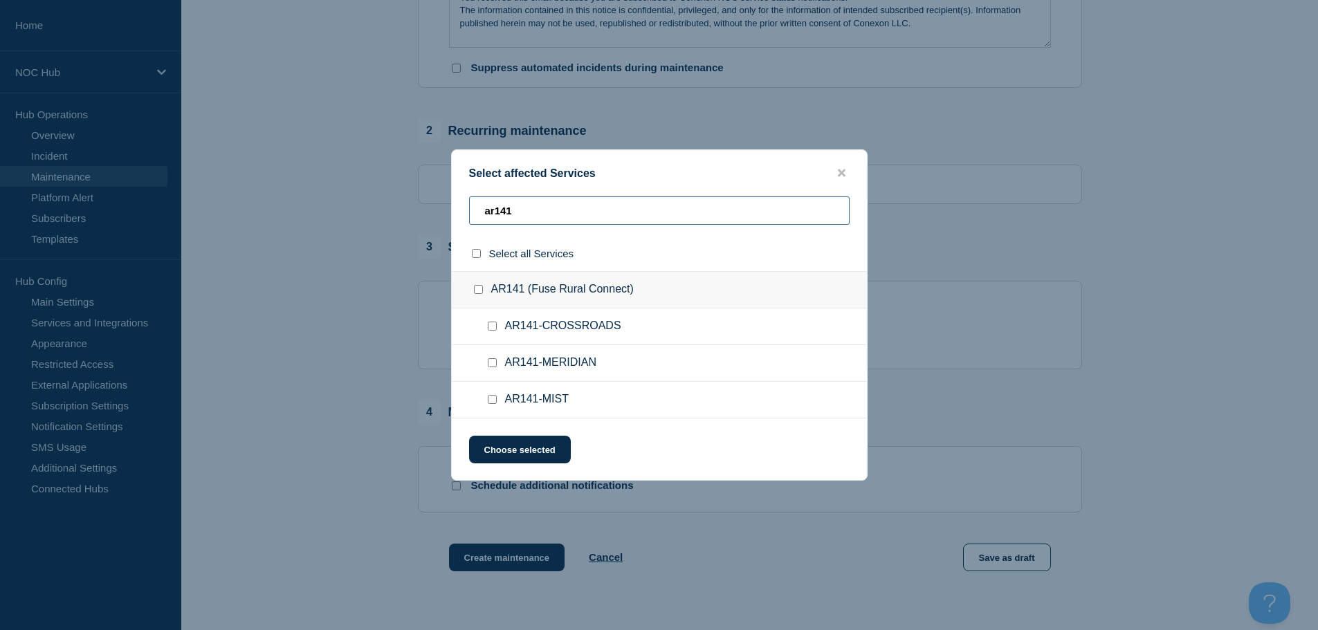
scroll to position [484, 0]
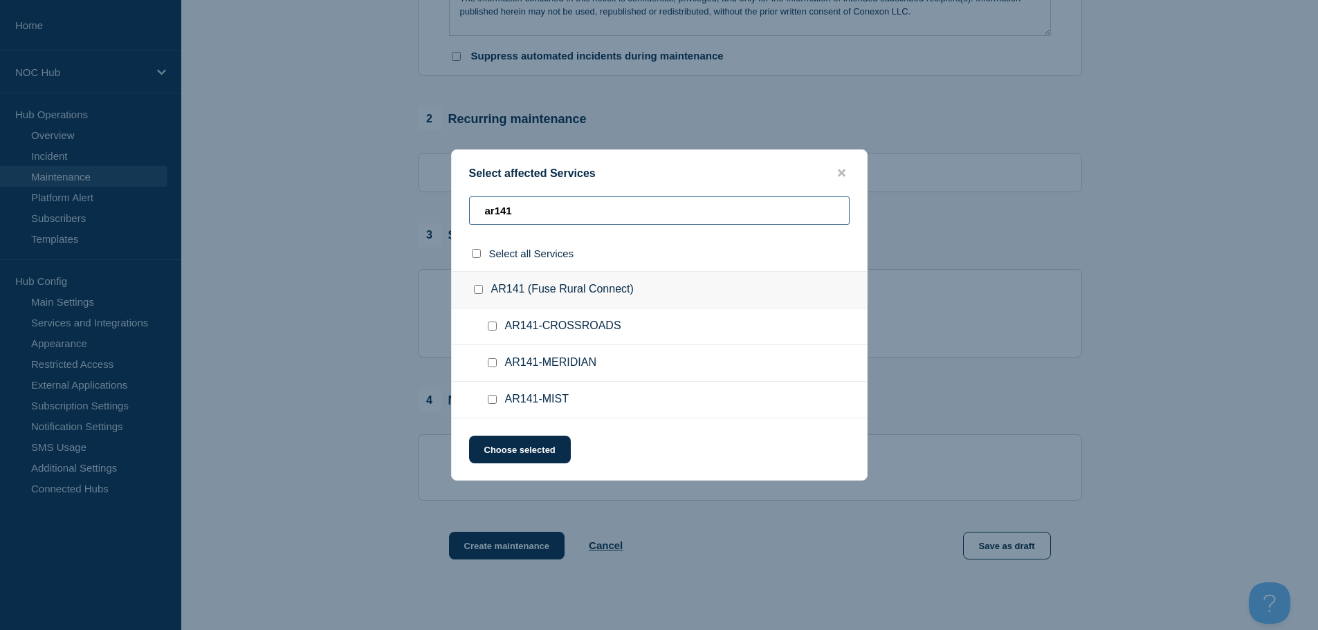
type input "ar141"
click at [476, 290] on input "AR141 (Fuse Rural Connect) checkbox" at bounding box center [478, 289] width 9 height 9
checkbox input "true"
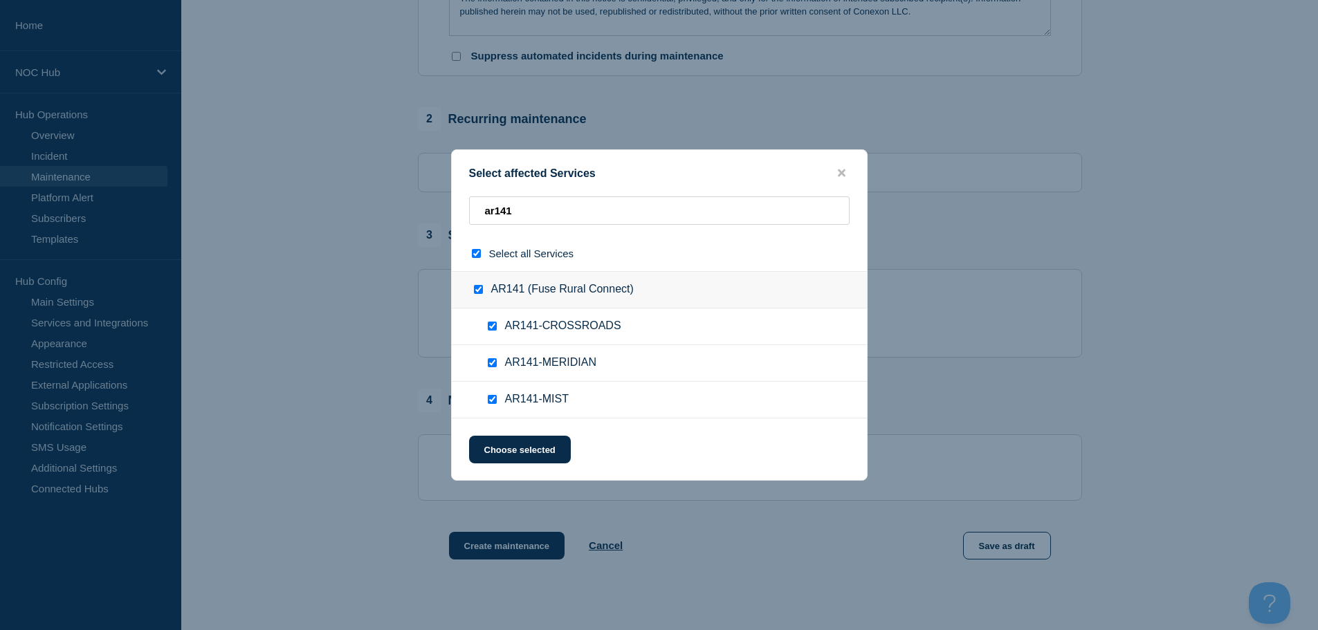
checkbox input "true"
click at [497, 459] on button "Choose selected" at bounding box center [520, 450] width 102 height 28
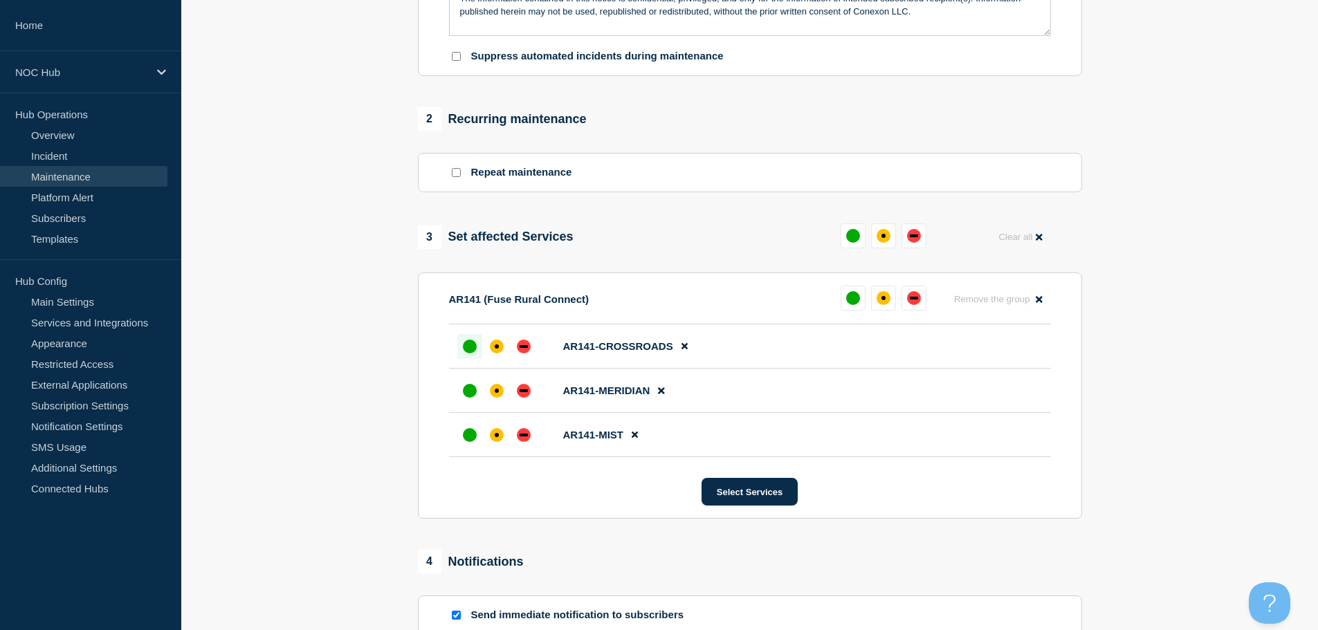
click at [468, 349] on div "up" at bounding box center [470, 347] width 14 height 14
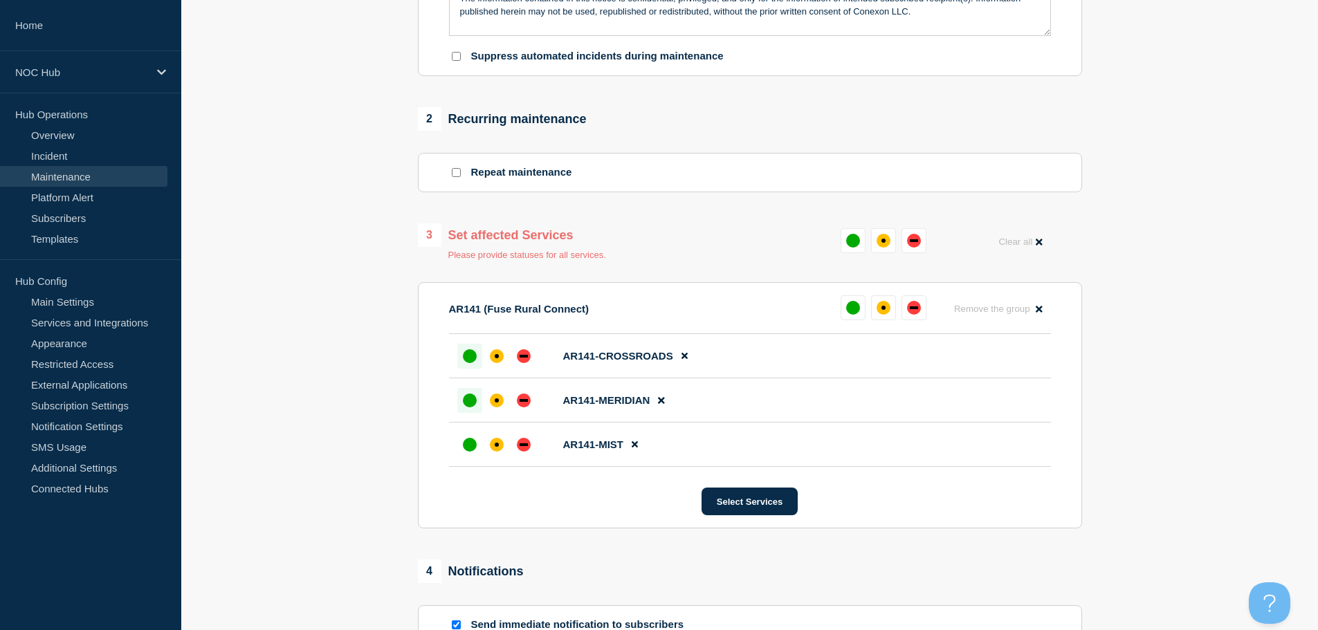
click at [471, 398] on div "up" at bounding box center [470, 401] width 14 height 14
click at [470, 457] on div at bounding box center [469, 444] width 25 height 25
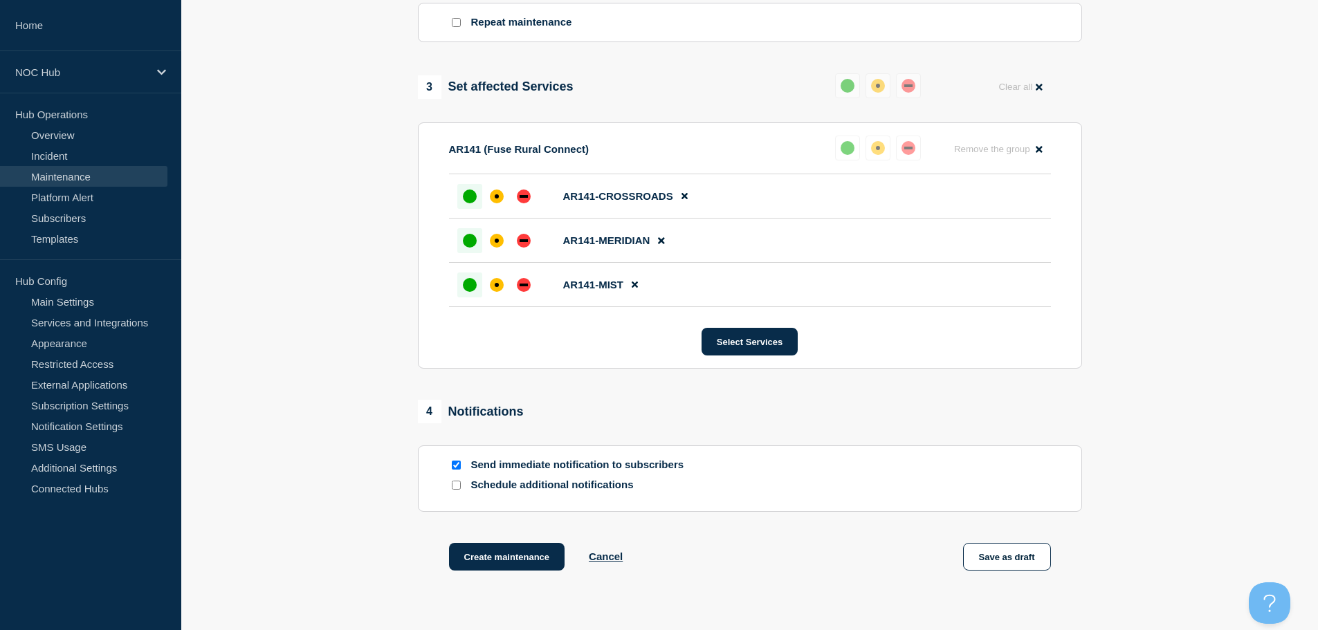
scroll to position [737, 0]
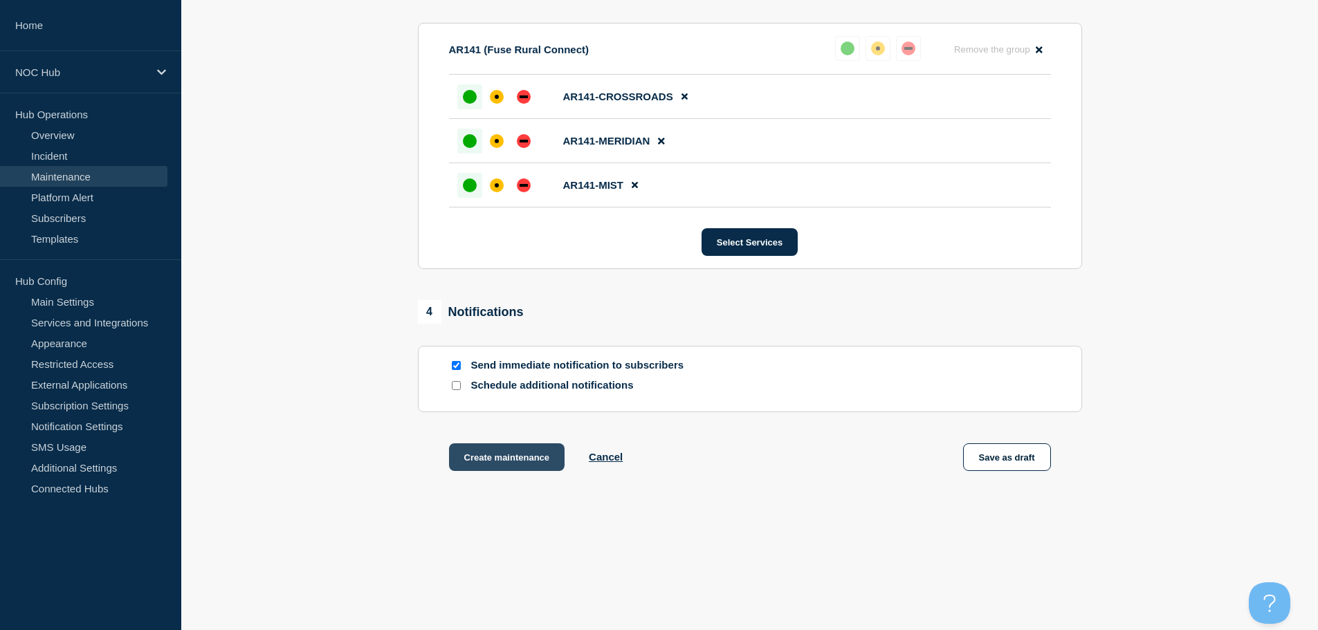
click at [474, 460] on button "Create maintenance" at bounding box center [507, 457] width 116 height 28
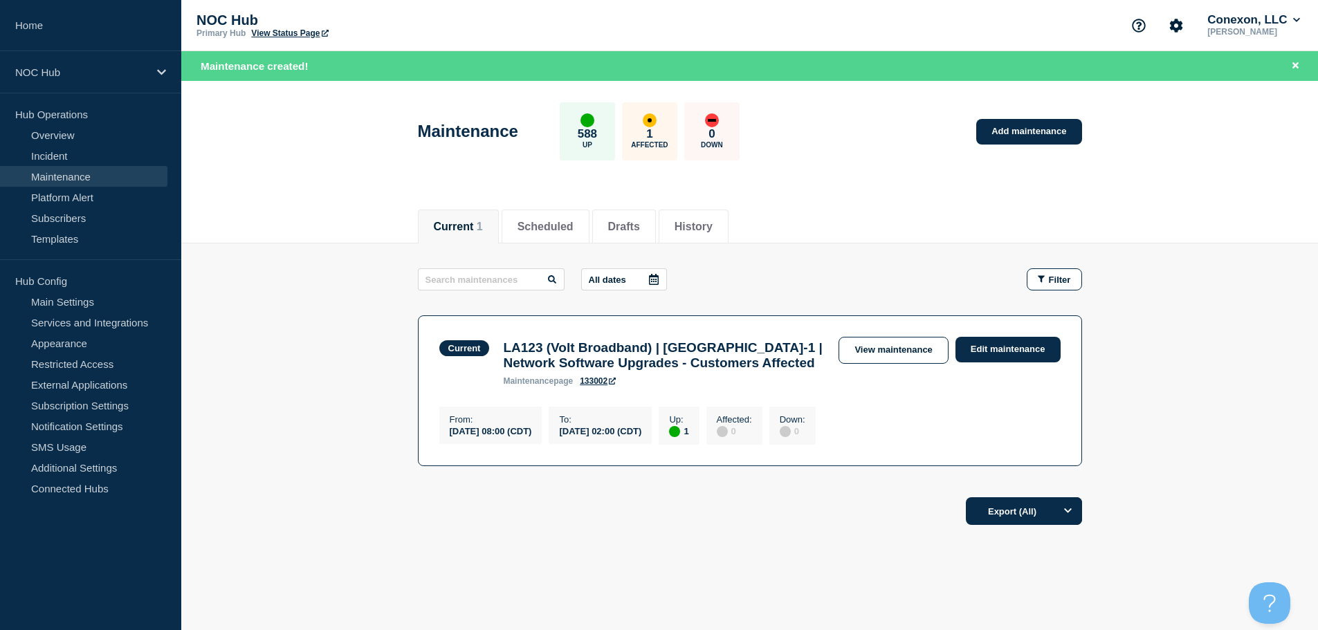
click at [1087, 119] on div "Maintenance 588 Up 1 Affected 0 Down Add maintenance" at bounding box center [749, 126] width 695 height 84
click at [1061, 127] on link "Add maintenance" at bounding box center [1028, 132] width 105 height 26
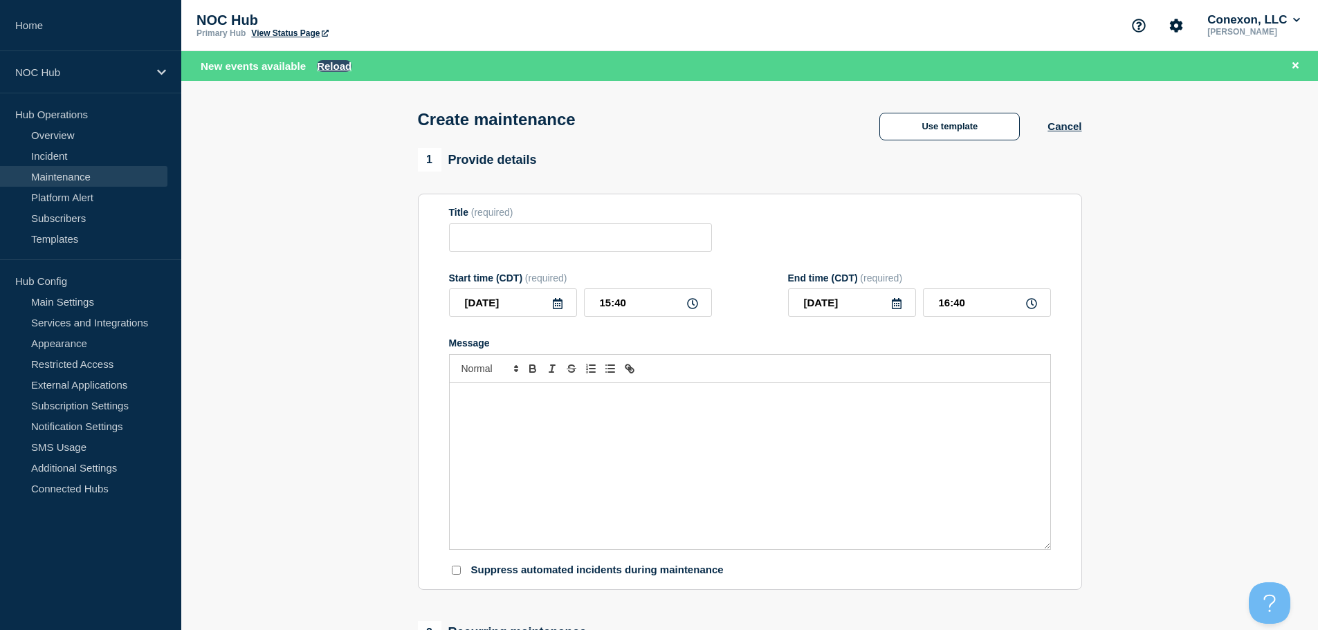
click at [338, 65] on button "Reload" at bounding box center [334, 66] width 35 height 12
click at [80, 180] on link "Maintenance" at bounding box center [83, 176] width 167 height 21
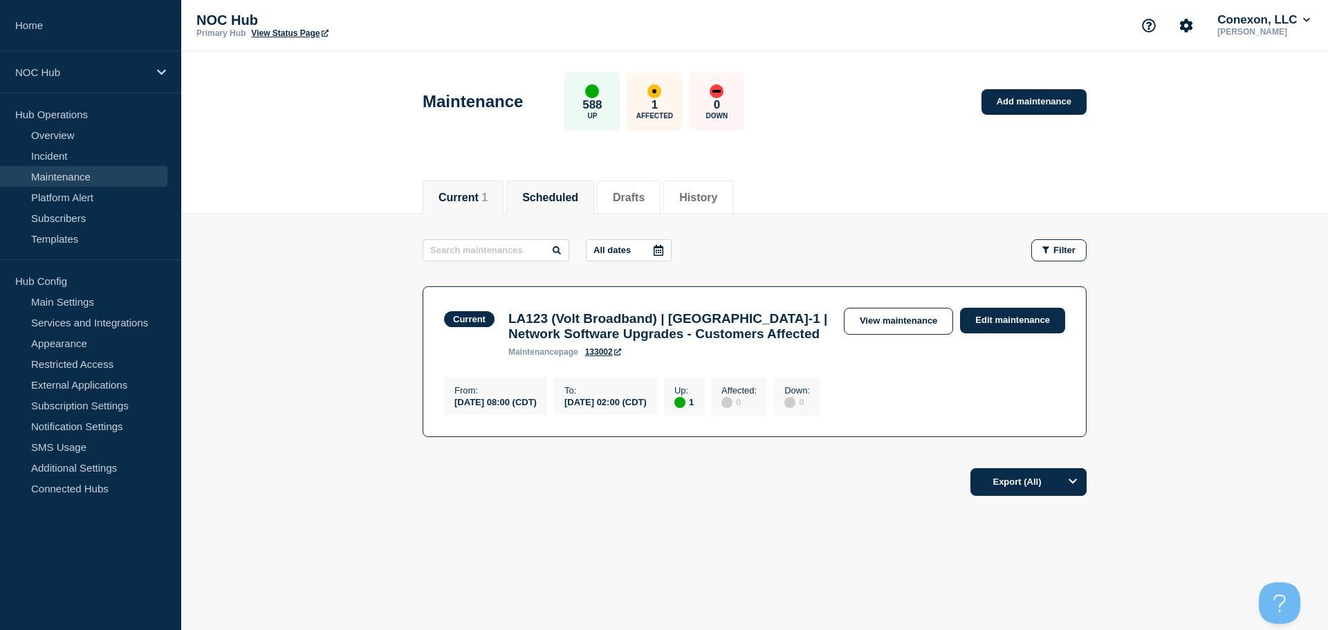
click at [566, 197] on button "Scheduled" at bounding box center [550, 198] width 56 height 12
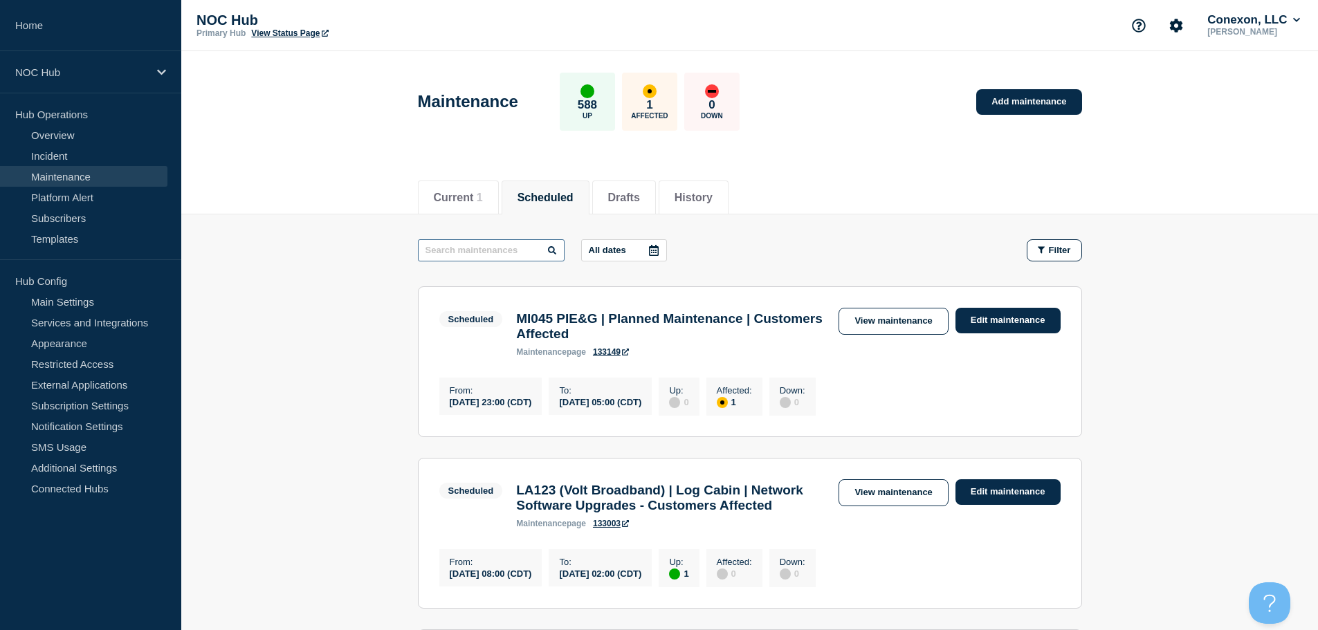
click at [477, 245] on input "text" at bounding box center [491, 250] width 147 height 22
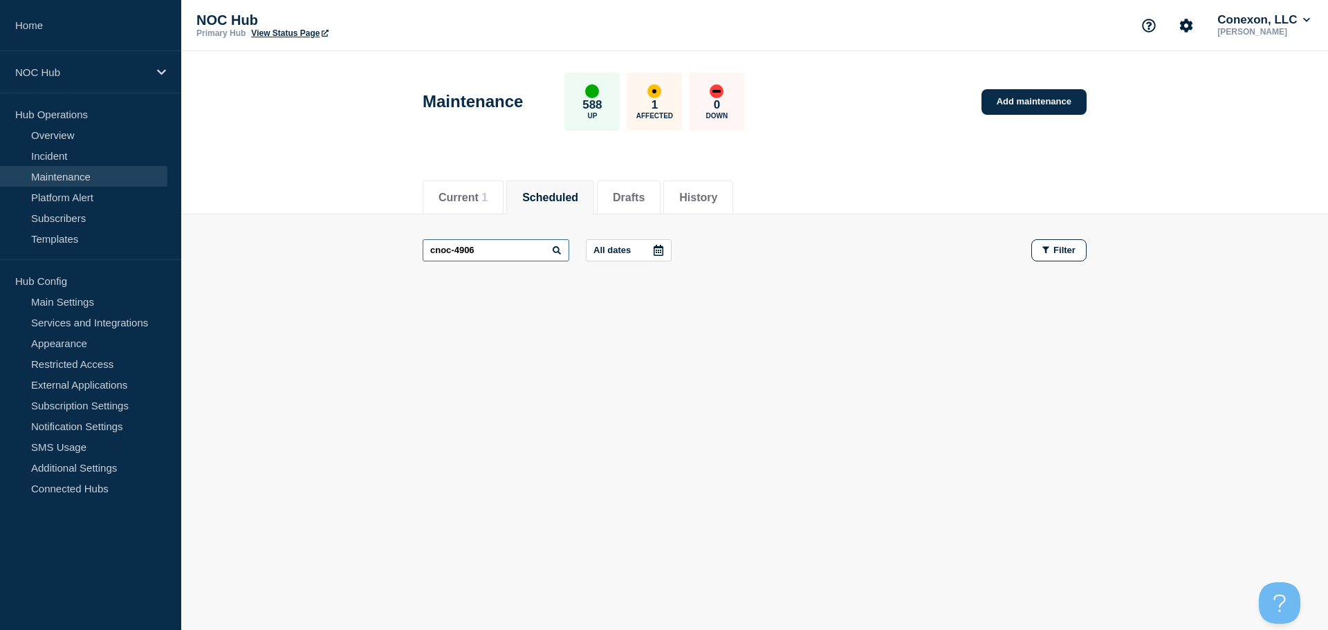
click at [459, 249] on input "cnoc-4906" at bounding box center [496, 250] width 147 height 22
click at [456, 249] on input "cnoc-4906" at bounding box center [496, 250] width 147 height 22
drag, startPoint x: 452, startPoint y: 252, endPoint x: 406, endPoint y: 250, distance: 46.4
click at [406, 252] on main "-24906 All dates Filter" at bounding box center [754, 250] width 1147 height 72
click at [436, 251] on input "-24906" at bounding box center [496, 250] width 147 height 22
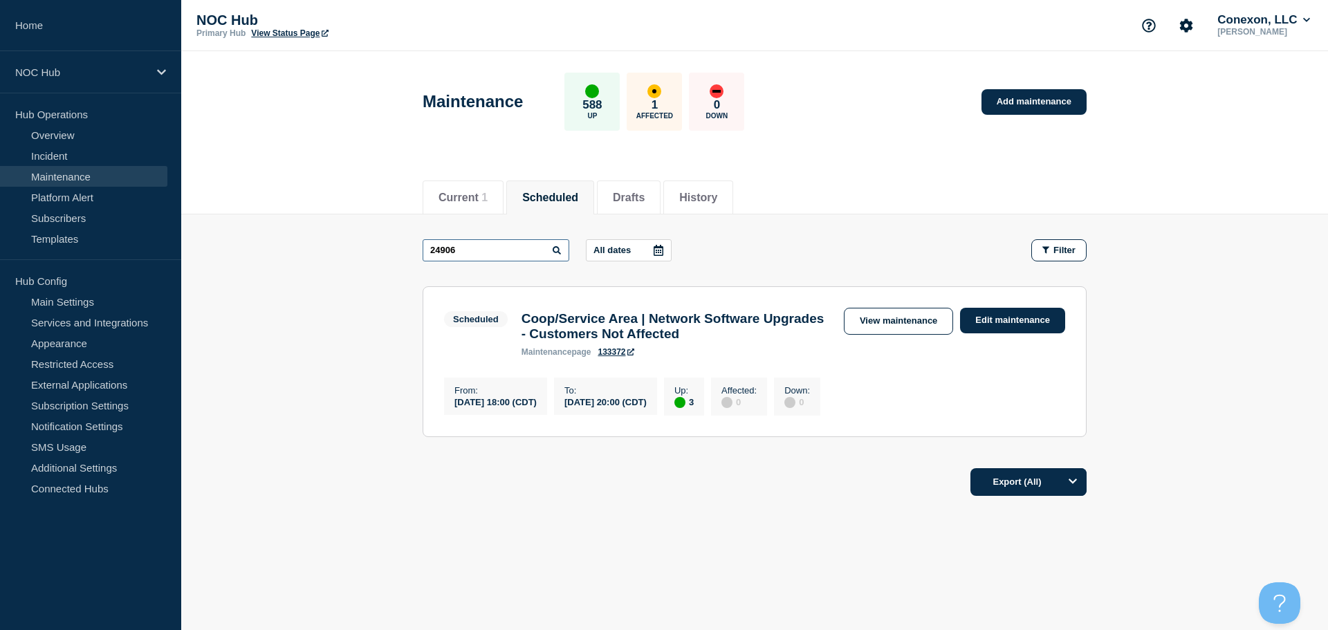
type input "24906"
click at [672, 333] on h3 "Coop/Service Area | Network Software Upgrades - Customers Not Affected" at bounding box center [676, 326] width 308 height 30
click at [938, 321] on link "View maintenance" at bounding box center [898, 321] width 109 height 27
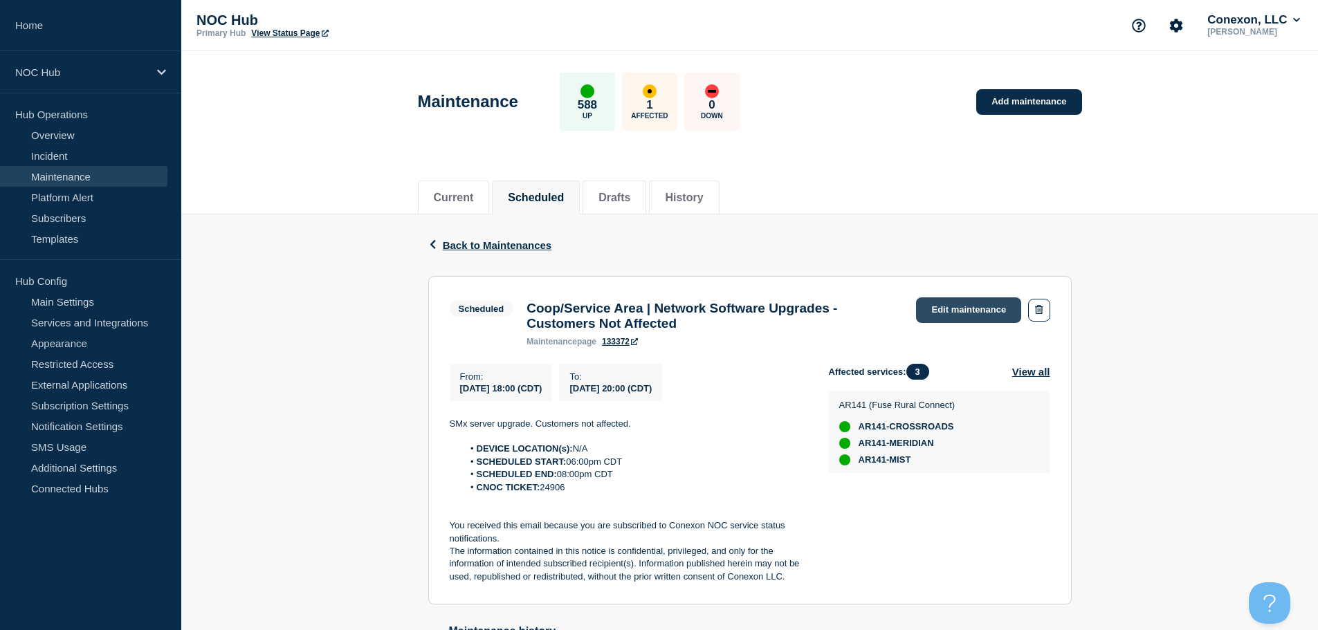
click at [985, 305] on link "Edit maintenance" at bounding box center [968, 310] width 105 height 26
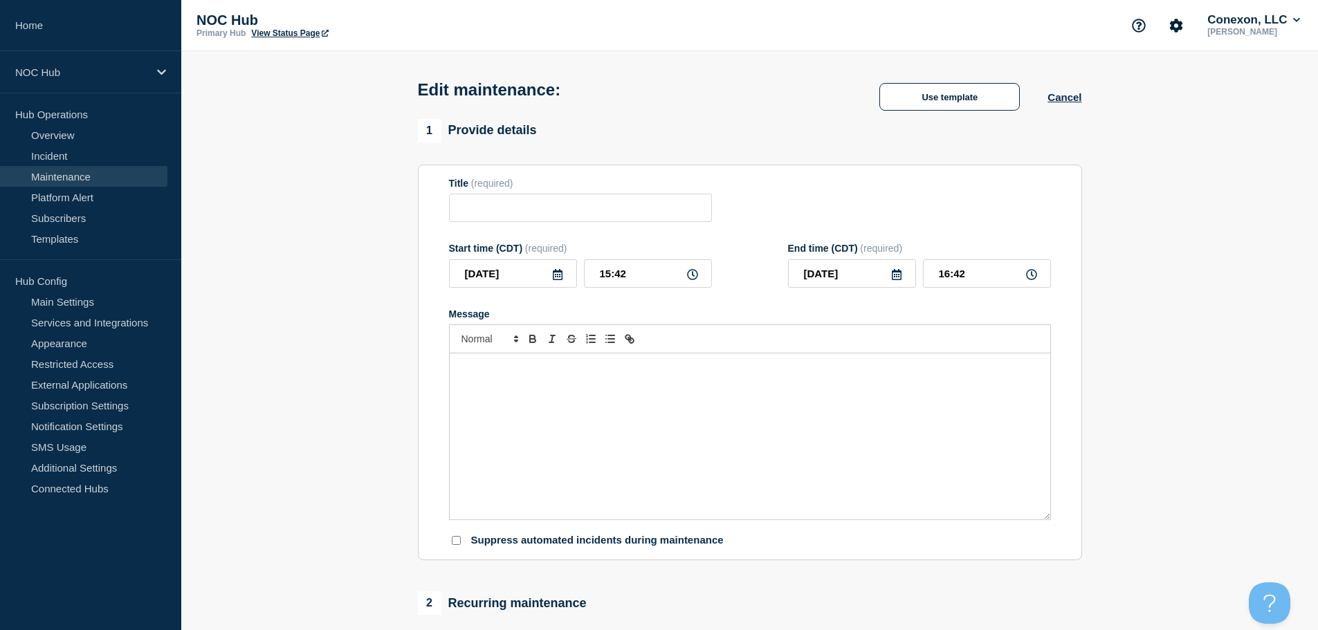
type input "Coop/Service Area | Network Software Upgrades - Customers Not Affected"
type input "[DATE]"
type input "18:00"
type input "[DATE]"
type input "20:00"
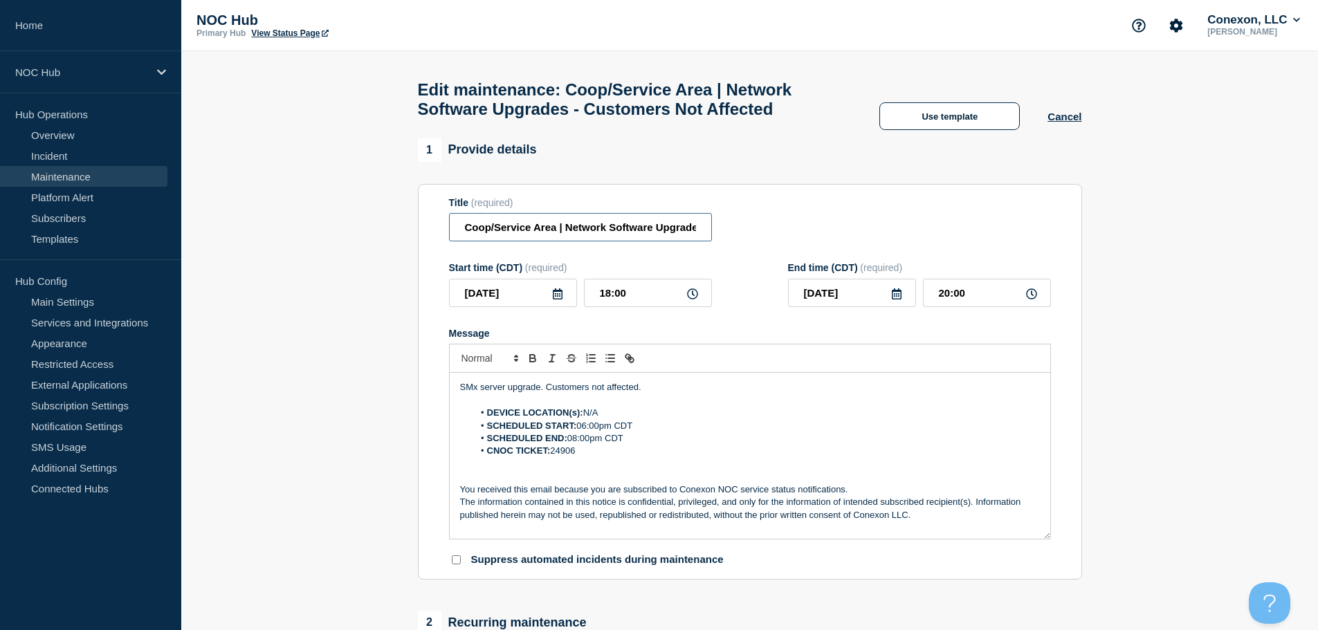
drag, startPoint x: 557, startPoint y: 237, endPoint x: 416, endPoint y: 233, distance: 141.1
drag, startPoint x: 572, startPoint y: 257, endPoint x: 519, endPoint y: 257, distance: 52.6
click at [519, 241] on input "AR141 (Ashley-Chicot) | Network Software Upgrades - Customers Not Affected" at bounding box center [580, 227] width 263 height 28
type input "AR141 (Fuse Rural Connect) | Network Software Upgrades - Customers Not Affected"
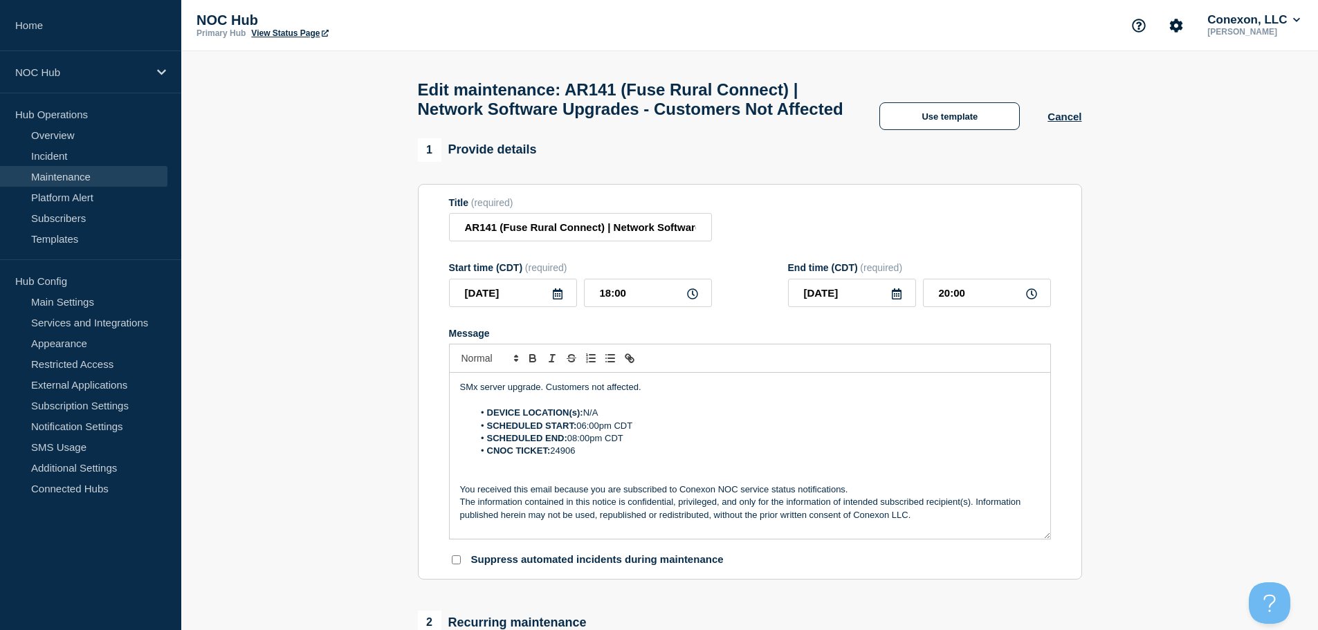
click at [777, 162] on div "1 Provide details" at bounding box center [750, 150] width 664 height 24
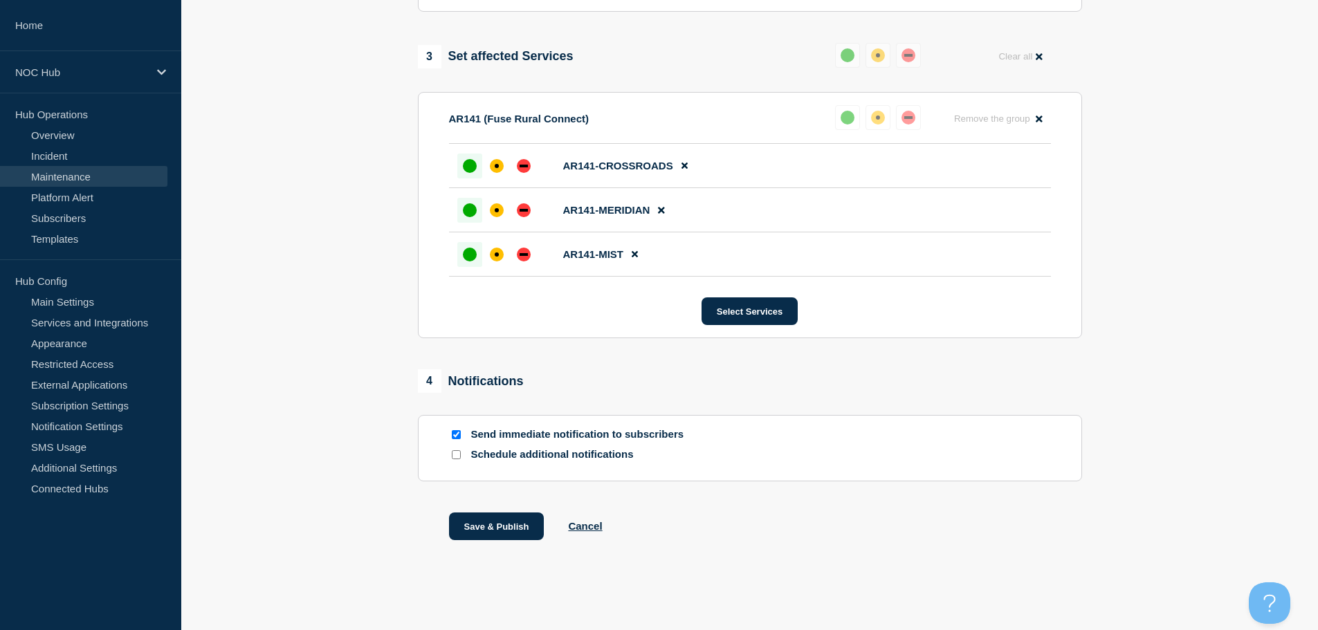
scroll to position [714, 0]
click at [452, 435] on input "Send immediate notification to subscribers" at bounding box center [456, 434] width 9 height 9
checkbox input "false"
click at [512, 525] on button "Save & Publish" at bounding box center [496, 527] width 95 height 28
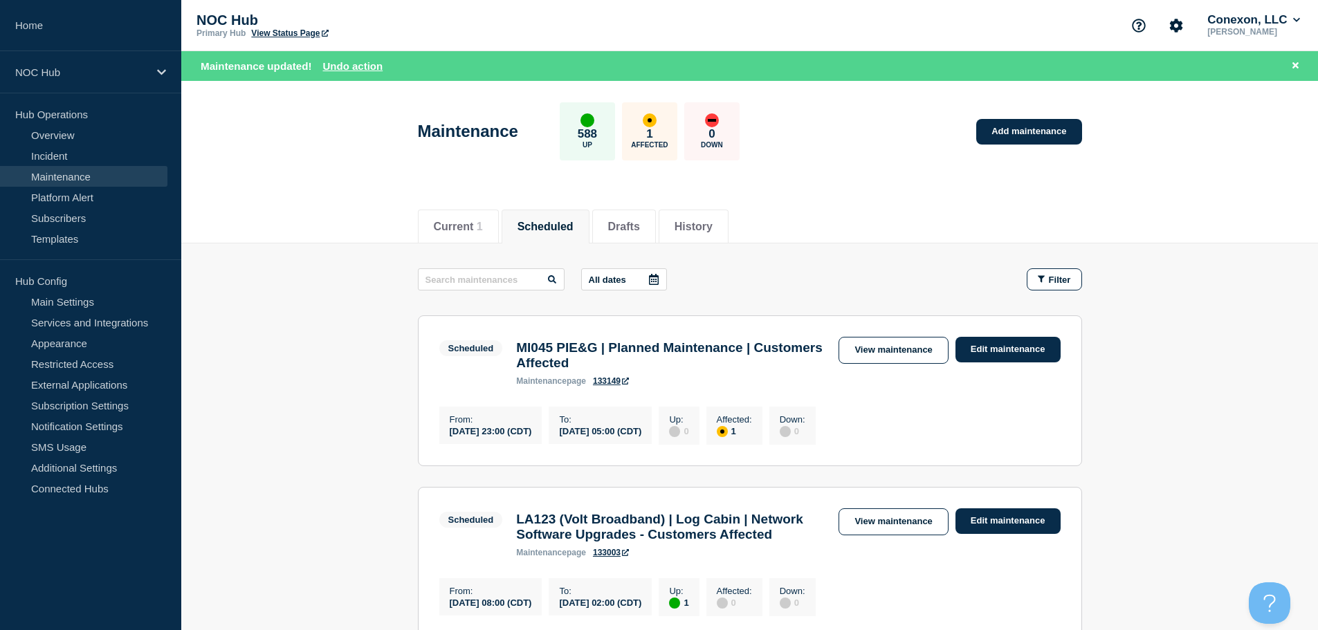
click at [560, 224] on button "Scheduled" at bounding box center [545, 227] width 56 height 12
click at [638, 278] on button "All dates" at bounding box center [624, 279] width 86 height 22
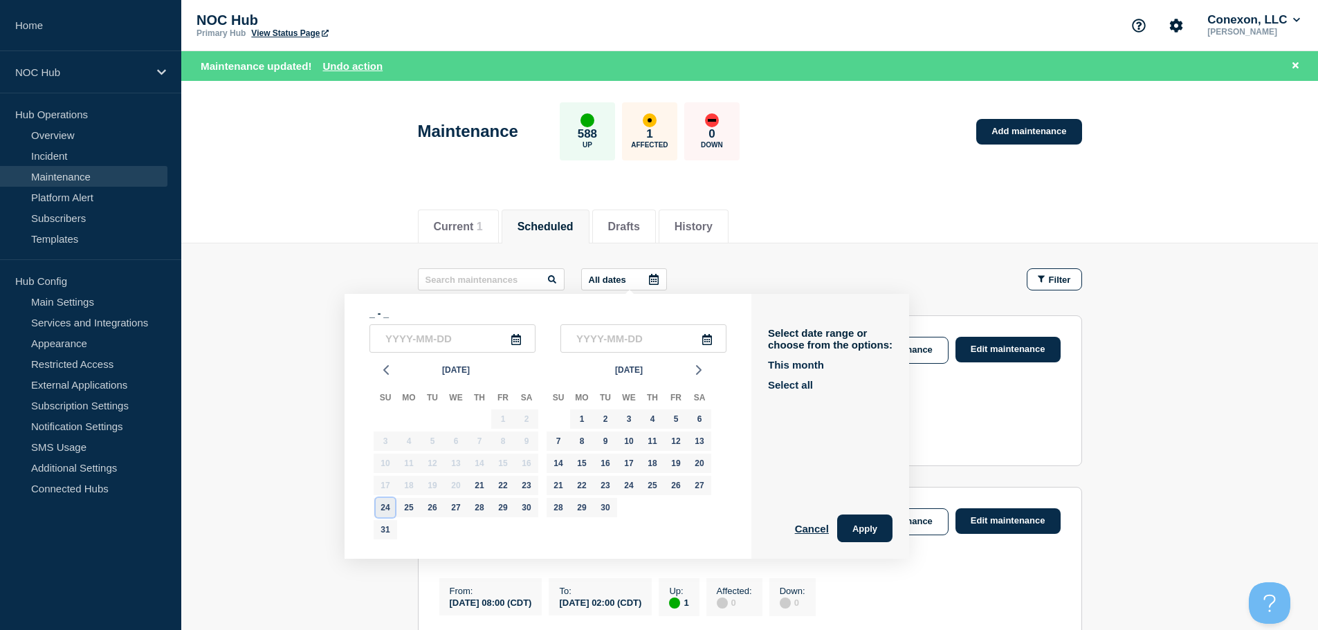
click at [382, 511] on div "24" at bounding box center [385, 507] width 19 height 19
type input "[DATE]"
click at [628, 338] on input "text" at bounding box center [643, 338] width 166 height 28
type input "____-__-__"
click at [389, 504] on div "24" at bounding box center [385, 507] width 19 height 19
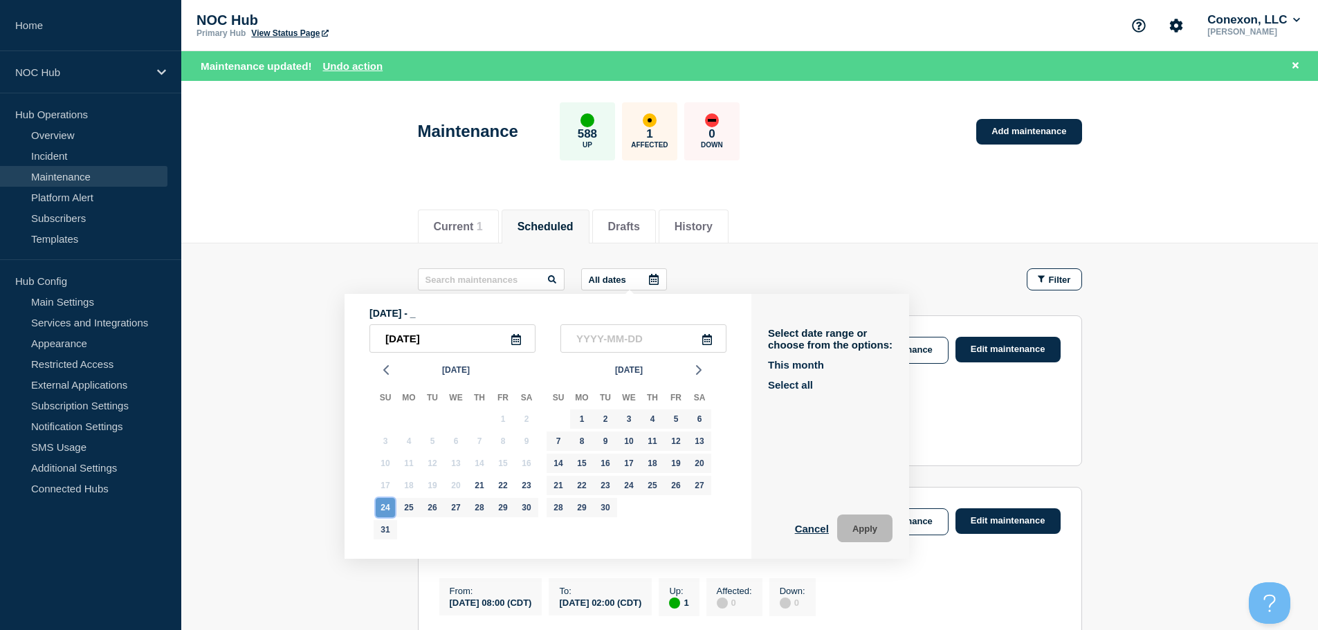
type input "[DATE]"
click at [862, 527] on button "Apply" at bounding box center [864, 529] width 55 height 28
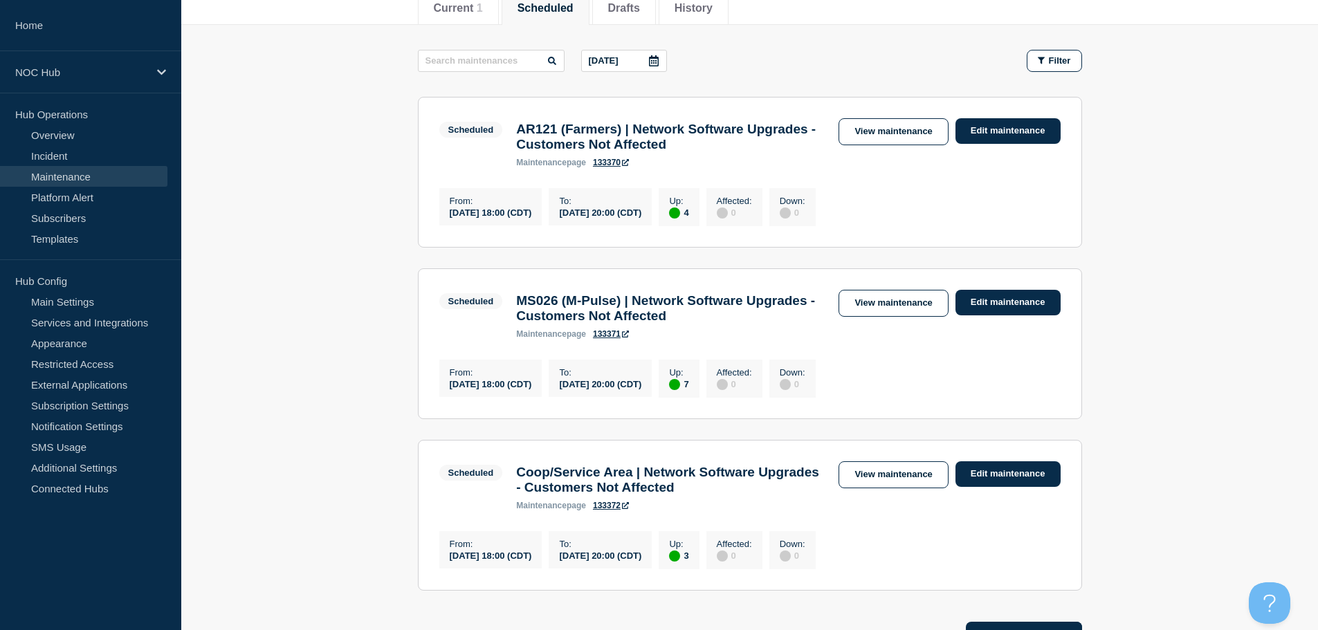
scroll to position [346, 0]
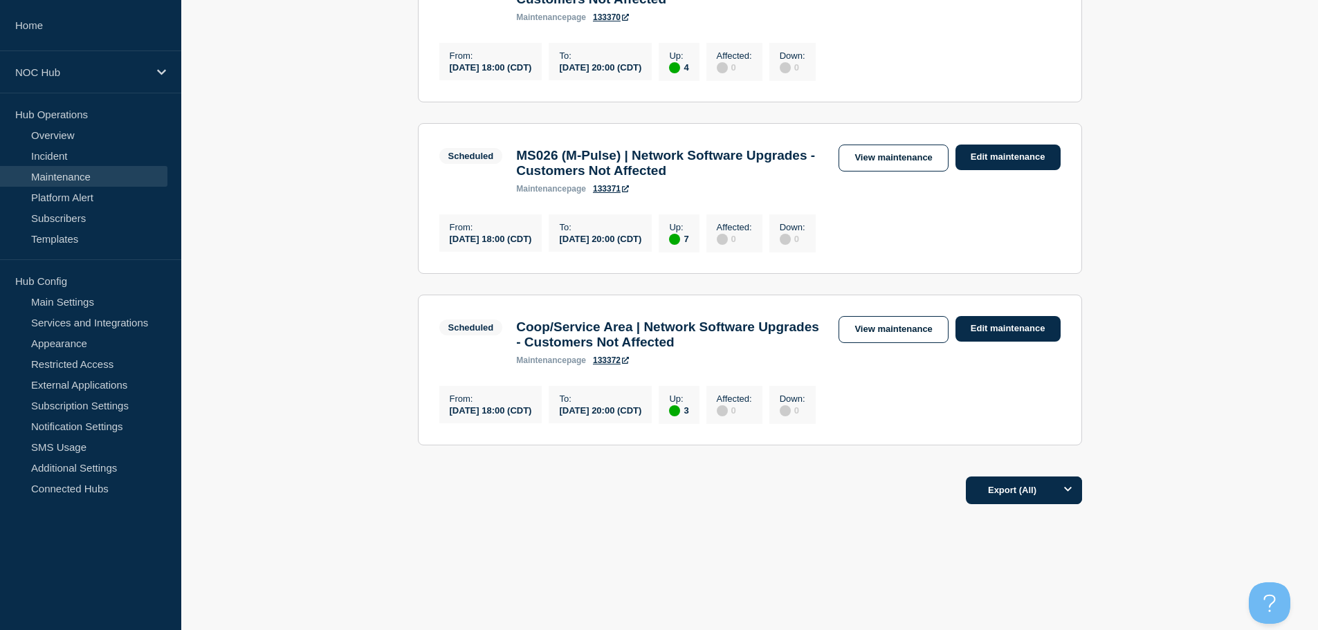
click at [700, 342] on h3 "Coop/Service Area | Network Software Upgrades - Customers Not Affected" at bounding box center [670, 335] width 308 height 30
click at [873, 343] on link "View maintenance" at bounding box center [892, 329] width 109 height 27
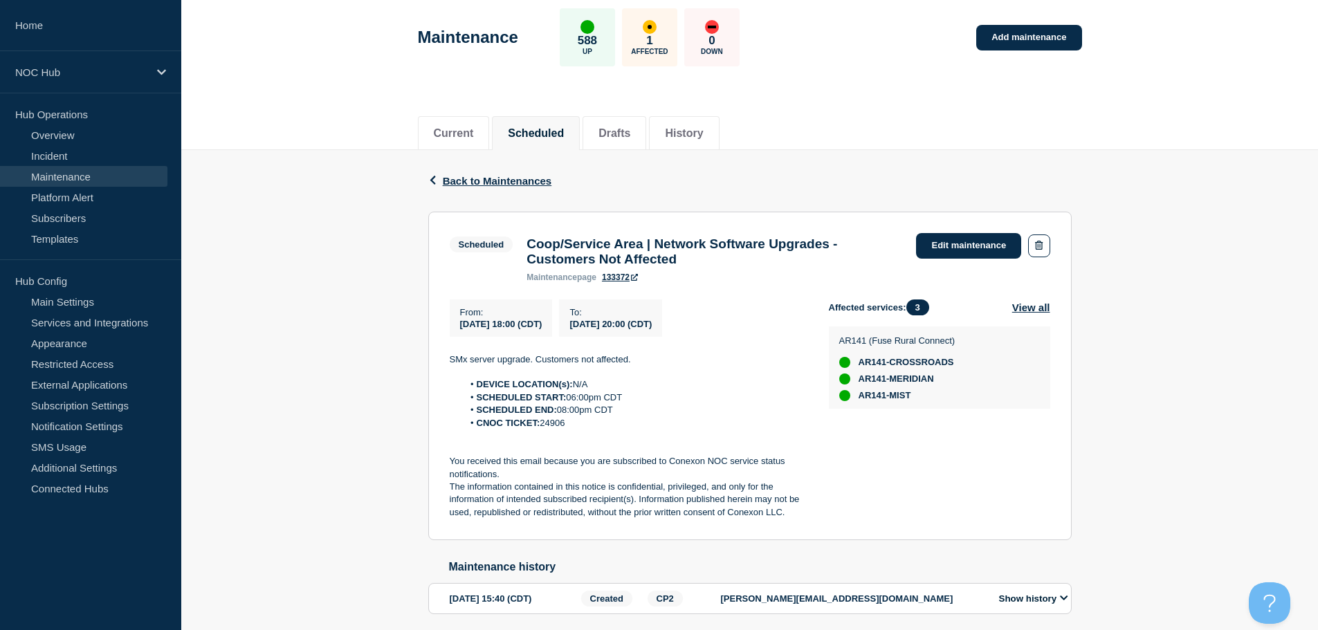
scroll to position [125, 0]
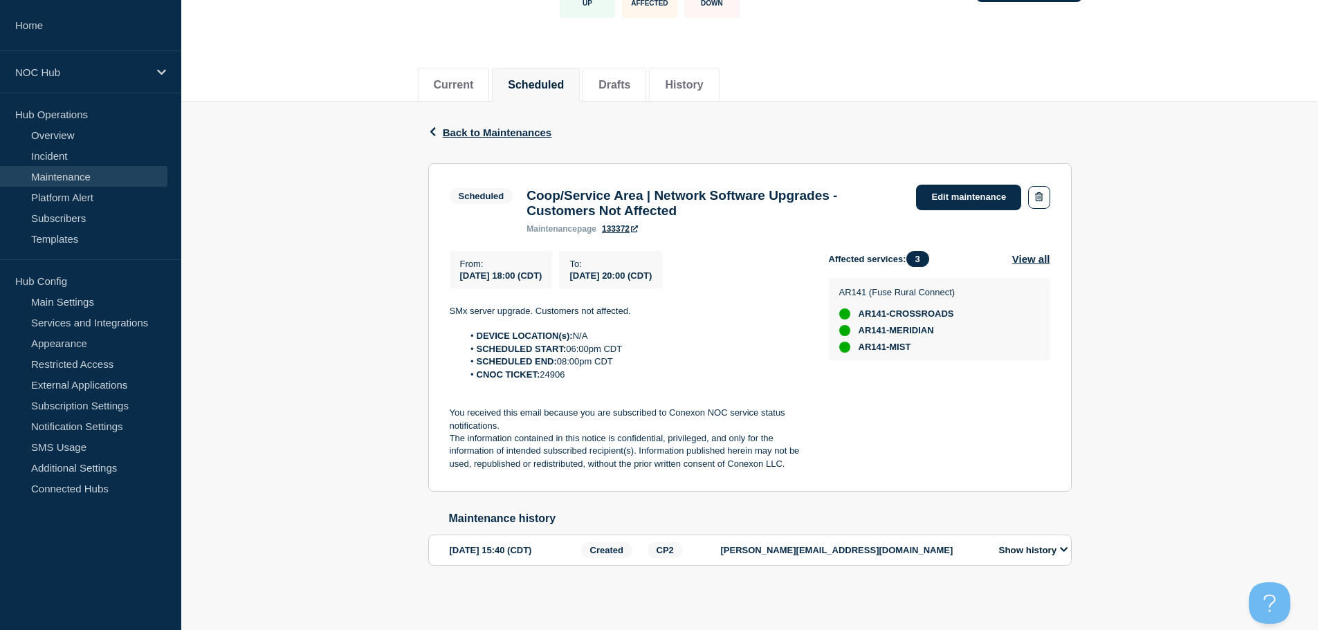
click at [1015, 544] on button "Show history" at bounding box center [1033, 550] width 77 height 12
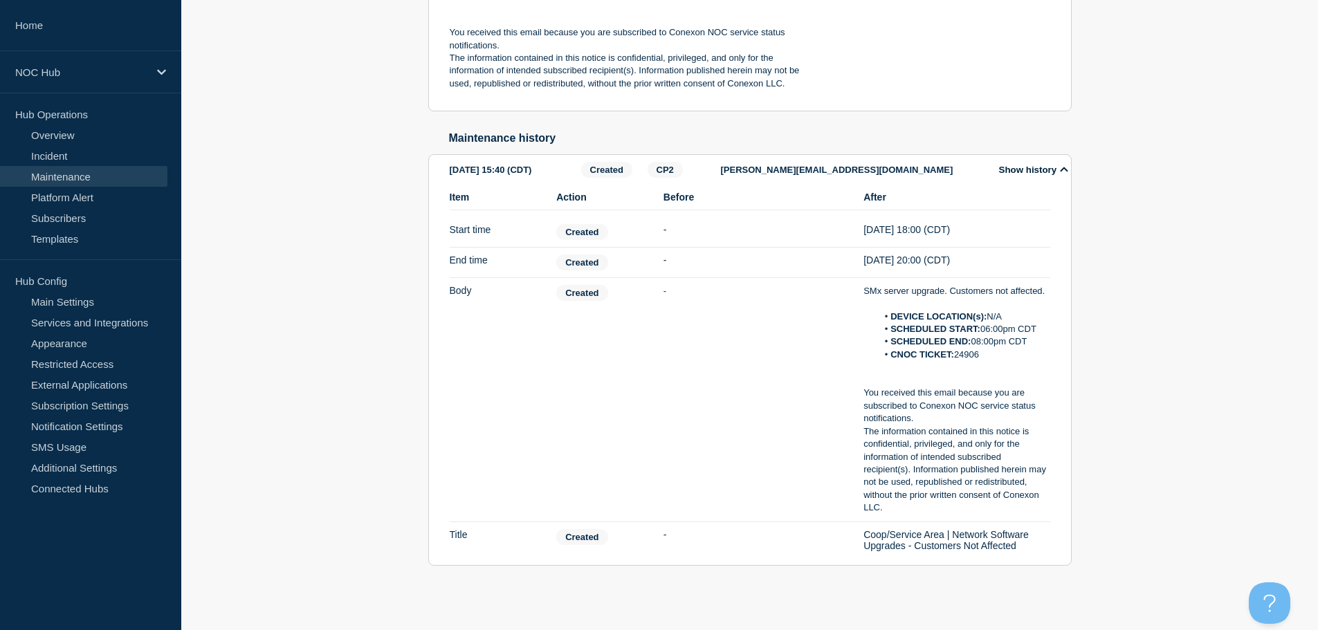
scroll to position [21, 0]
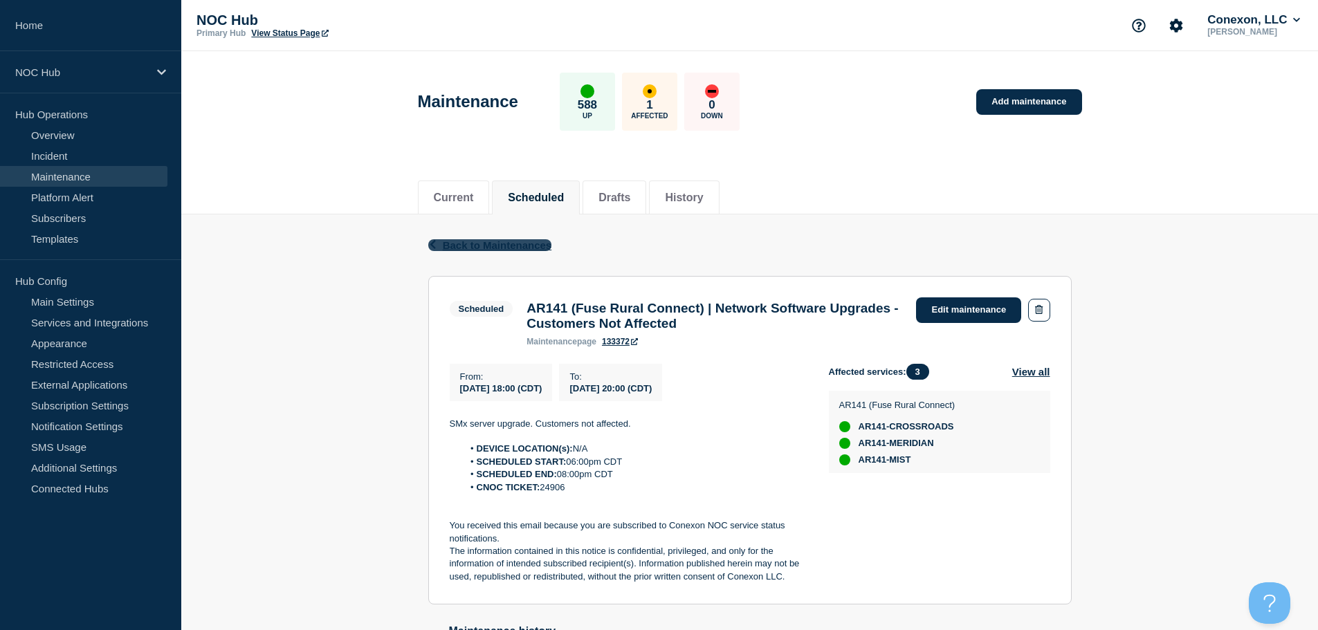
click at [495, 247] on span "Back to Maintenances" at bounding box center [497, 245] width 109 height 12
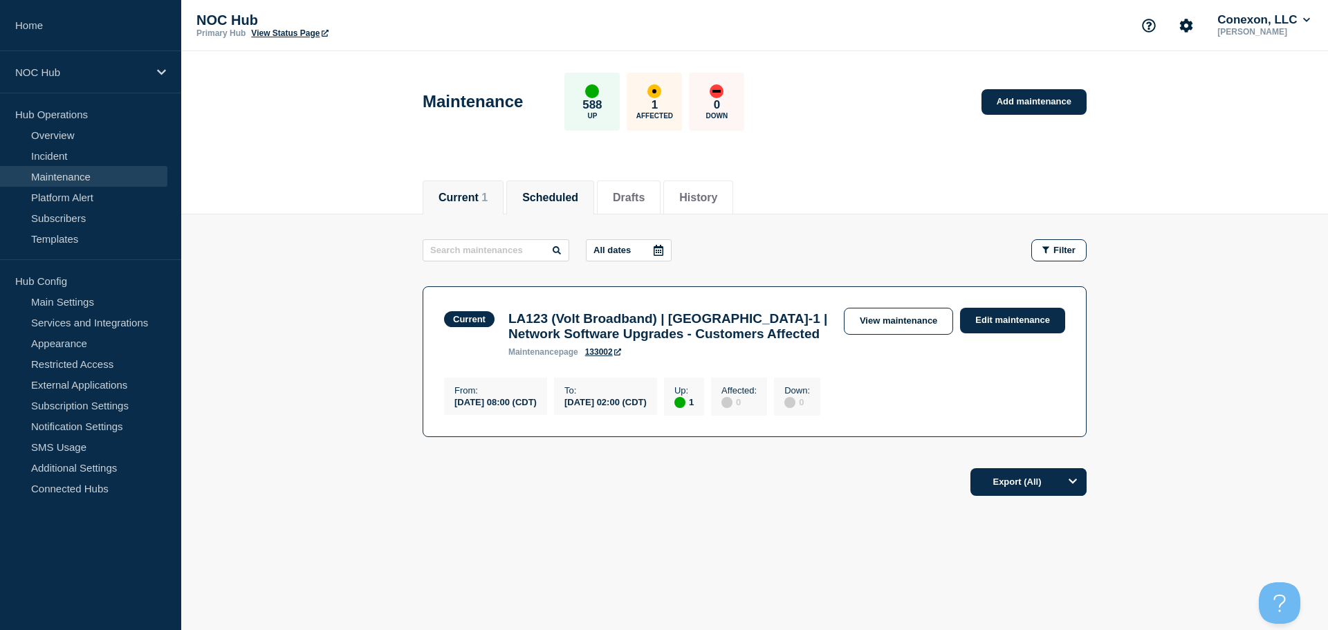
click at [571, 194] on button "Scheduled" at bounding box center [550, 198] width 56 height 12
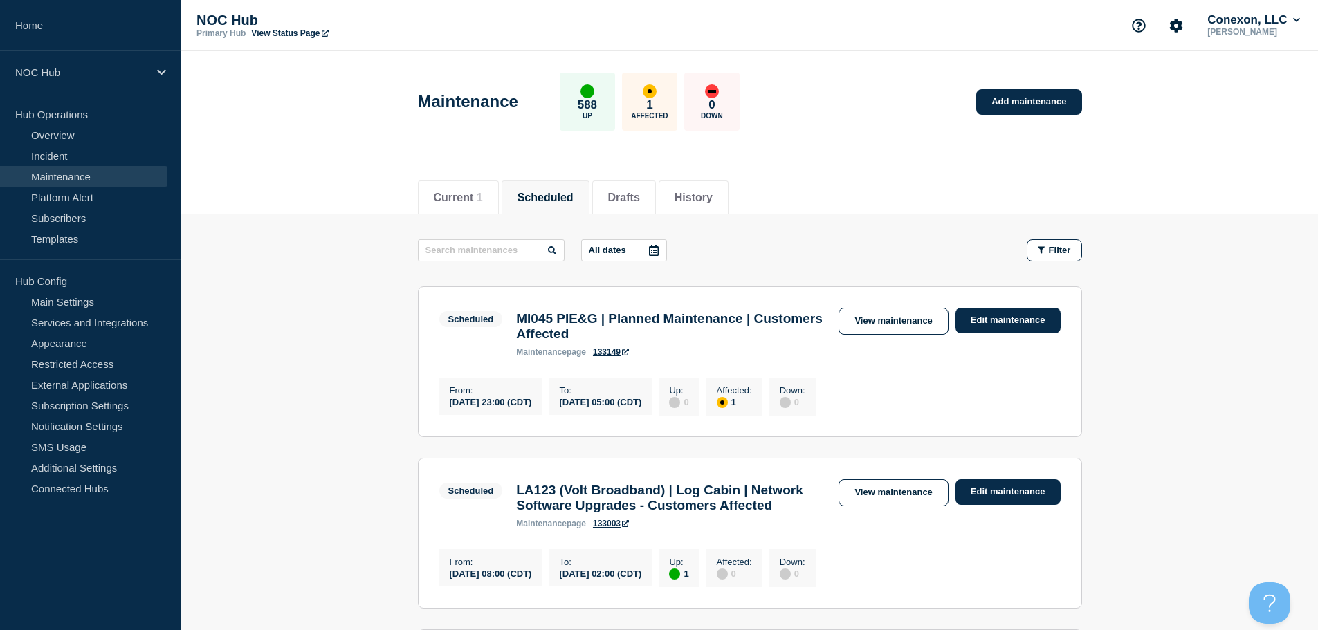
click at [624, 248] on p "All dates" at bounding box center [607, 250] width 37 height 10
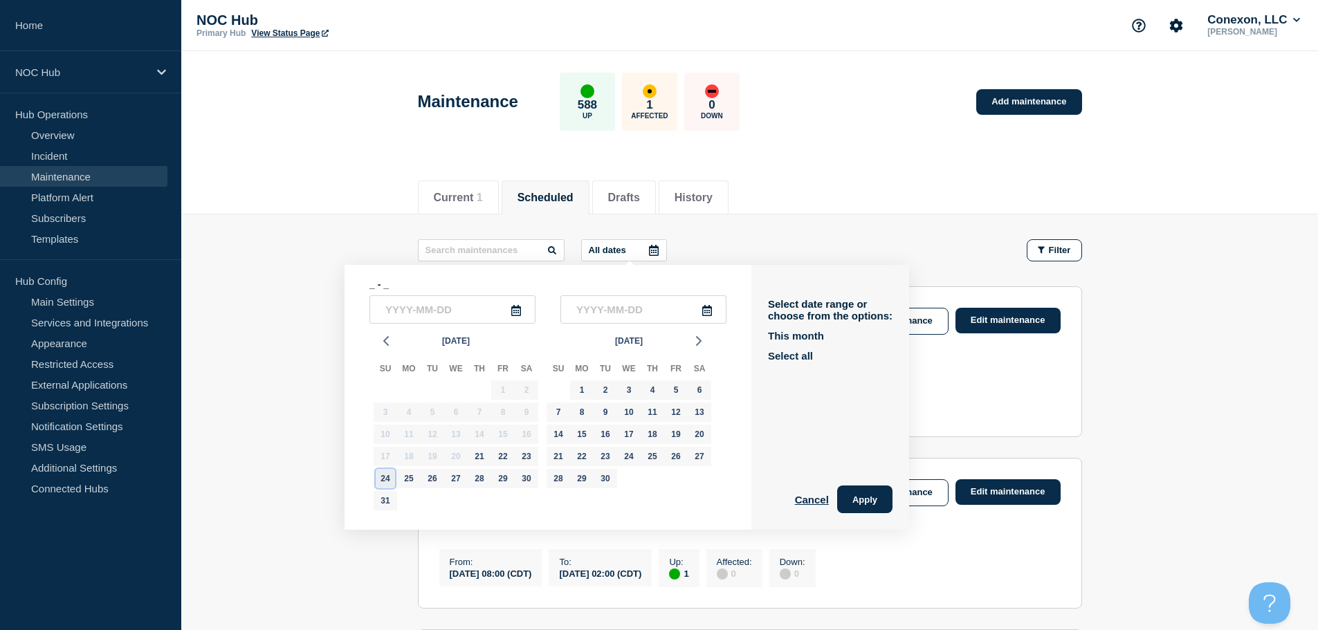
click at [387, 480] on div "24" at bounding box center [385, 478] width 19 height 19
type input "[DATE]"
click at [645, 300] on input "text" at bounding box center [643, 309] width 166 height 28
type input "____-__-__"
click at [391, 479] on div "24" at bounding box center [385, 478] width 19 height 19
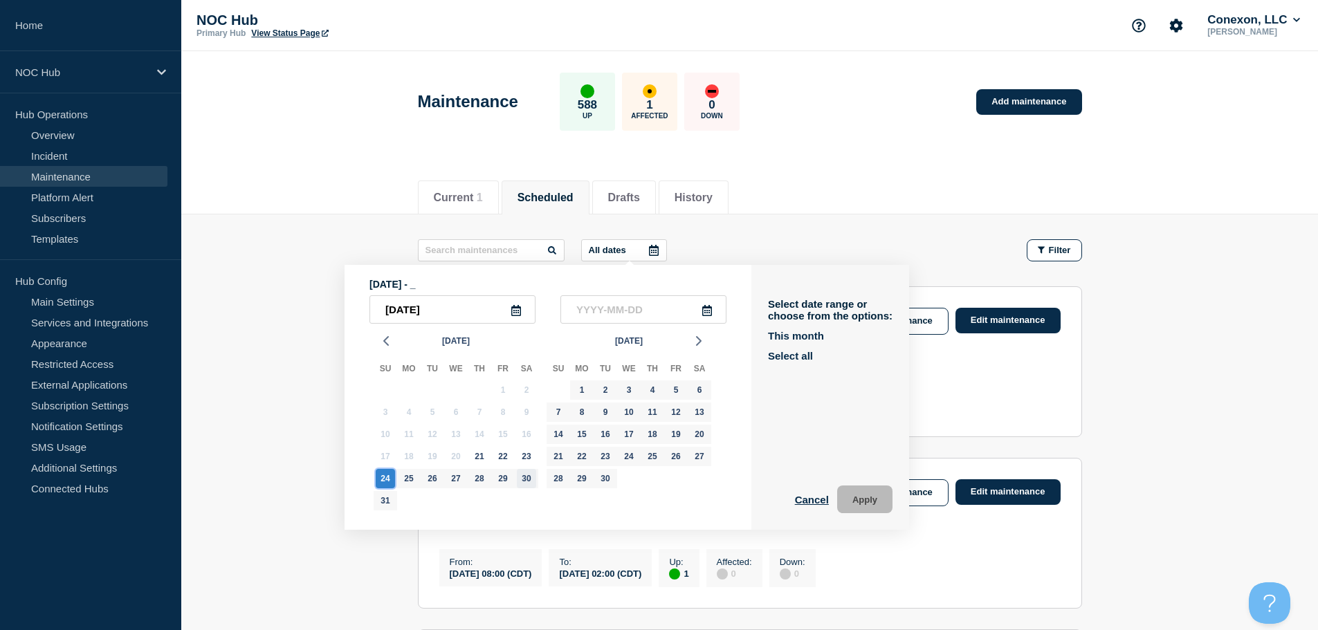
type input "[DATE]"
click at [863, 498] on button "Apply" at bounding box center [864, 500] width 55 height 28
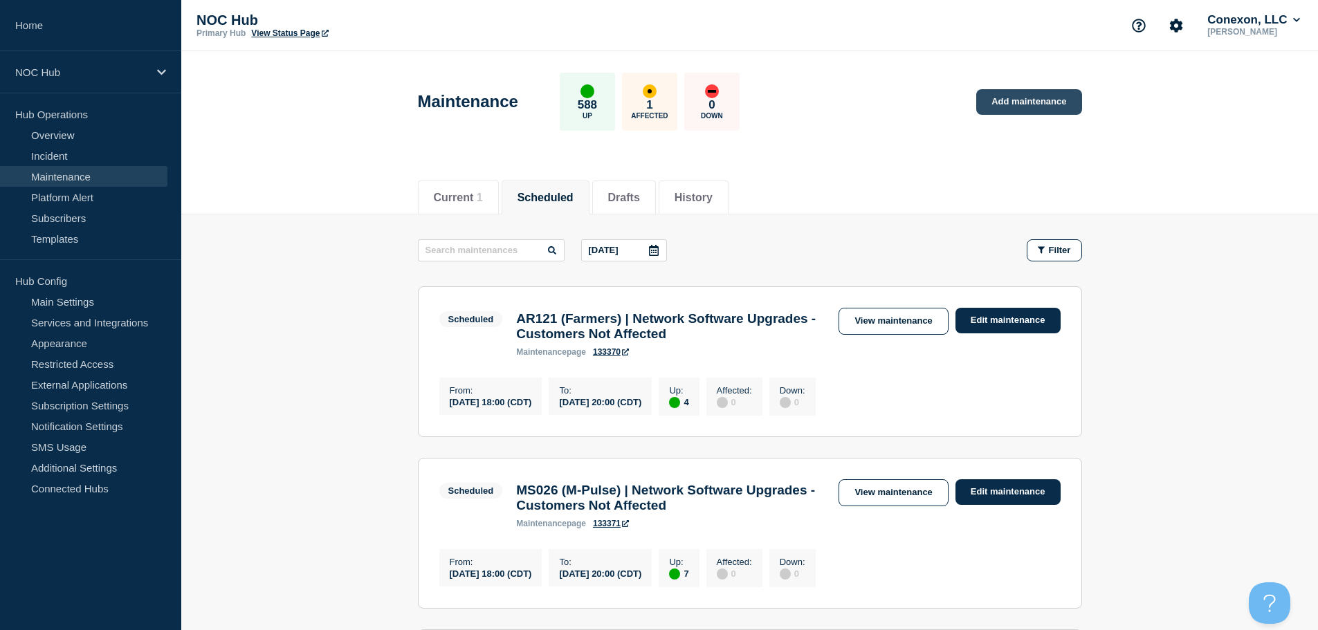
click at [1033, 104] on link "Add maintenance" at bounding box center [1028, 102] width 105 height 26
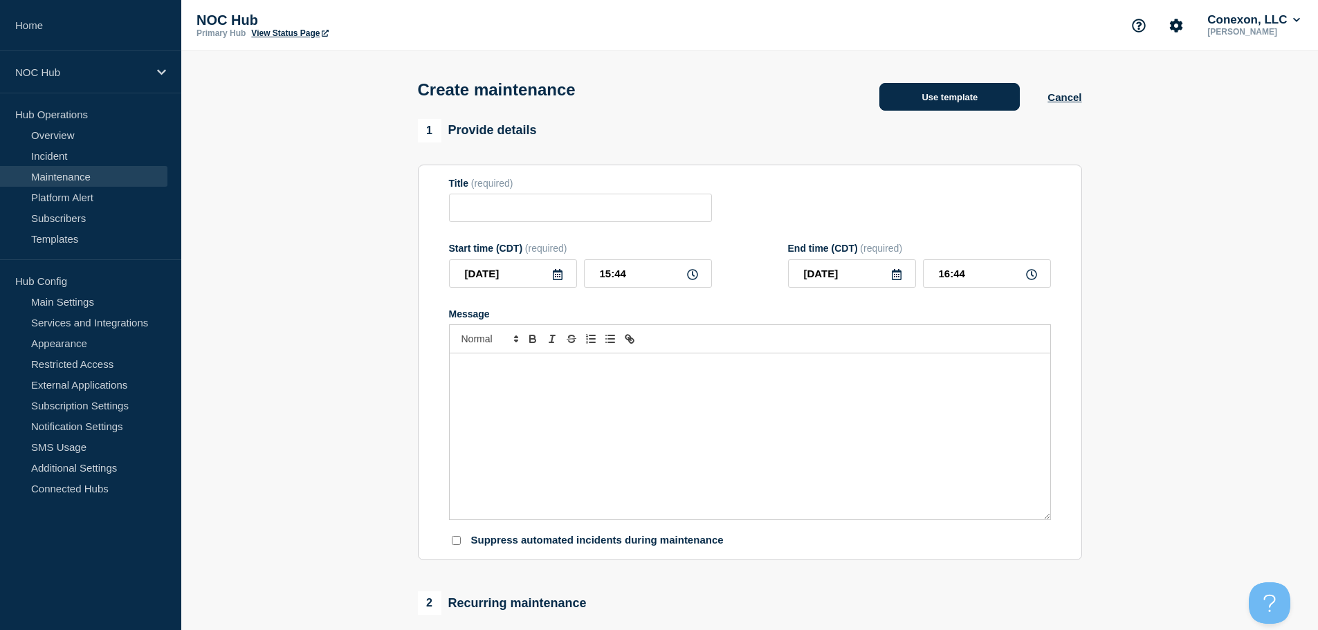
click at [968, 107] on button "Use template" at bounding box center [949, 97] width 140 height 28
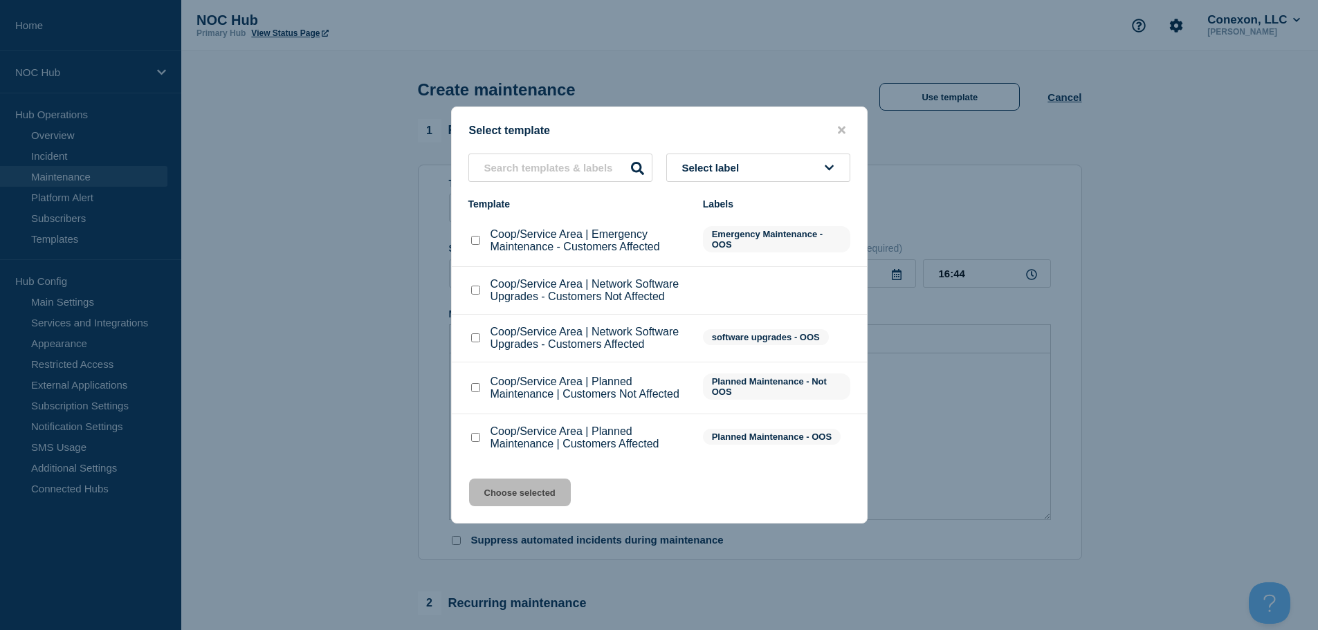
click at [474, 293] on input "Coop/Service Area | Network Software Upgrades - Customers Not Affected checkbox" at bounding box center [475, 290] width 9 height 9
checkbox input "true"
click at [518, 497] on button "Choose selected" at bounding box center [520, 493] width 102 height 28
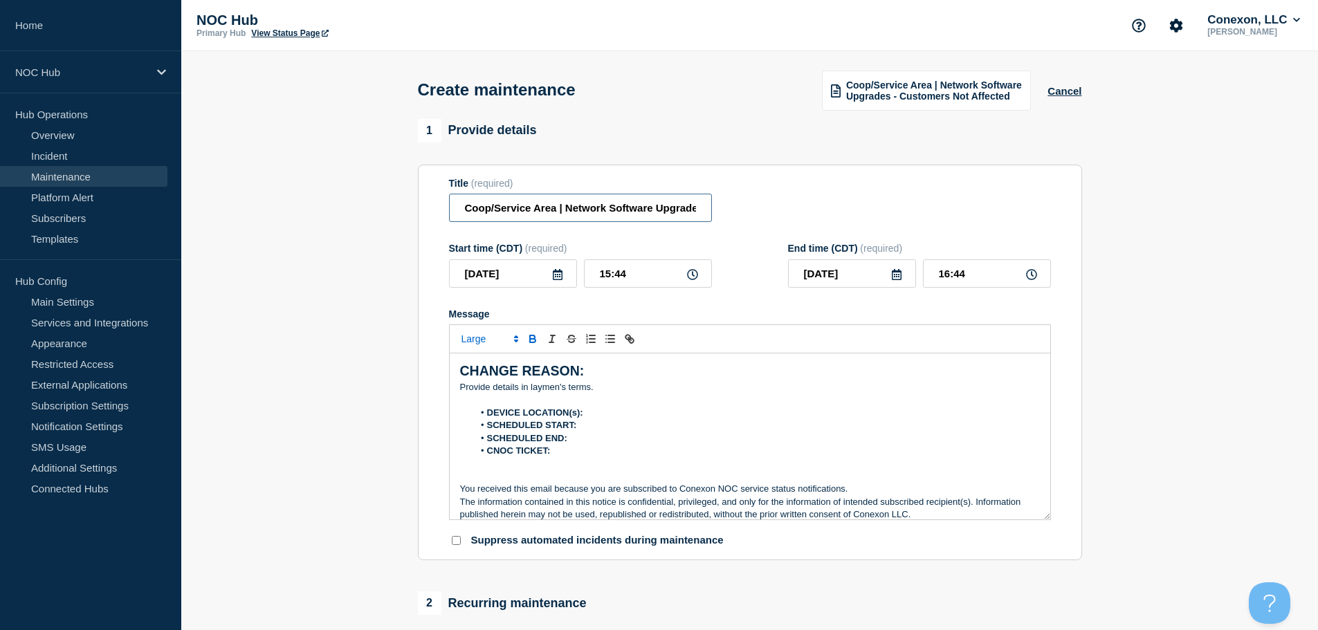
drag, startPoint x: 557, startPoint y: 208, endPoint x: 418, endPoint y: 205, distance: 139.7
click at [418, 205] on section "Title (required) Coop/Service Area | Network Software Upgrades - Customers Not …" at bounding box center [750, 363] width 664 height 396
type input "MI045 (PIE&G) | Network Software Upgrades - Customers Not Affected"
drag, startPoint x: 617, startPoint y: 400, endPoint x: 362, endPoint y: 351, distance: 259.1
click at [362, 351] on section "1 Provide details Title (required) MI045 (PIE&G) | Network Software Upgrades - …" at bounding box center [749, 599] width 1136 height 960
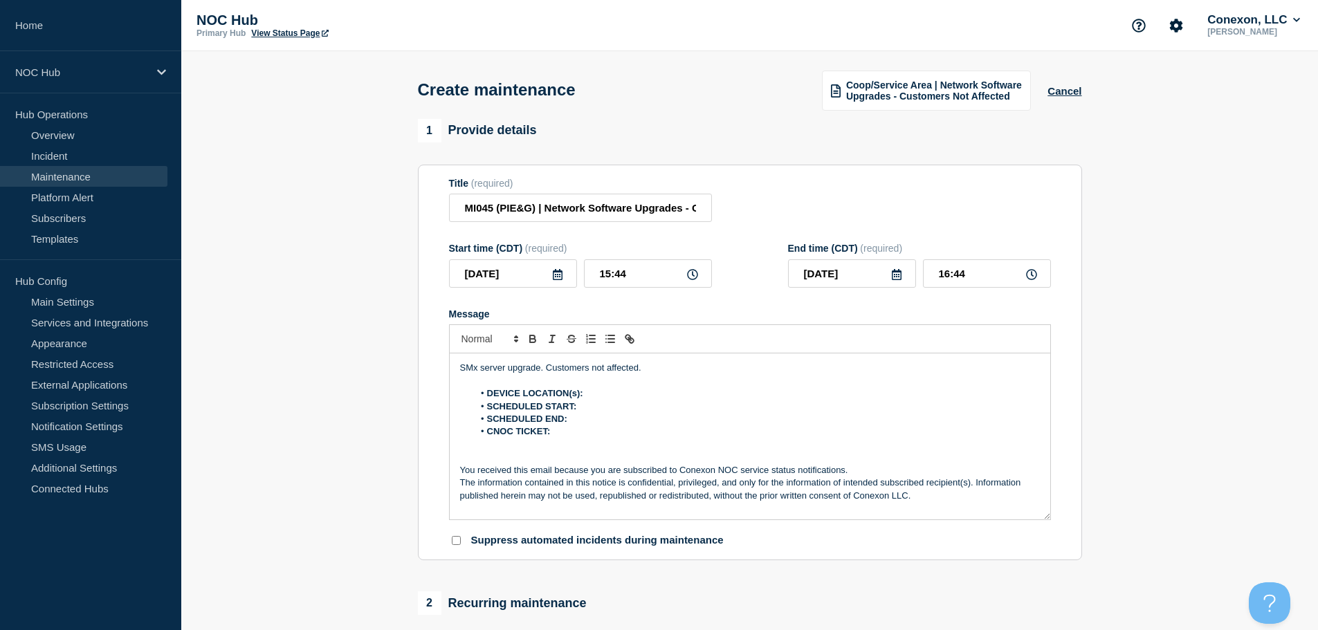
click at [640, 391] on li "DEVICE LOCATION(s):" at bounding box center [756, 393] width 566 height 12
drag, startPoint x: 627, startPoint y: 391, endPoint x: 587, endPoint y: 400, distance: 41.6
click at [587, 400] on li "DEVICE LOCATION(s): N/A" at bounding box center [756, 393] width 566 height 12
click at [609, 412] on li "SCHEDULED START:" at bounding box center [756, 406] width 566 height 12
click at [615, 423] on li "SCHEDULED END:" at bounding box center [756, 419] width 566 height 12
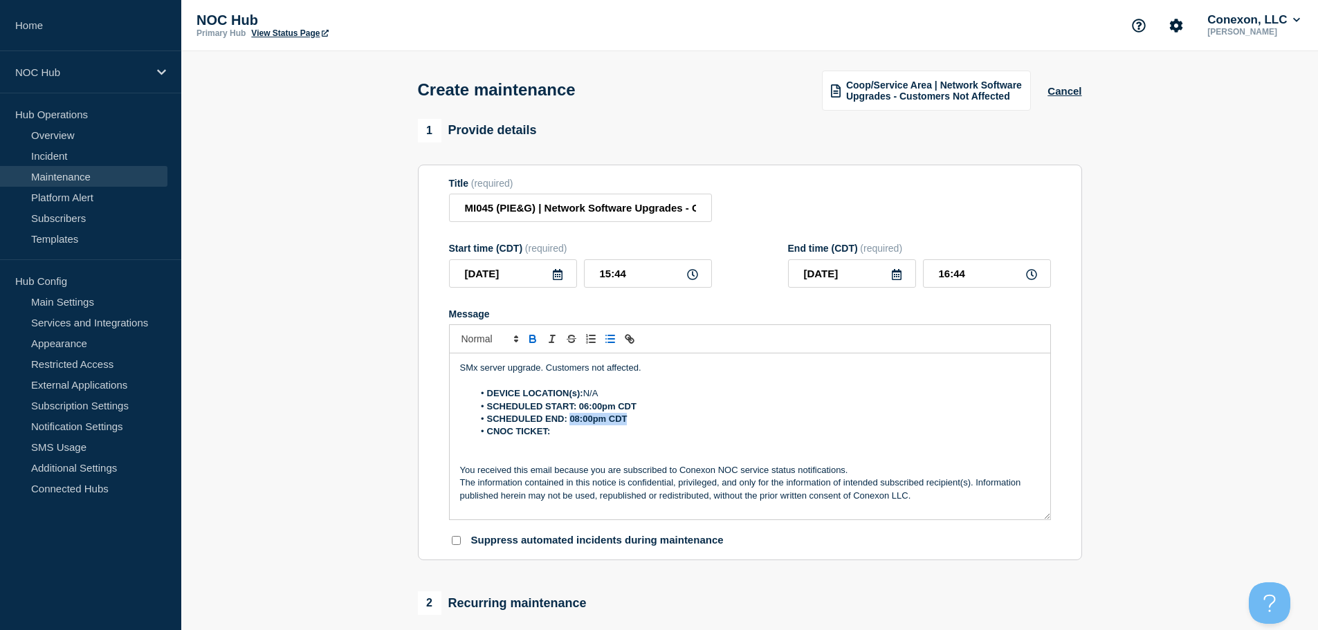
drag, startPoint x: 633, startPoint y: 423, endPoint x: 572, endPoint y: 421, distance: 60.9
click at [572, 421] on li "SCHEDULED END: 08:00pm CDT" at bounding box center [756, 419] width 566 height 12
drag, startPoint x: 663, startPoint y: 409, endPoint x: 580, endPoint y: 414, distance: 82.4
click at [580, 413] on li "SCHEDULED START: 06:00pm CDT" at bounding box center [756, 406] width 566 height 12
click at [589, 438] on li "CNOC TICKET:" at bounding box center [756, 431] width 566 height 12
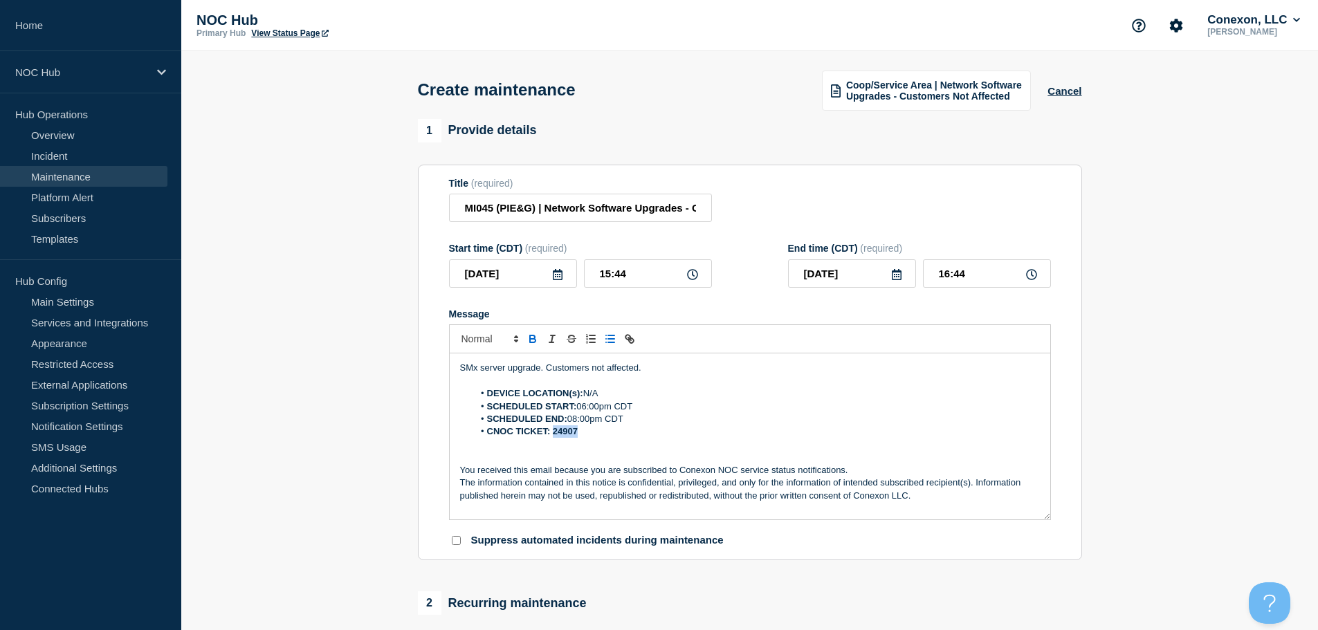
drag, startPoint x: 593, startPoint y: 436, endPoint x: 553, endPoint y: 438, distance: 39.5
click at [553, 438] on li "CNOC TICKET: 24907" at bounding box center [756, 431] width 566 height 12
click at [880, 424] on li "SCHEDULED END: 08:00pm CDT" at bounding box center [756, 419] width 566 height 12
click at [562, 277] on icon at bounding box center [558, 274] width 10 height 11
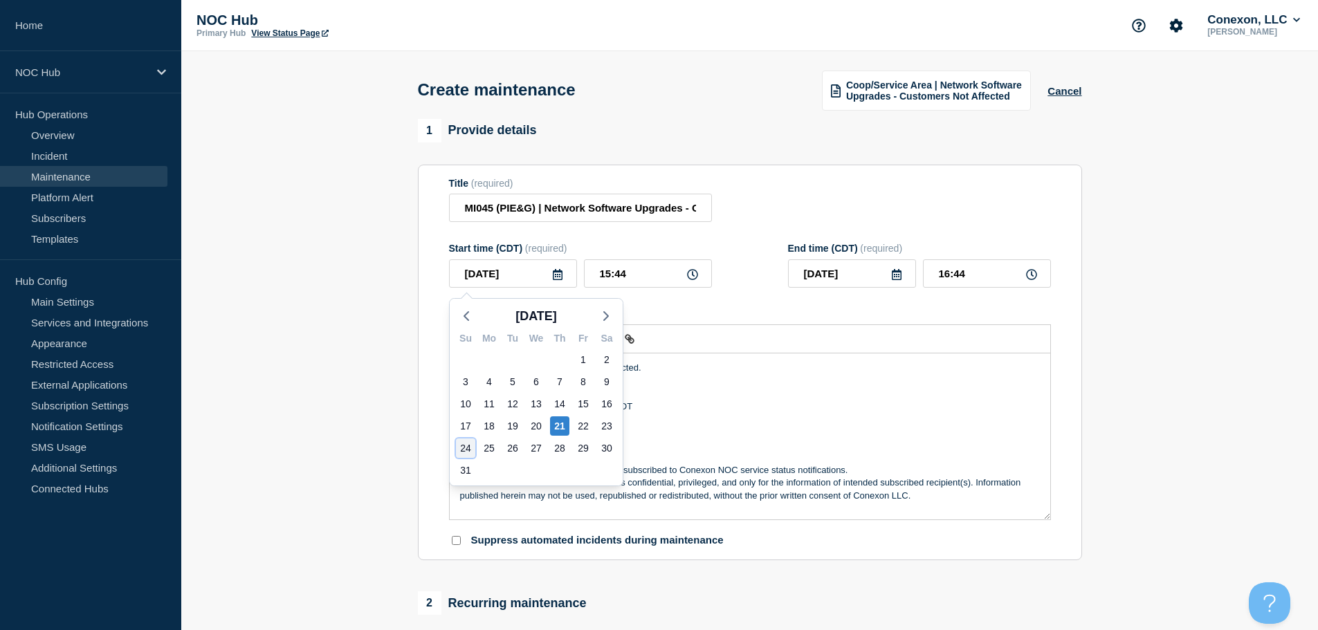
click at [466, 448] on div "24" at bounding box center [465, 448] width 19 height 19
type input "[DATE]"
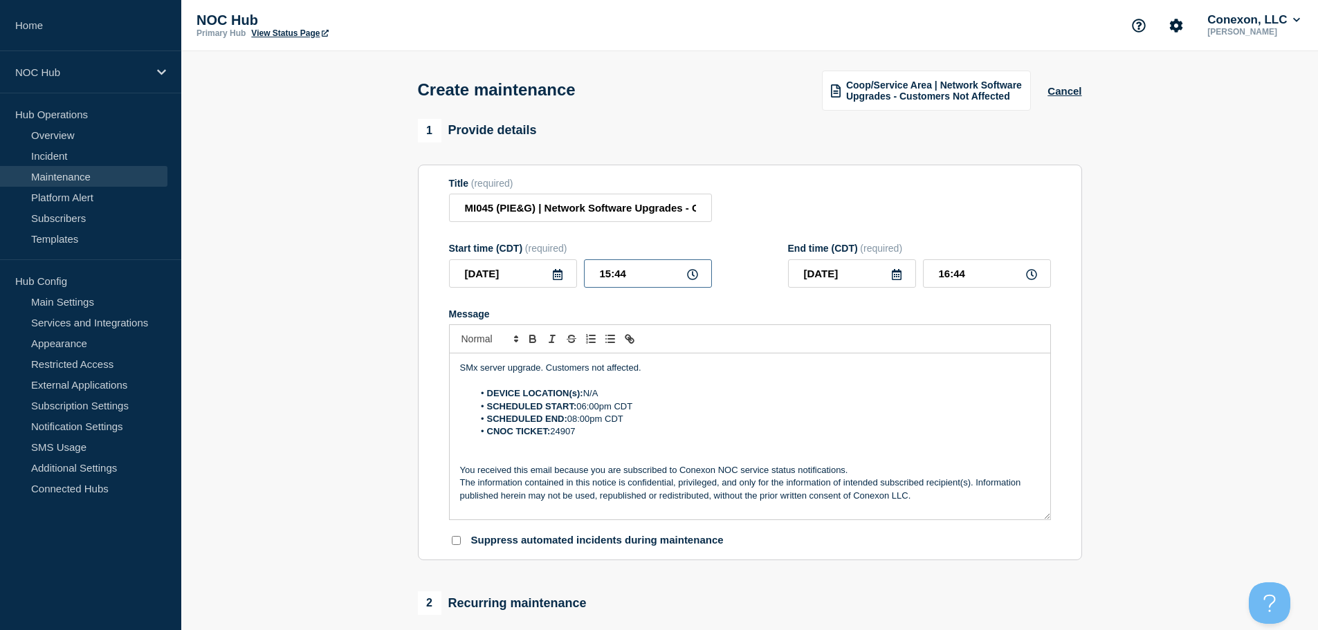
click at [700, 272] on input "15:44" at bounding box center [648, 273] width 128 height 28
click at [696, 277] on icon at bounding box center [692, 274] width 11 height 11
drag, startPoint x: 658, startPoint y: 277, endPoint x: 587, endPoint y: 273, distance: 71.4
click at [591, 277] on input "15:44" at bounding box center [648, 273] width 128 height 28
type input "18:00"
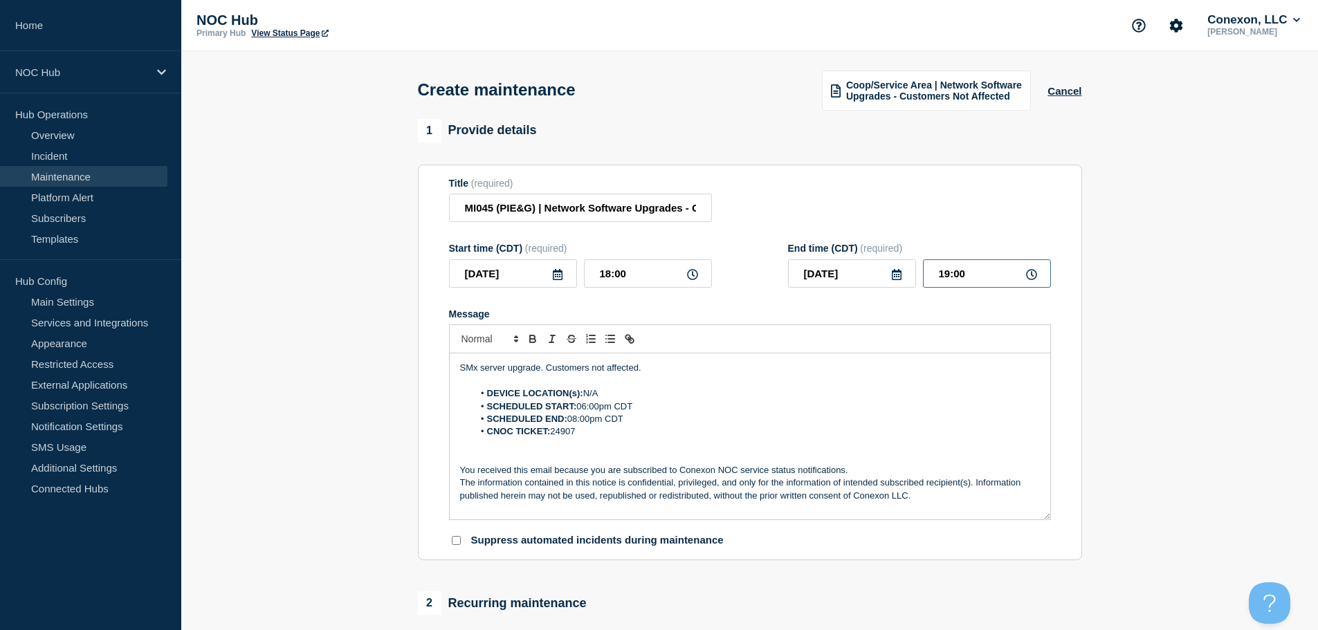
click at [943, 268] on input "19:00" at bounding box center [987, 273] width 128 height 28
click at [949, 276] on input "19:00" at bounding box center [987, 273] width 128 height 28
type input "20:00"
click at [782, 448] on p "Message" at bounding box center [750, 445] width 580 height 12
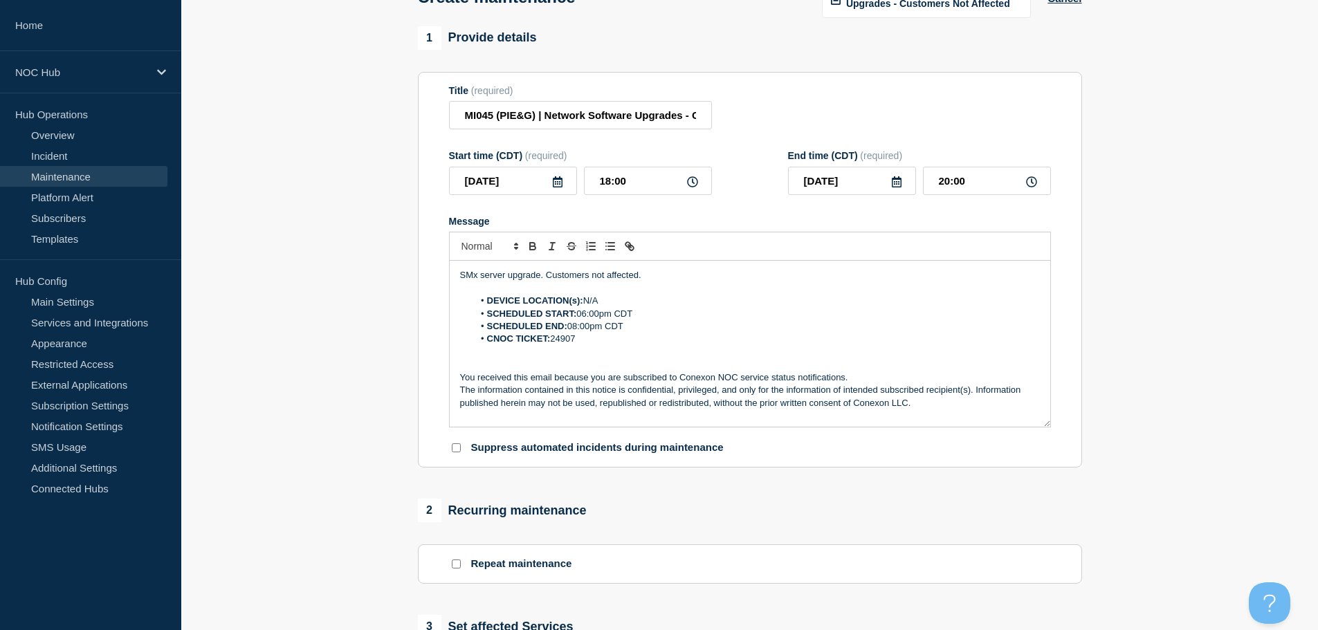
scroll to position [207, 0]
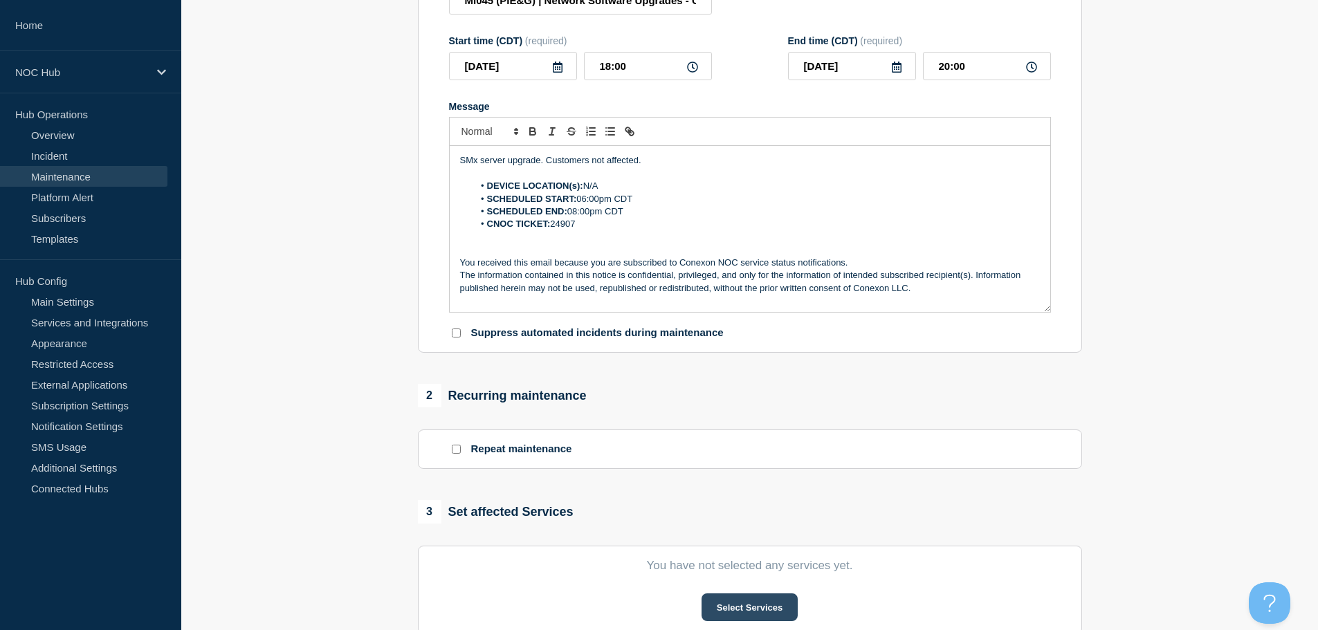
click at [752, 600] on button "Select Services" at bounding box center [749, 607] width 96 height 28
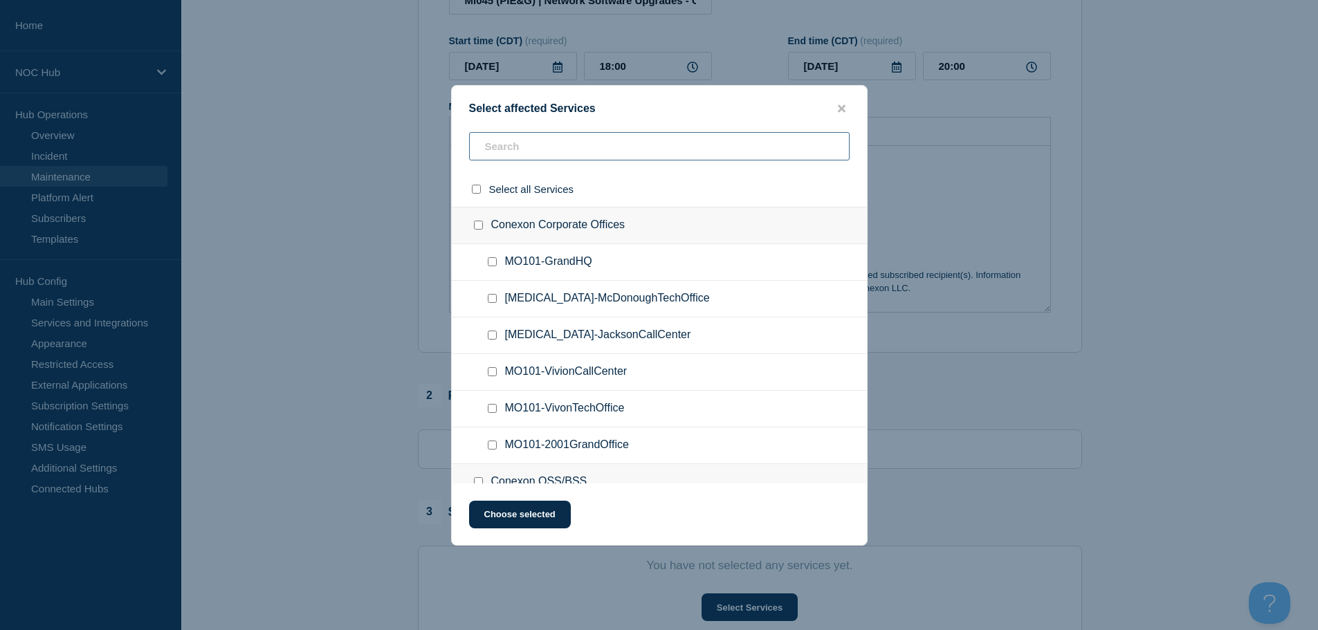
click at [550, 154] on input "text" at bounding box center [659, 146] width 380 height 28
type input "mi045"
click at [476, 223] on input "MI045 (PIE&G Connect) checkbox" at bounding box center [478, 225] width 9 height 9
checkbox input "true"
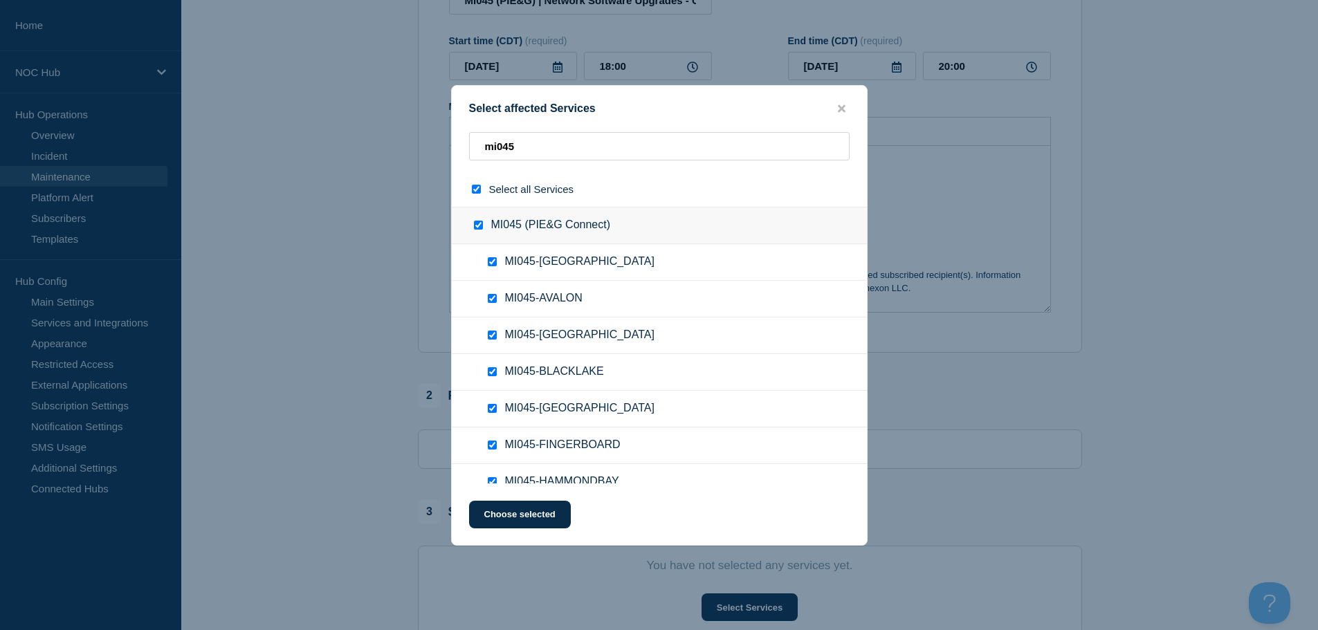
checkbox input "true"
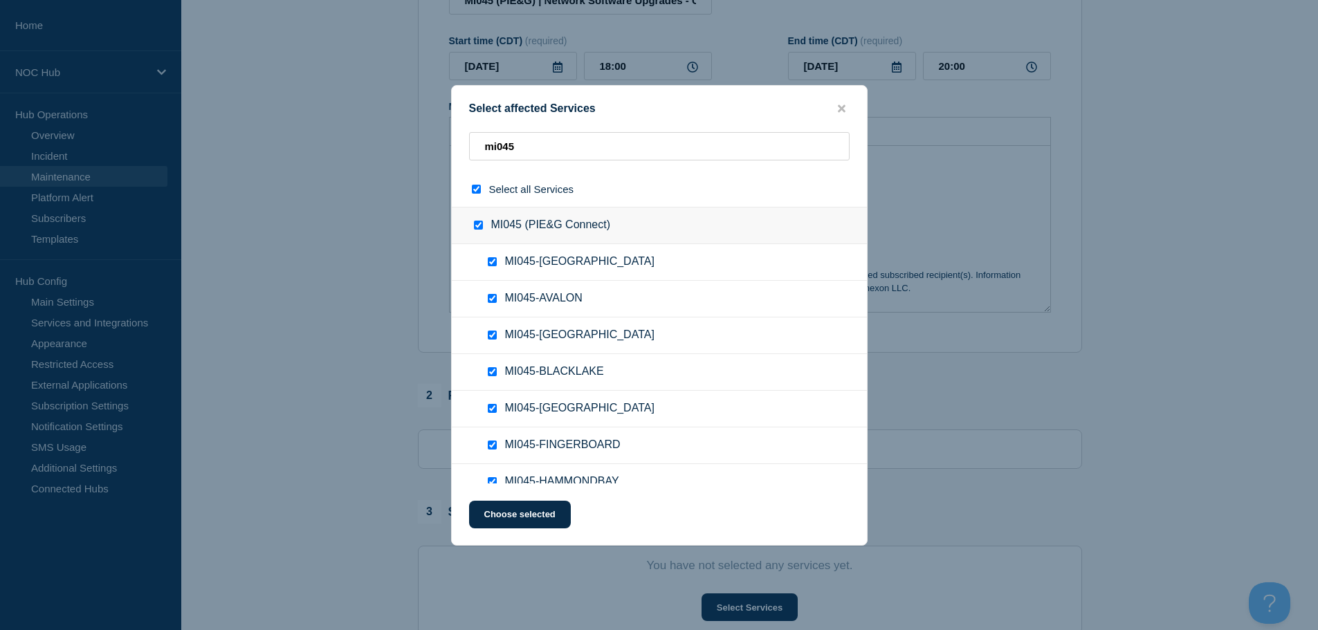
checkbox input "true"
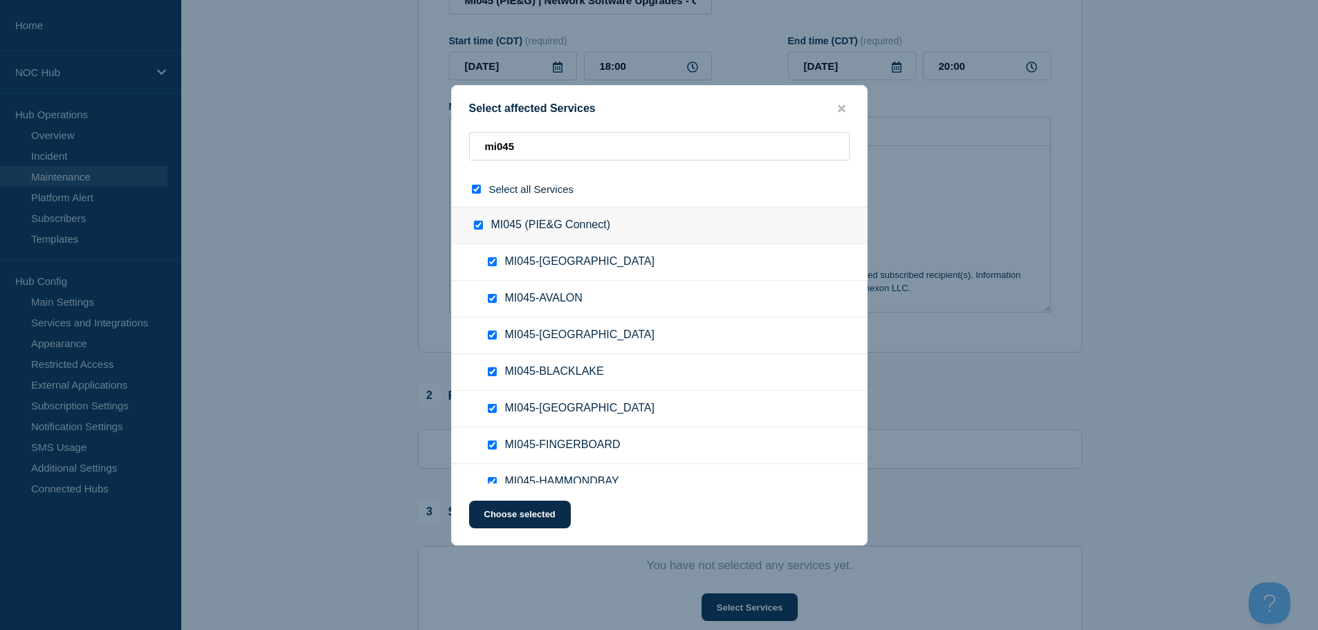
checkbox input "true"
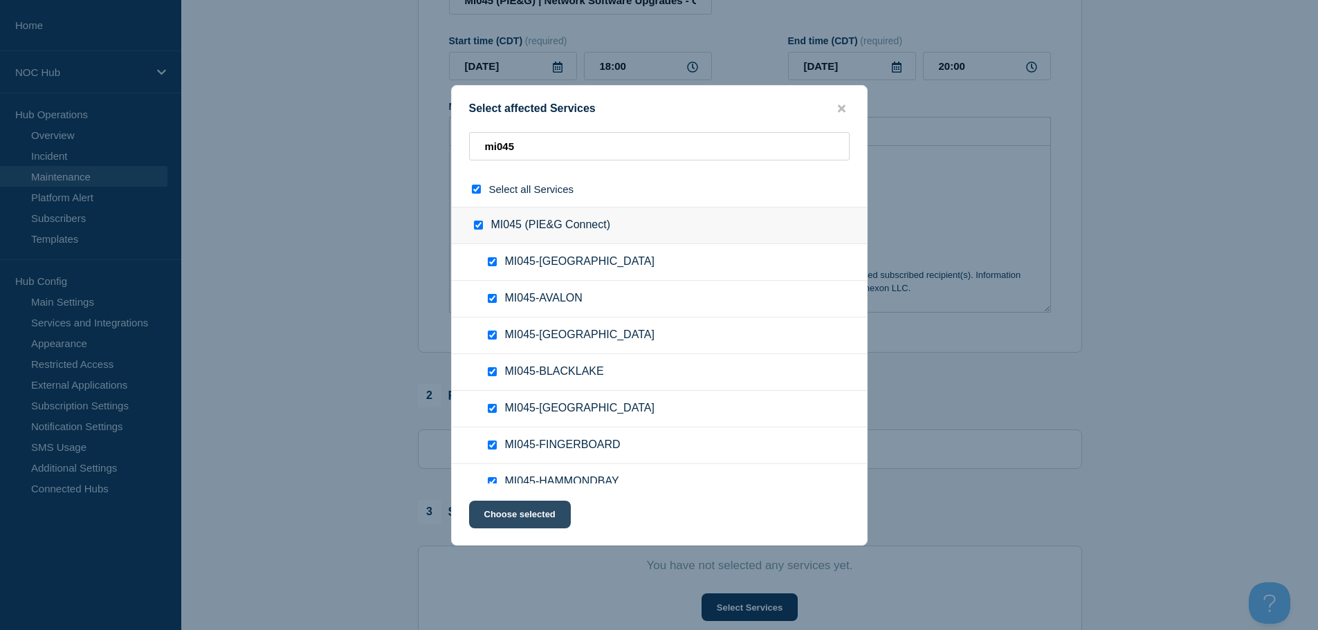
click at [515, 512] on button "Choose selected" at bounding box center [520, 515] width 102 height 28
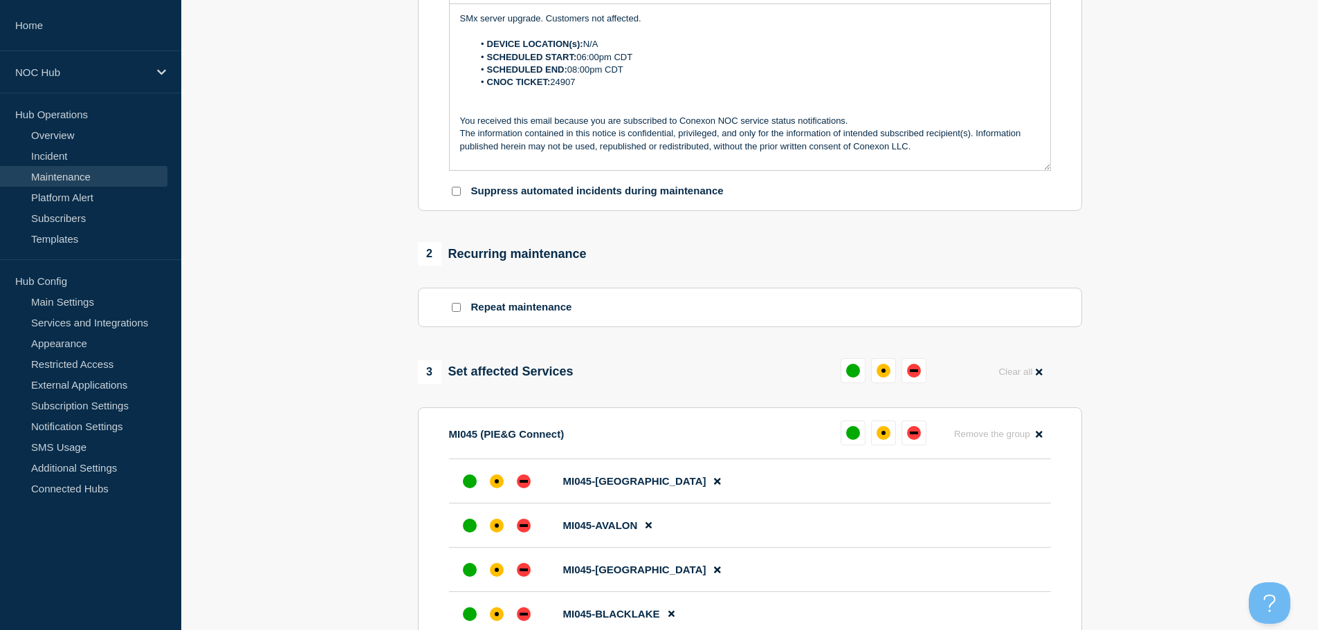
scroll to position [484, 0]
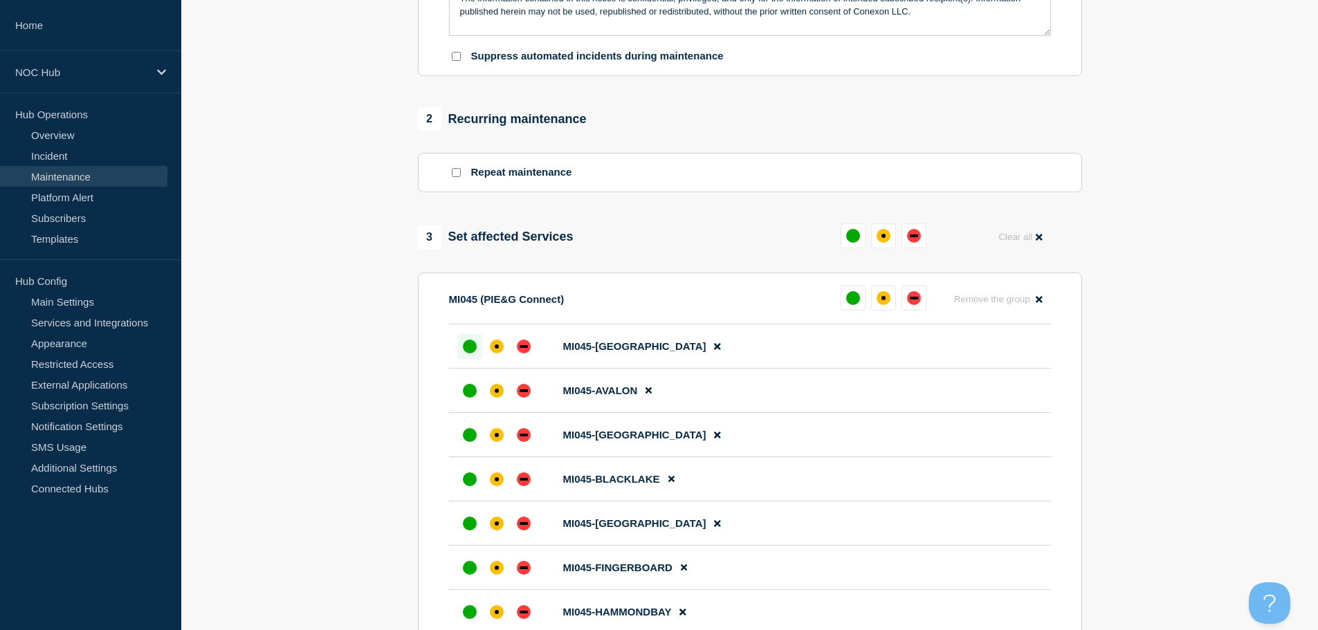
click at [461, 347] on div at bounding box center [469, 346] width 25 height 25
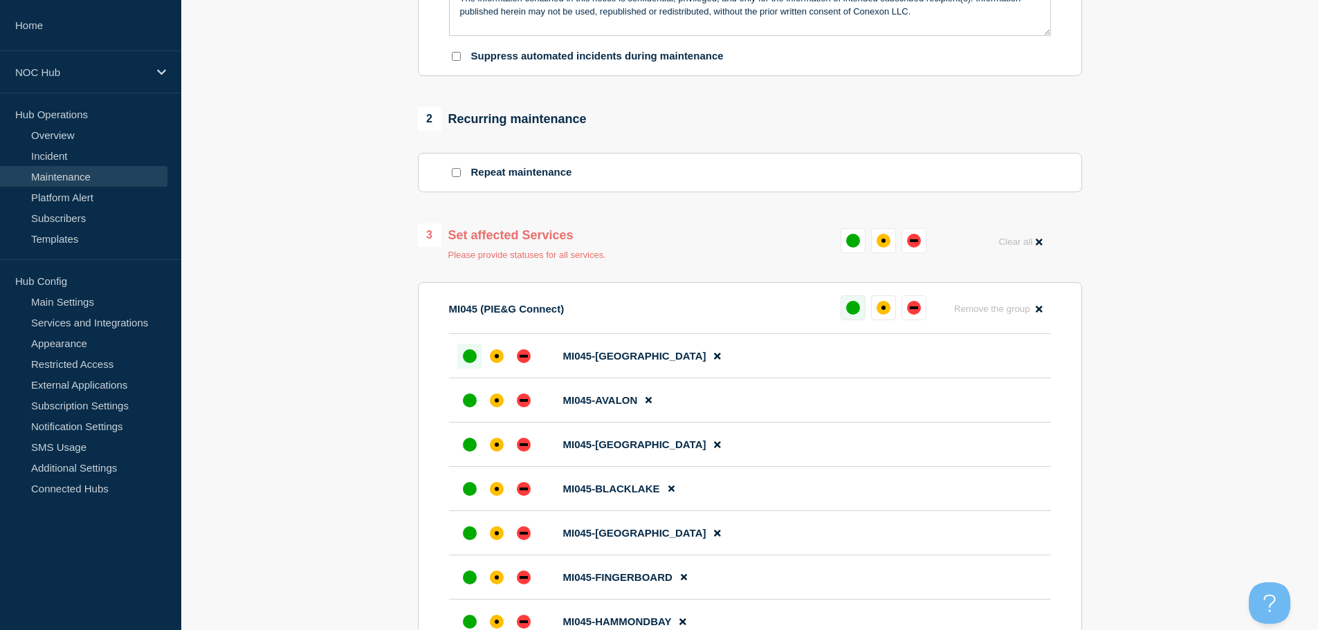
click at [845, 309] on button at bounding box center [852, 307] width 25 height 25
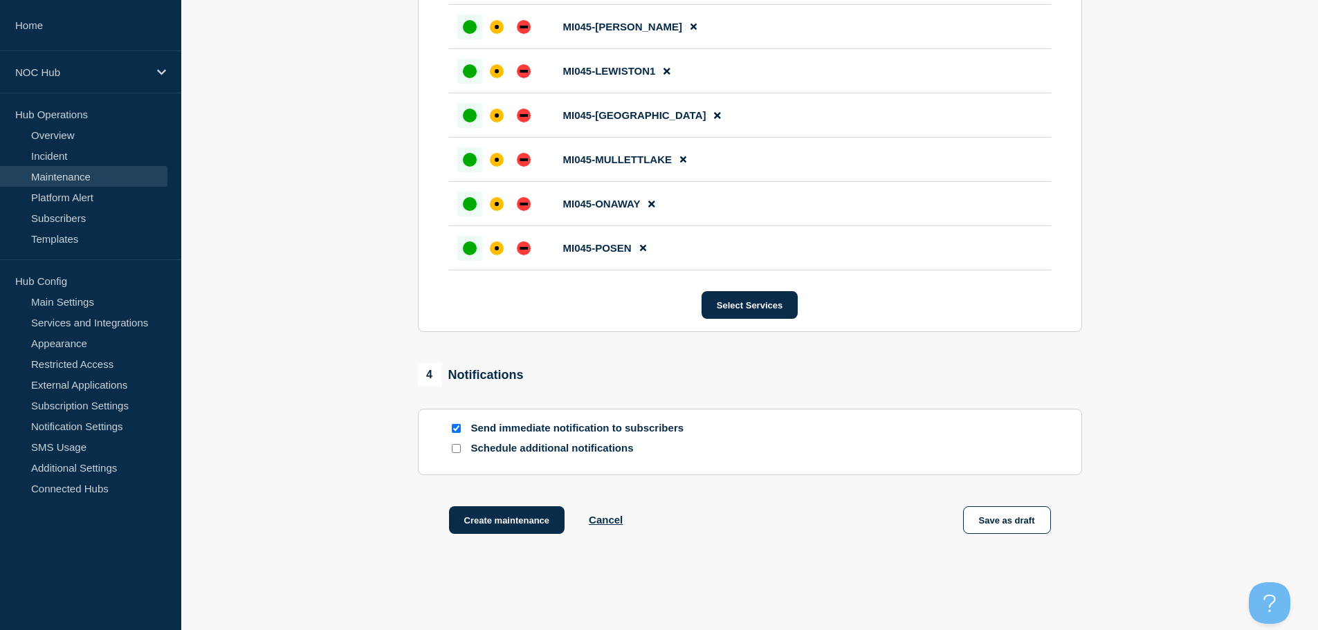
scroll to position [1224, 0]
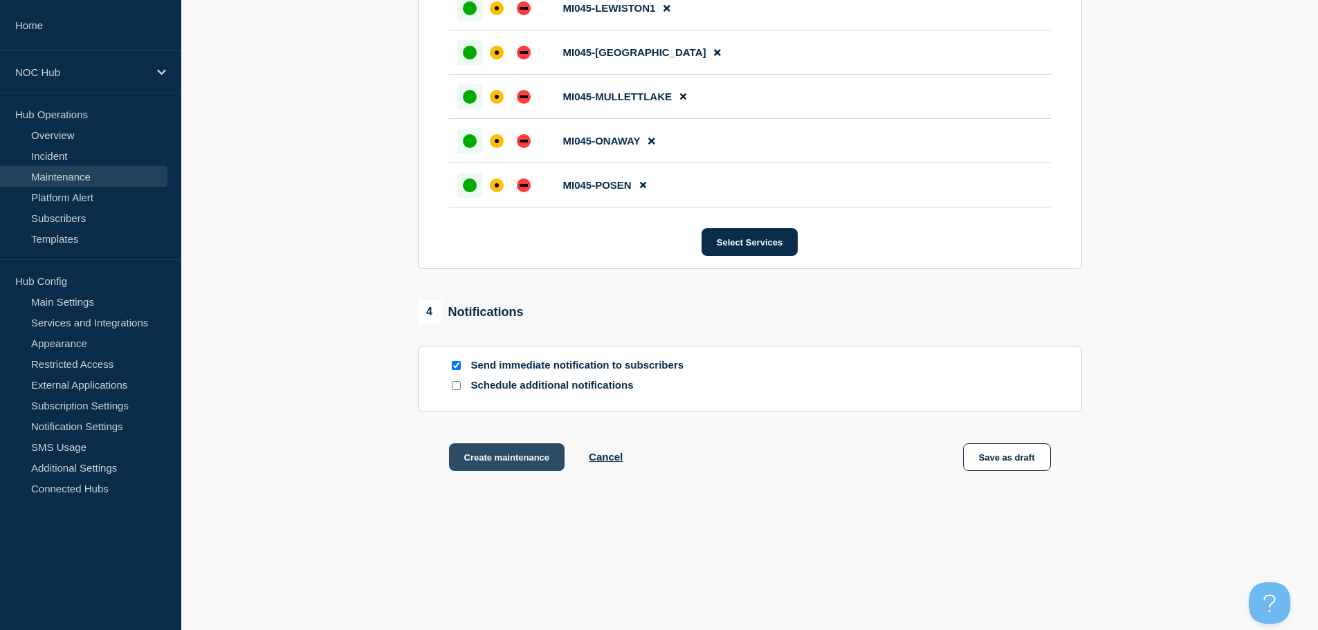
click at [499, 465] on button "Create maintenance" at bounding box center [507, 457] width 116 height 28
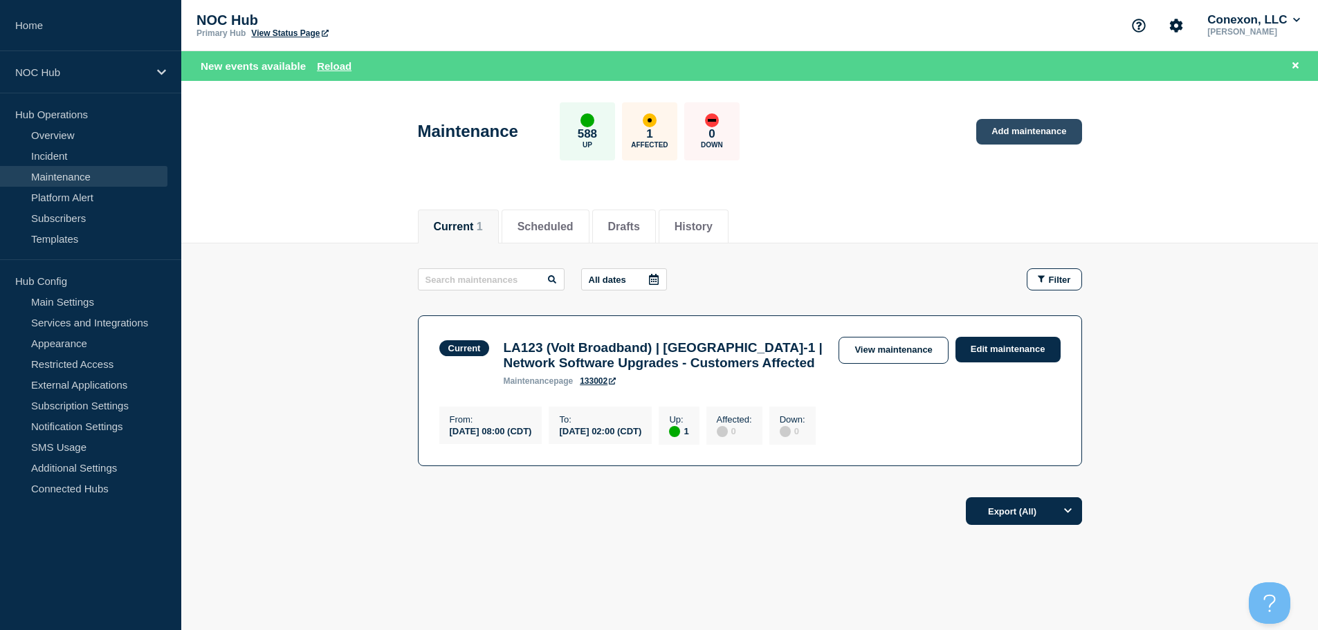
click at [1035, 130] on link "Add maintenance" at bounding box center [1028, 132] width 105 height 26
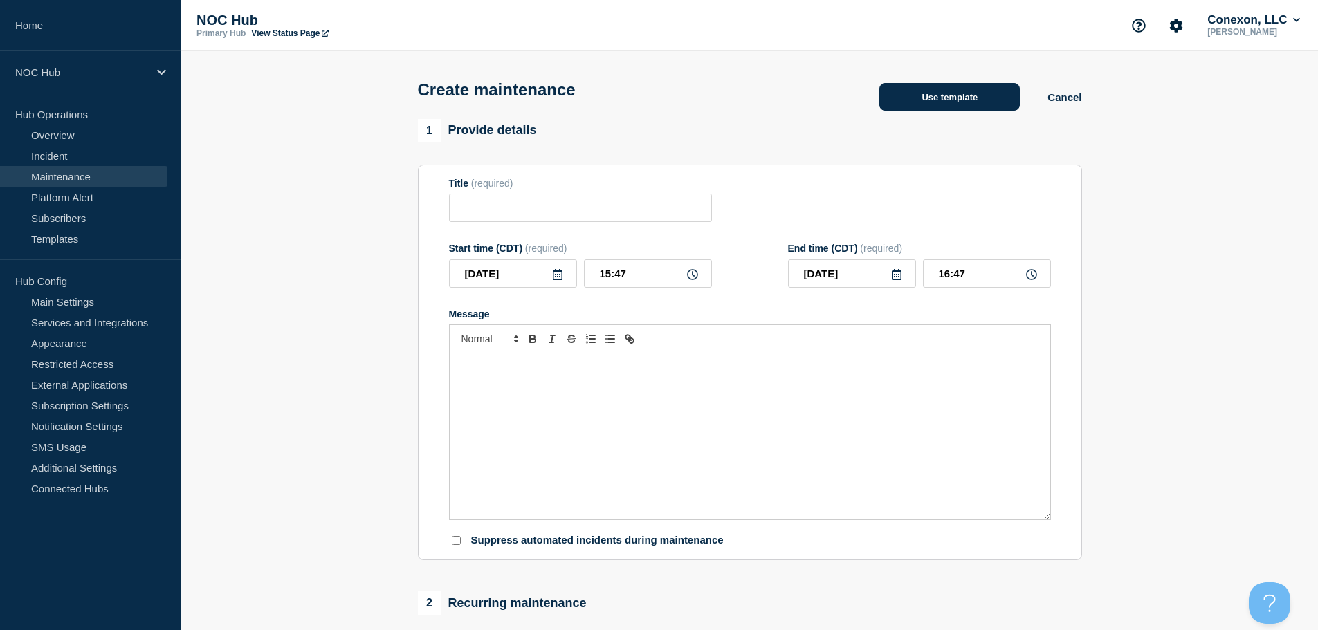
click at [965, 105] on button "Use template" at bounding box center [949, 97] width 140 height 28
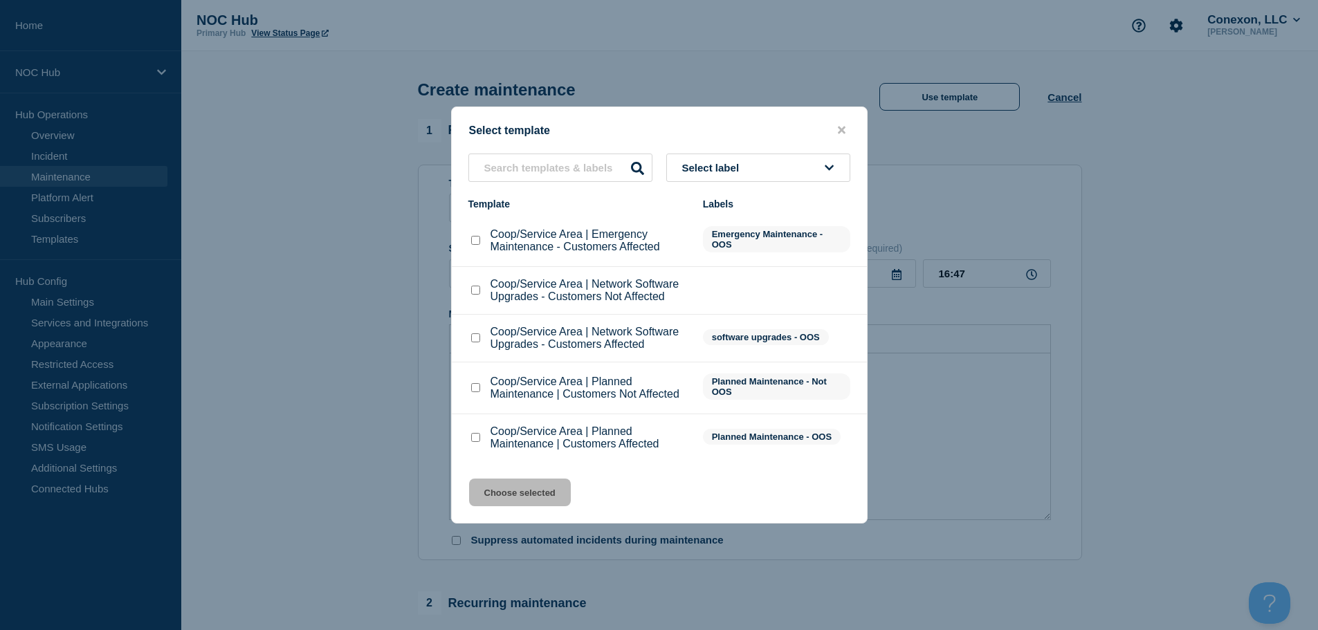
click at [479, 293] on input "Coop/Service Area | Network Software Upgrades - Customers Not Affected checkbox" at bounding box center [475, 290] width 9 height 9
checkbox input "true"
click at [515, 483] on button "Choose selected" at bounding box center [520, 493] width 102 height 28
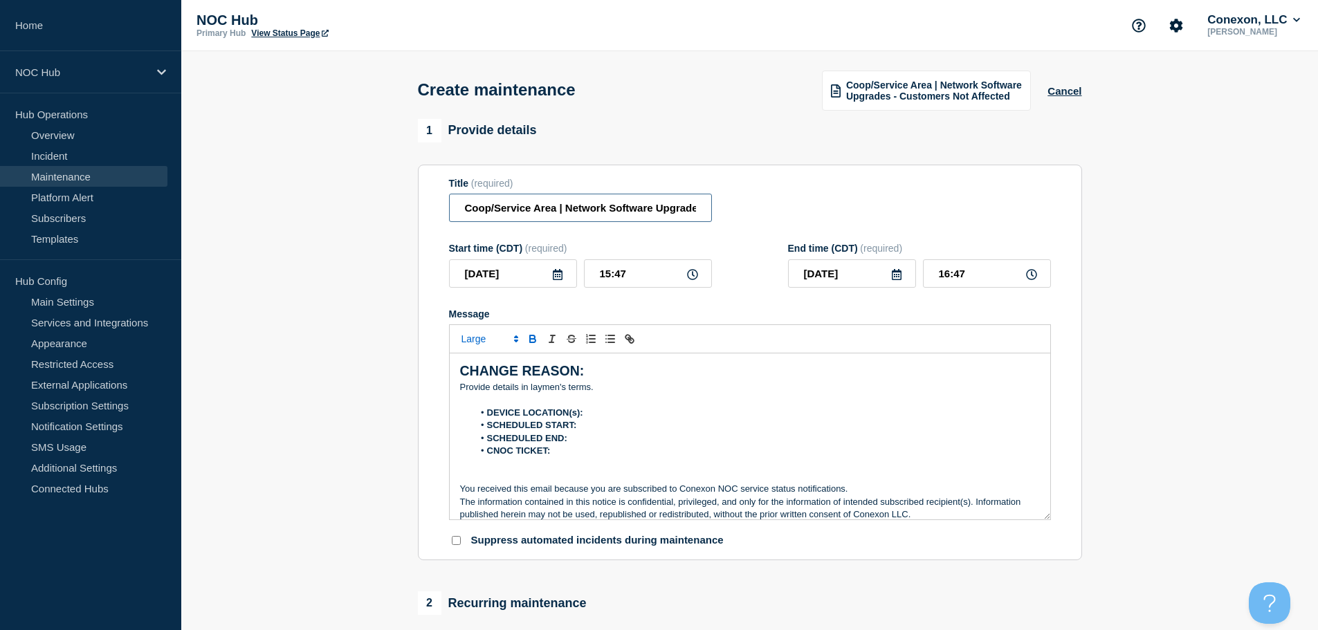
drag, startPoint x: 556, startPoint y: 212, endPoint x: 213, endPoint y: 199, distance: 343.3
click at [248, 199] on section "1 Provide details Title (required) Coop/Service Area | Network Software Upgrade…" at bounding box center [749, 599] width 1136 height 960
type input "AR009 (MCEC) | Network Software Upgrades - Customers Not Affected"
drag, startPoint x: 627, startPoint y: 397, endPoint x: 434, endPoint y: 369, distance: 195.7
click at [434, 369] on section "Title (required) AR009 (MCEC) | Network Software Upgrades - Customers Not Affec…" at bounding box center [750, 363] width 664 height 396
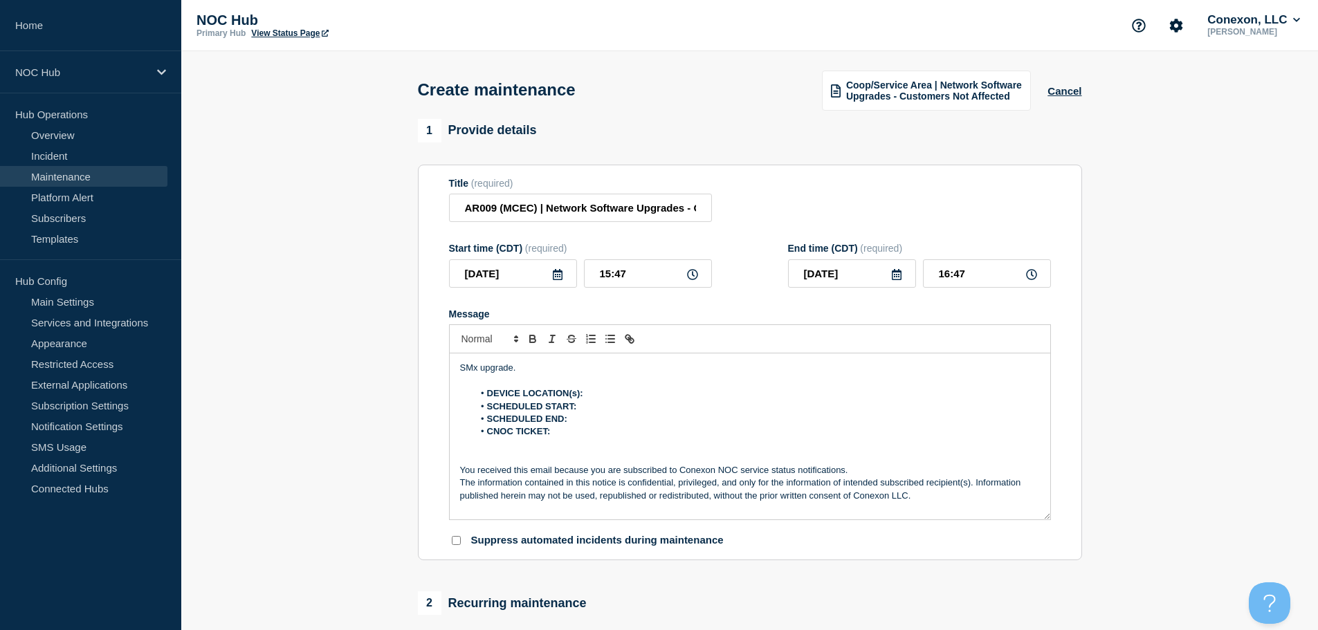
click at [621, 396] on li "DEVICE LOCATION(s):" at bounding box center [756, 393] width 566 height 12
click at [661, 411] on li "SCHEDULED START:" at bounding box center [756, 406] width 566 height 12
click at [648, 413] on li "SCHEDULED START: 06:00pm CDT" at bounding box center [756, 406] width 566 height 12
click at [647, 424] on li "SCHEDULED END:" at bounding box center [756, 419] width 566 height 12
click at [606, 437] on li "CNOC TICKET:" at bounding box center [756, 431] width 566 height 12
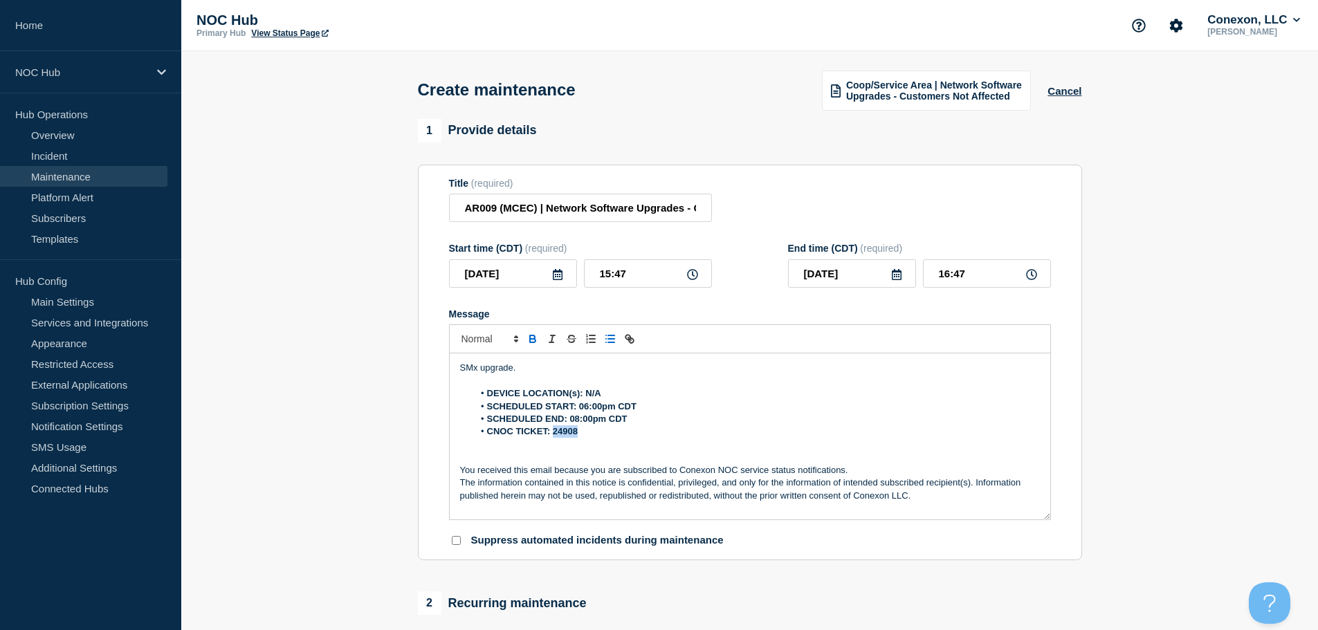
drag, startPoint x: 582, startPoint y: 439, endPoint x: 554, endPoint y: 439, distance: 28.4
click at [554, 438] on li "CNOC TICKET: 24908" at bounding box center [756, 431] width 566 height 12
drag, startPoint x: 648, startPoint y: 421, endPoint x: 571, endPoint y: 423, distance: 77.5
click at [571, 423] on li "SCHEDULED END: 08:00pm CDT" at bounding box center [756, 419] width 566 height 12
drag, startPoint x: 658, startPoint y: 412, endPoint x: 578, endPoint y: 412, distance: 79.5
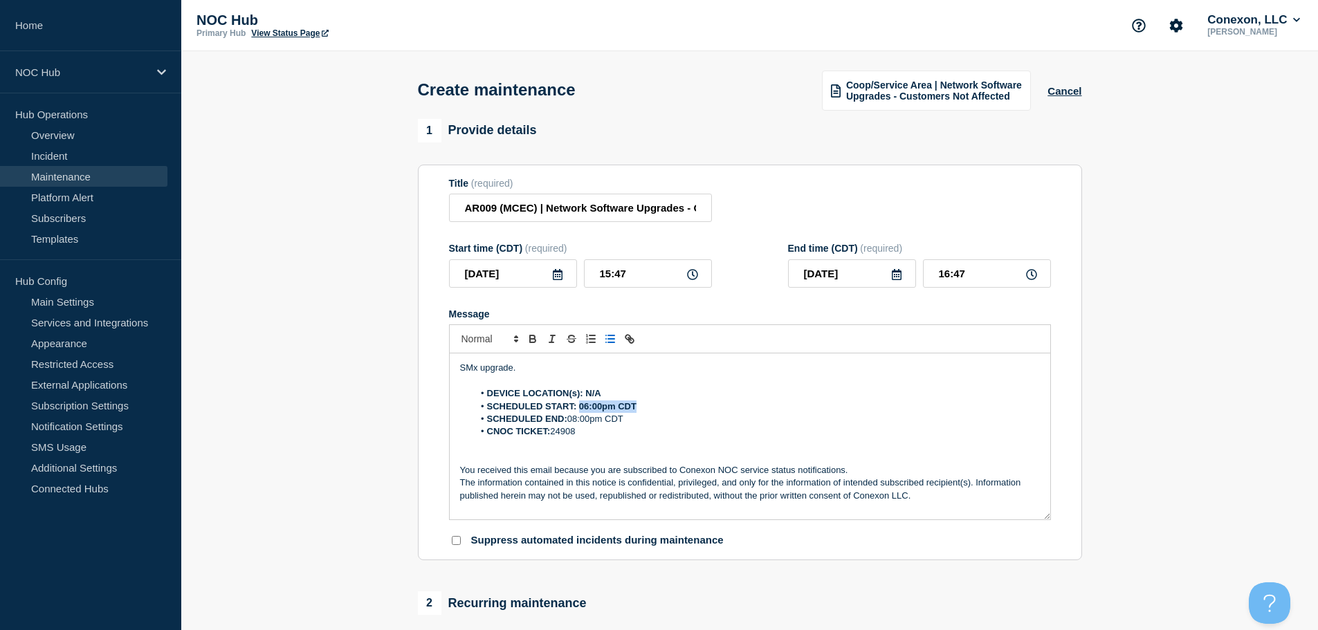
click at [578, 412] on li "SCHEDULED START: 06:00pm CDT" at bounding box center [756, 406] width 566 height 12
drag, startPoint x: 611, startPoint y: 398, endPoint x: 587, endPoint y: 398, distance: 24.2
click at [587, 398] on li "DEVICE LOCATION(s): N/A" at bounding box center [756, 393] width 566 height 12
click at [715, 430] on li "CNOC TICKET: 24908" at bounding box center [756, 431] width 566 height 12
click at [697, 279] on icon at bounding box center [692, 274] width 11 height 11
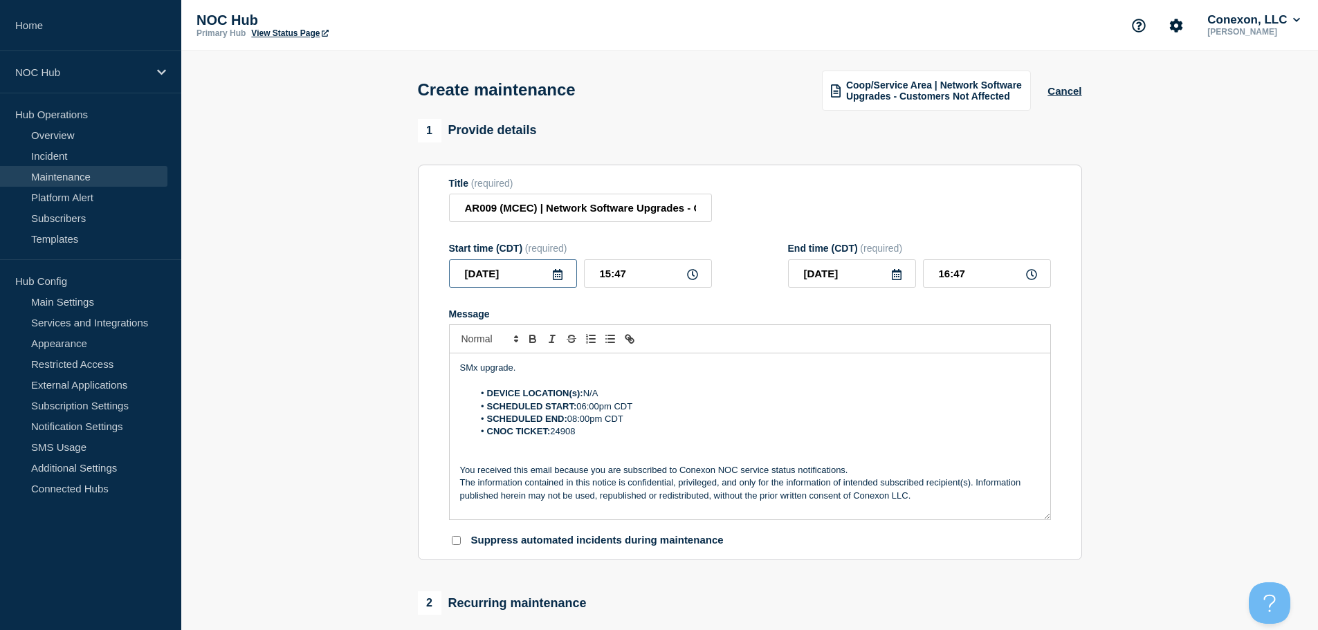
click at [566, 285] on input "[DATE]" at bounding box center [513, 273] width 128 height 28
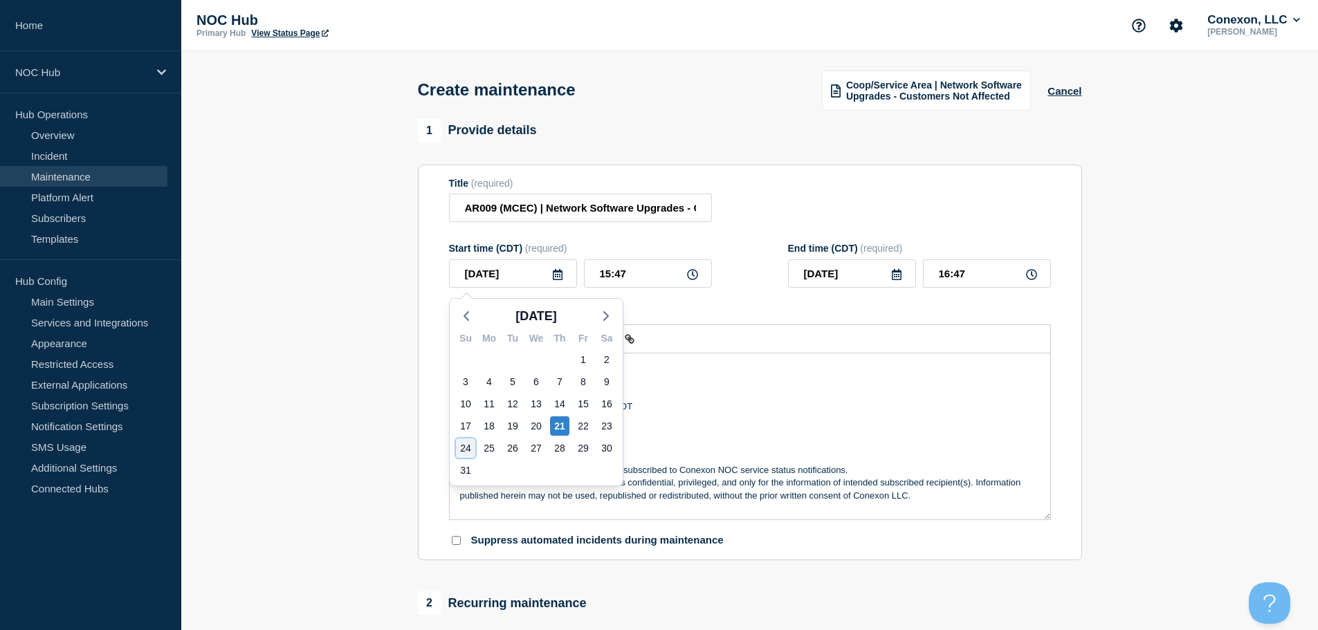
click at [462, 449] on div "24" at bounding box center [465, 448] width 19 height 19
type input "[DATE]"
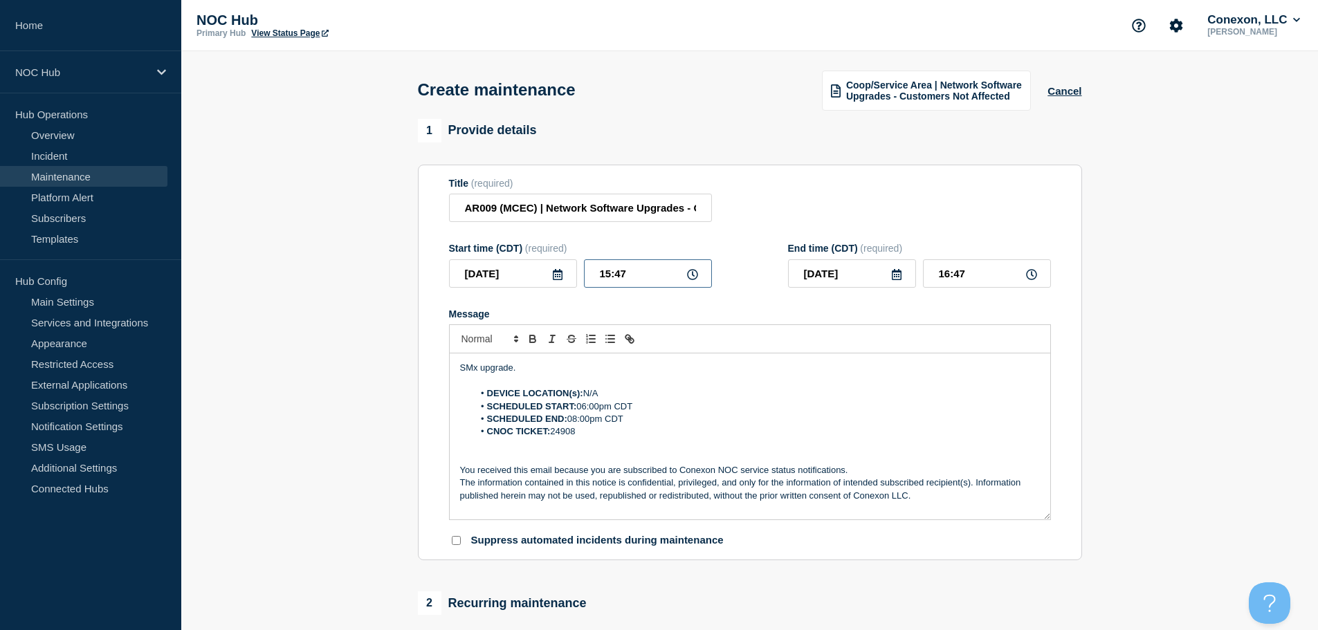
click at [634, 275] on input "15:47" at bounding box center [648, 273] width 128 height 28
click at [692, 280] on icon at bounding box center [692, 274] width 11 height 11
drag, startPoint x: 652, startPoint y: 281, endPoint x: 564, endPoint y: 281, distance: 87.8
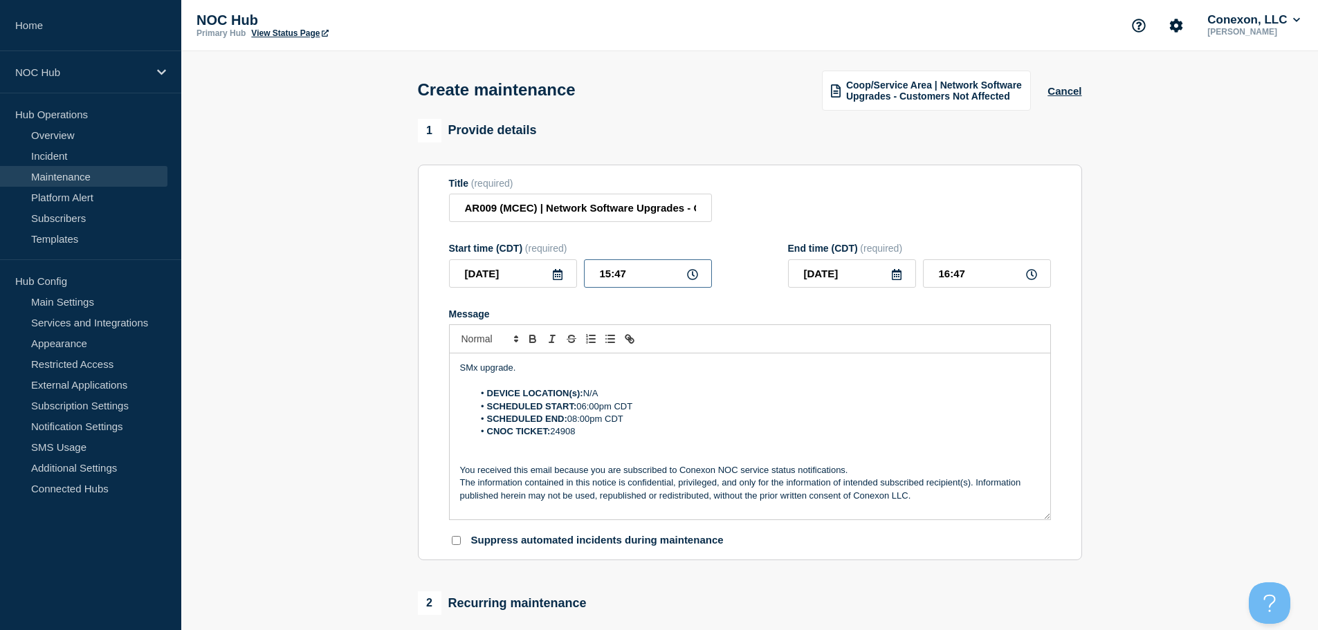
click at [564, 281] on div "[DATE] 15:47" at bounding box center [580, 273] width 263 height 28
type input "18:00"
type input "20:00"
click at [903, 221] on div "Title (required) AR009 (MCEC) | Network Software Upgrades - Customers Not Affec…" at bounding box center [750, 200] width 602 height 45
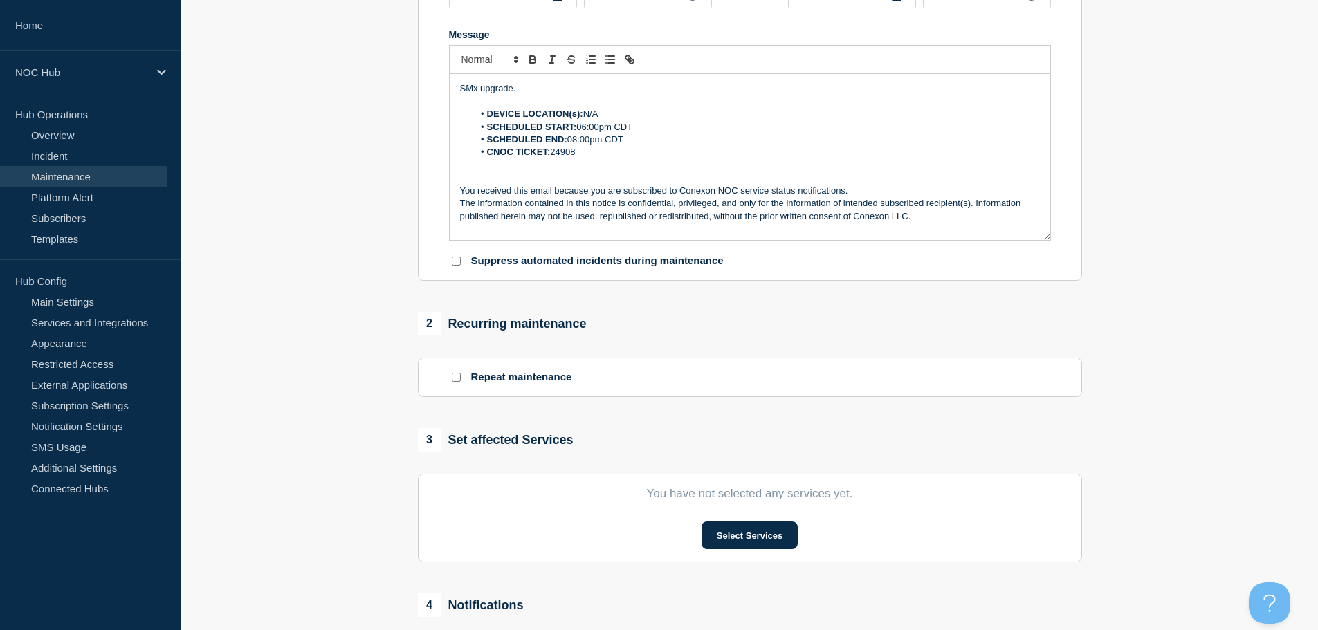
scroll to position [346, 0]
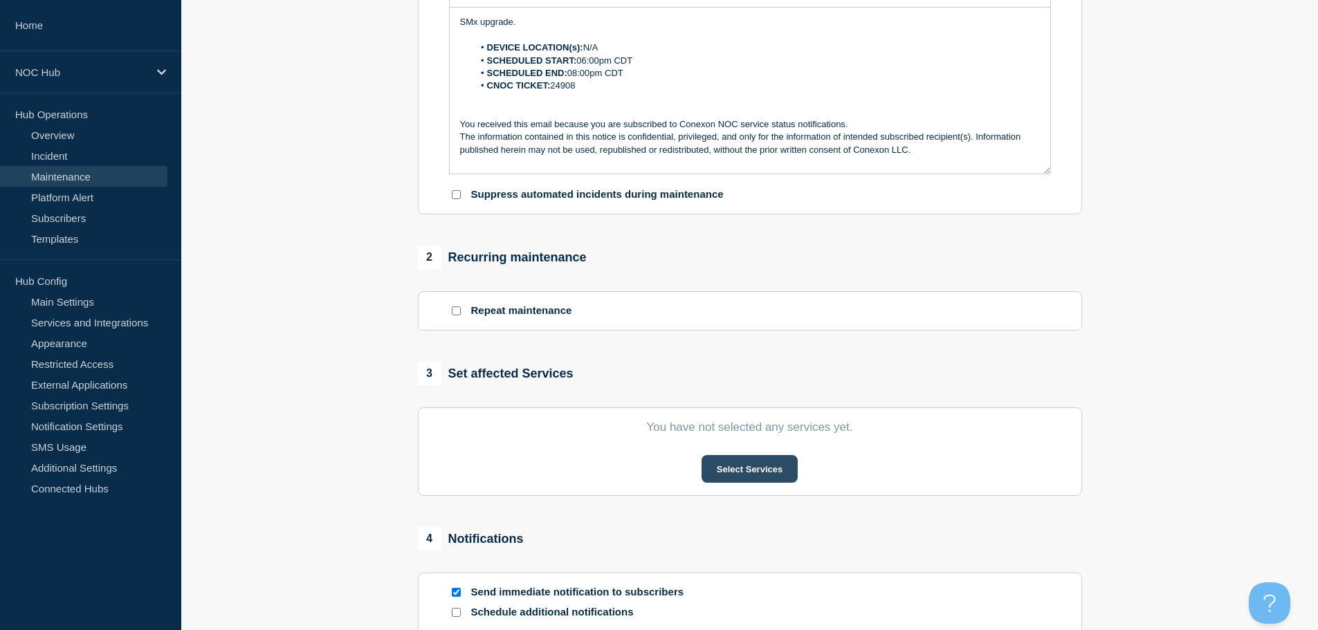
click at [744, 474] on button "Select Services" at bounding box center [749, 469] width 96 height 28
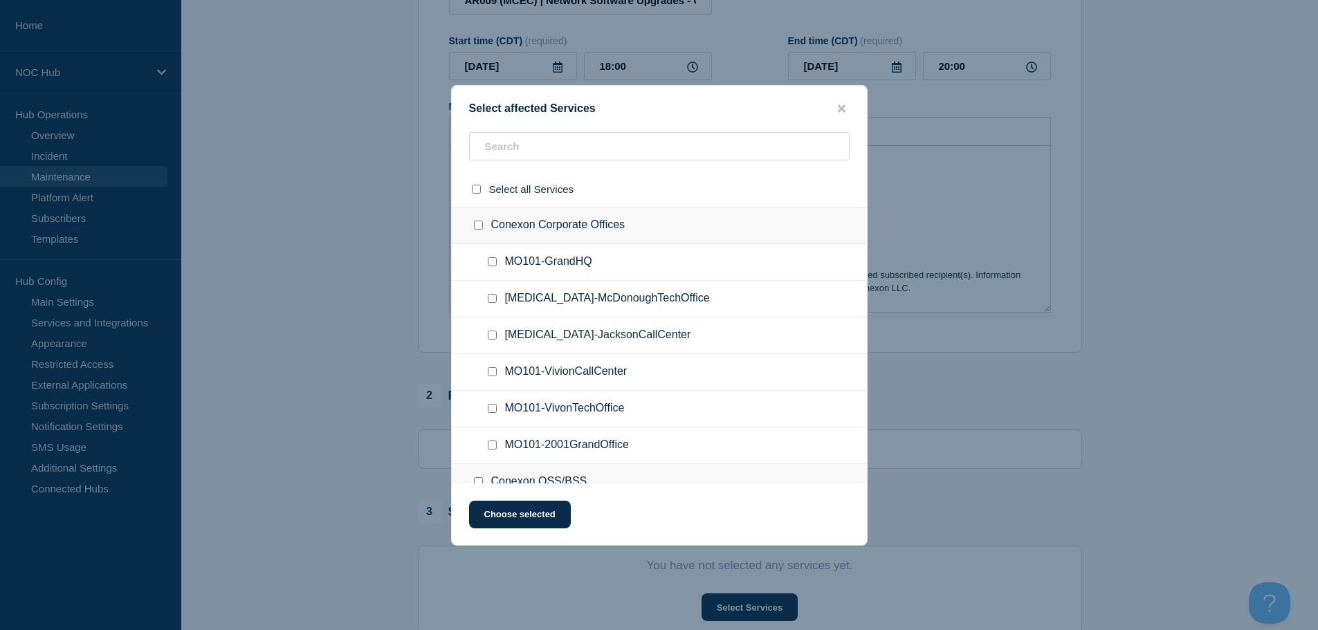
scroll to position [138, 0]
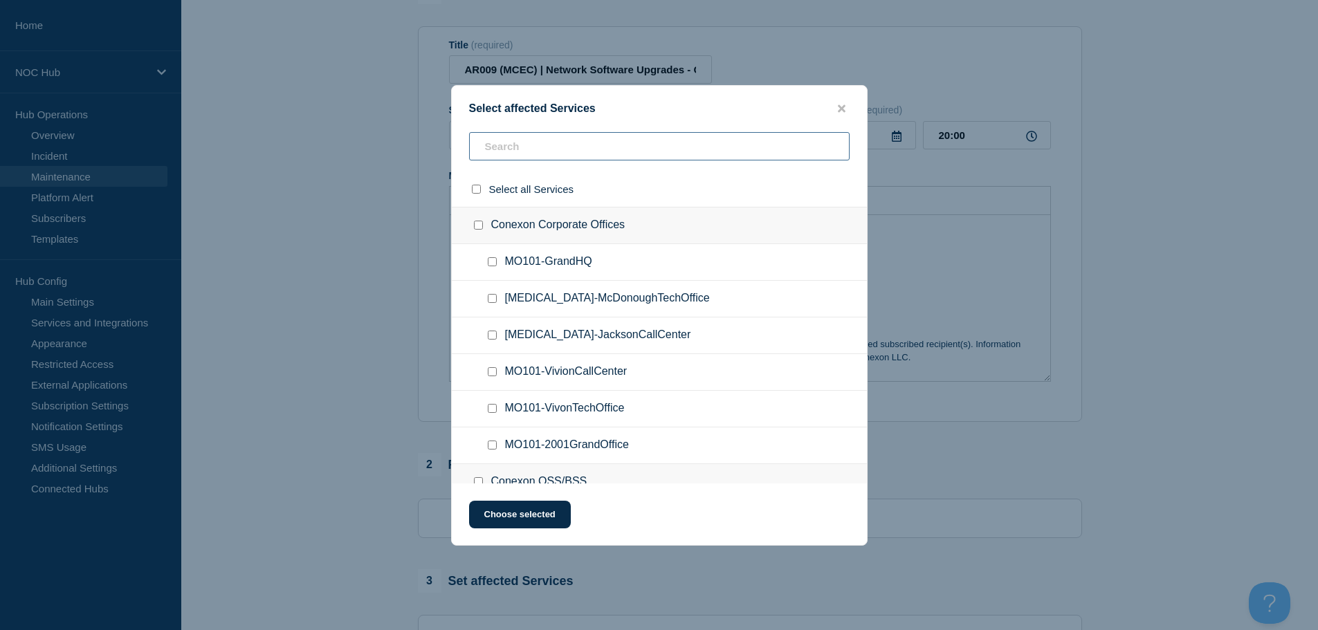
click at [537, 153] on input "text" at bounding box center [659, 146] width 380 height 28
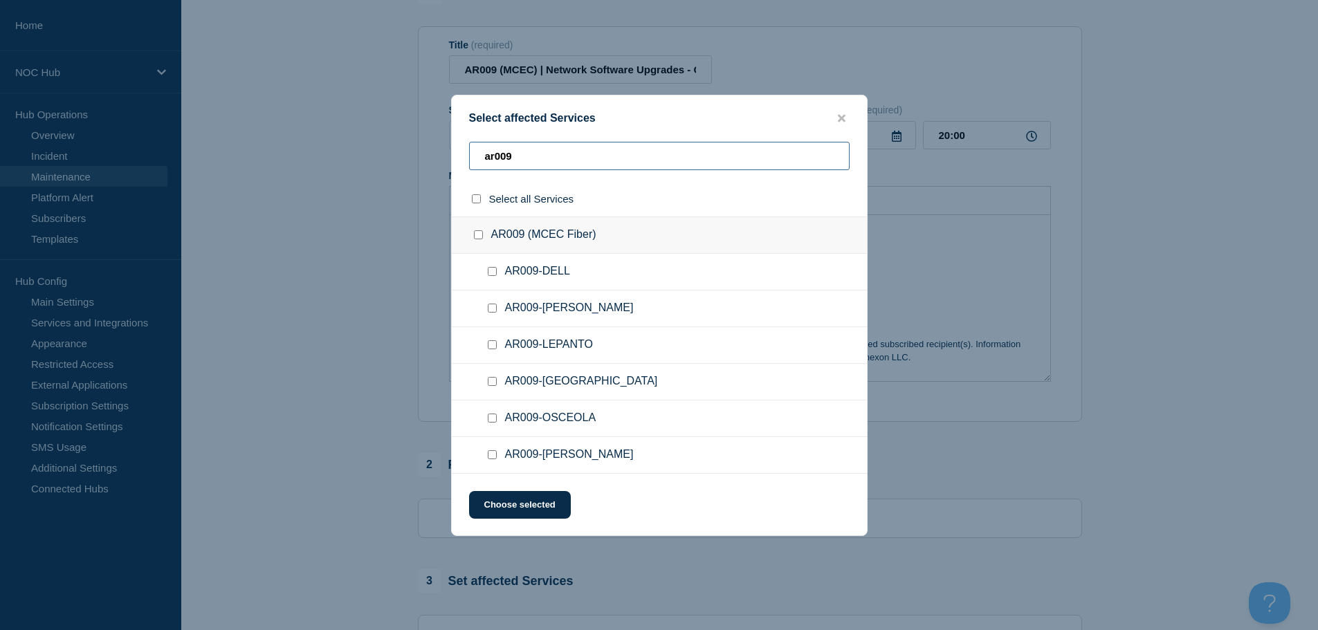
type input "ar009"
click at [475, 234] on input "AR009 (MCEC Fiber) checkbox" at bounding box center [478, 234] width 9 height 9
checkbox input "true"
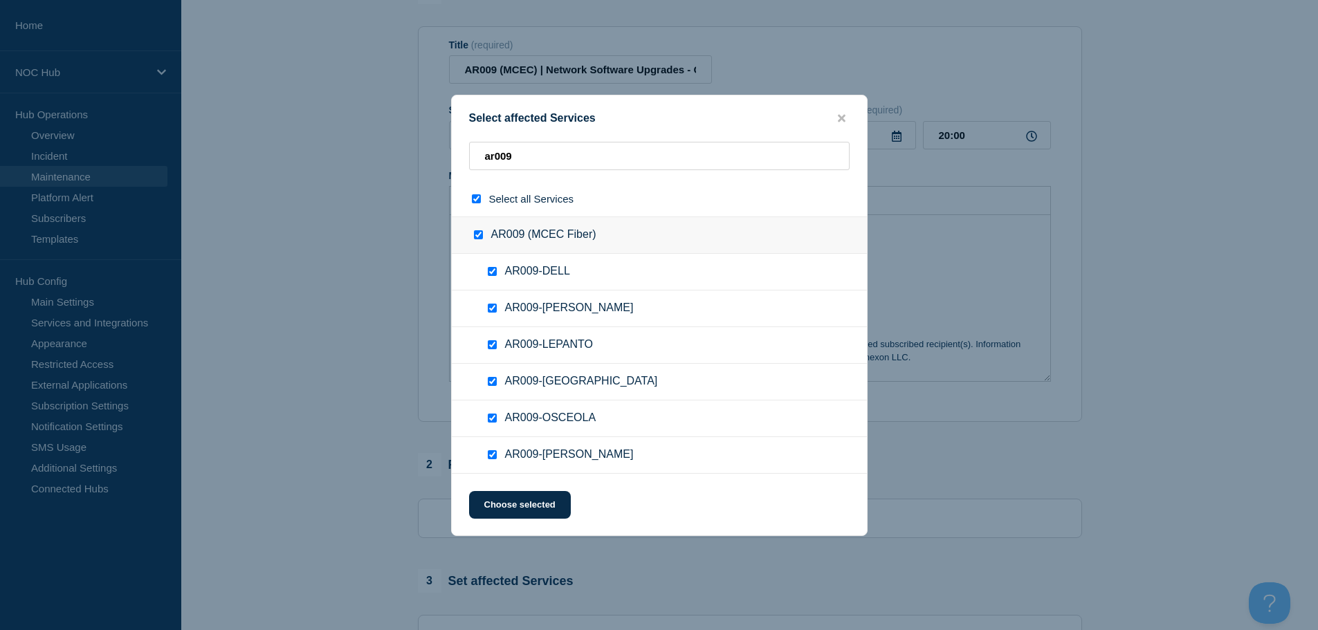
checkbox input "true"
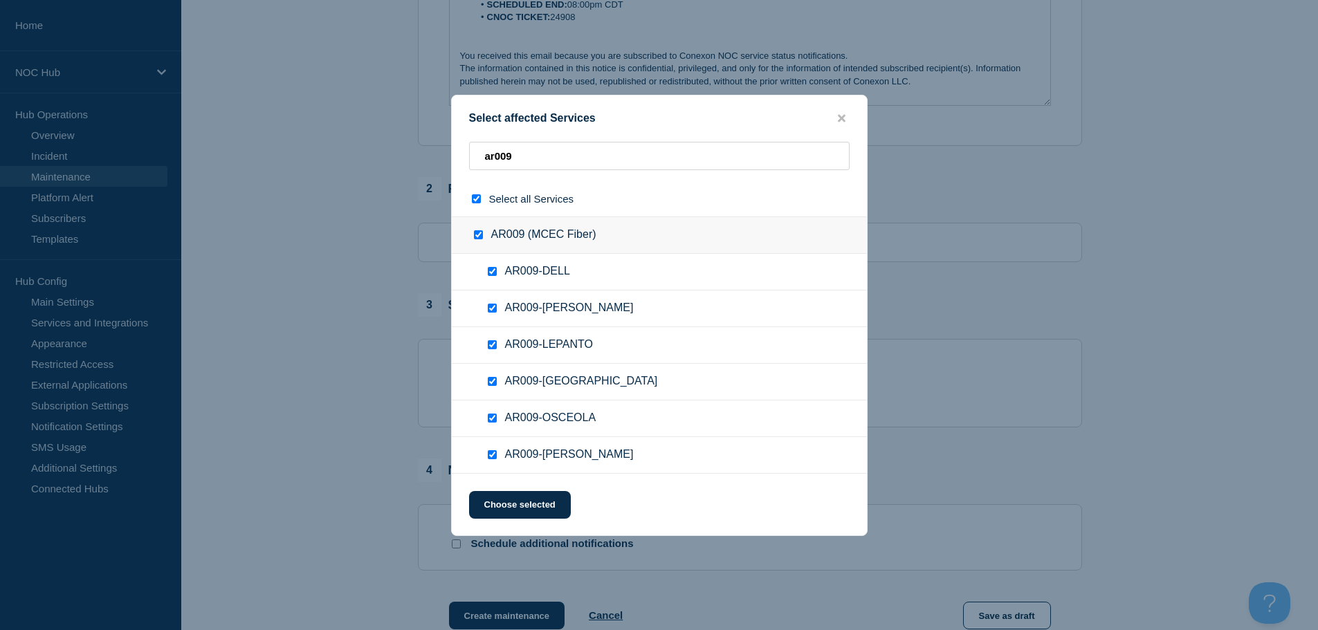
scroll to position [415, 0]
click at [539, 510] on button "Choose selected" at bounding box center [520, 505] width 102 height 28
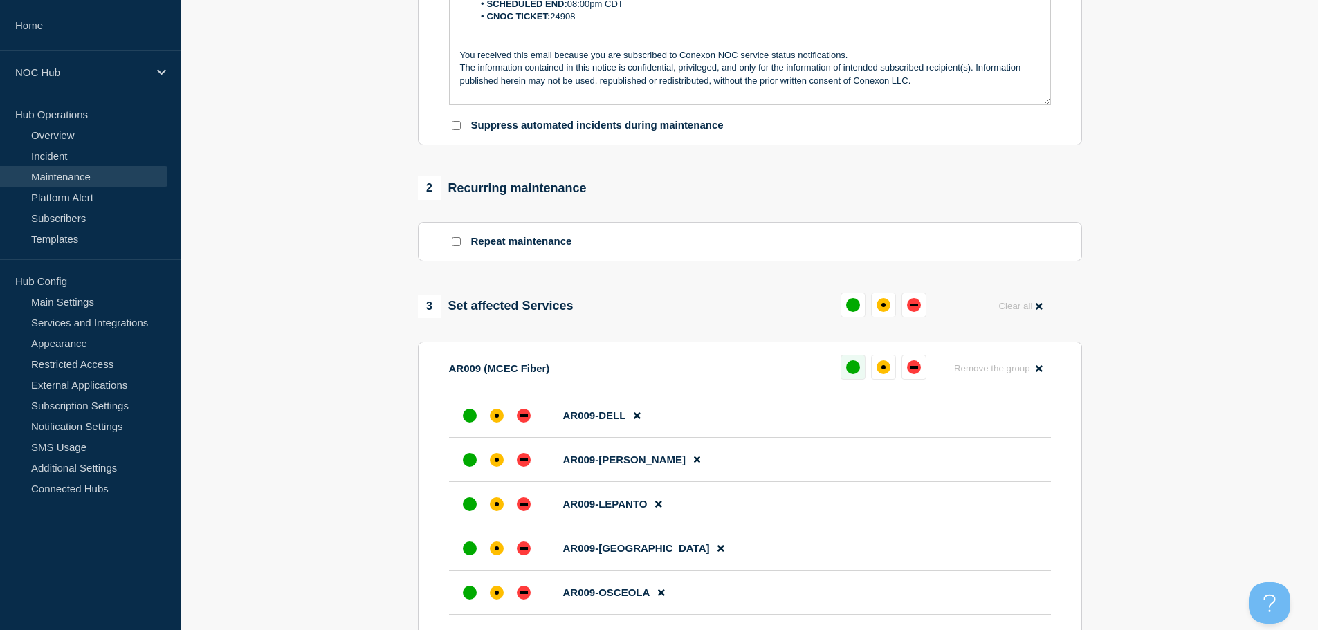
click at [845, 369] on button at bounding box center [852, 367] width 25 height 25
click at [322, 328] on section "1 Provide details Title (required) AR009 (MCEC) | Network Software Upgrades - C…" at bounding box center [749, 331] width 1136 height 1254
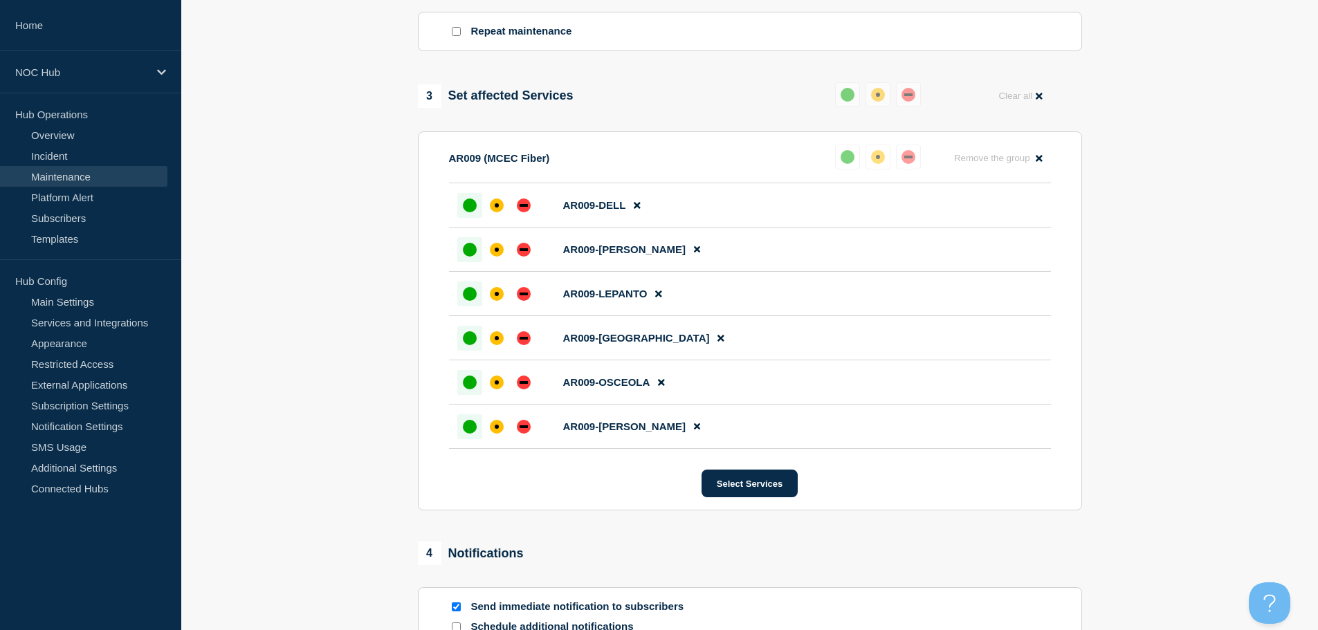
scroll to position [830, 0]
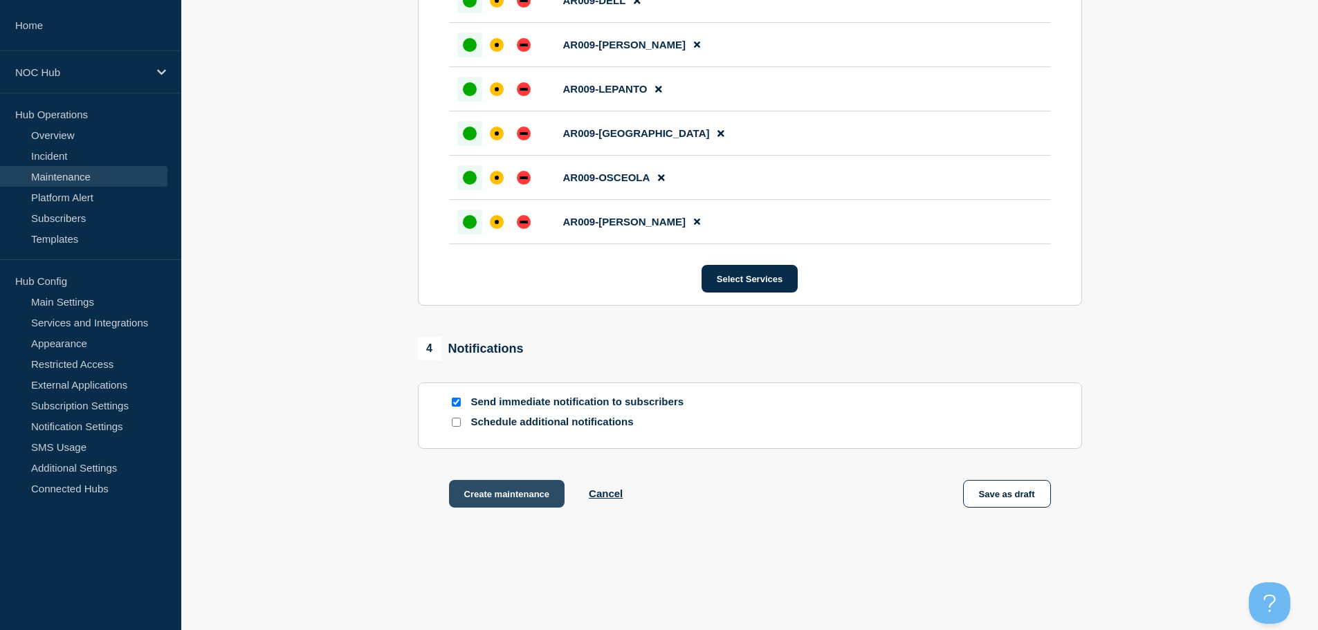
click at [496, 493] on button "Create maintenance" at bounding box center [507, 494] width 116 height 28
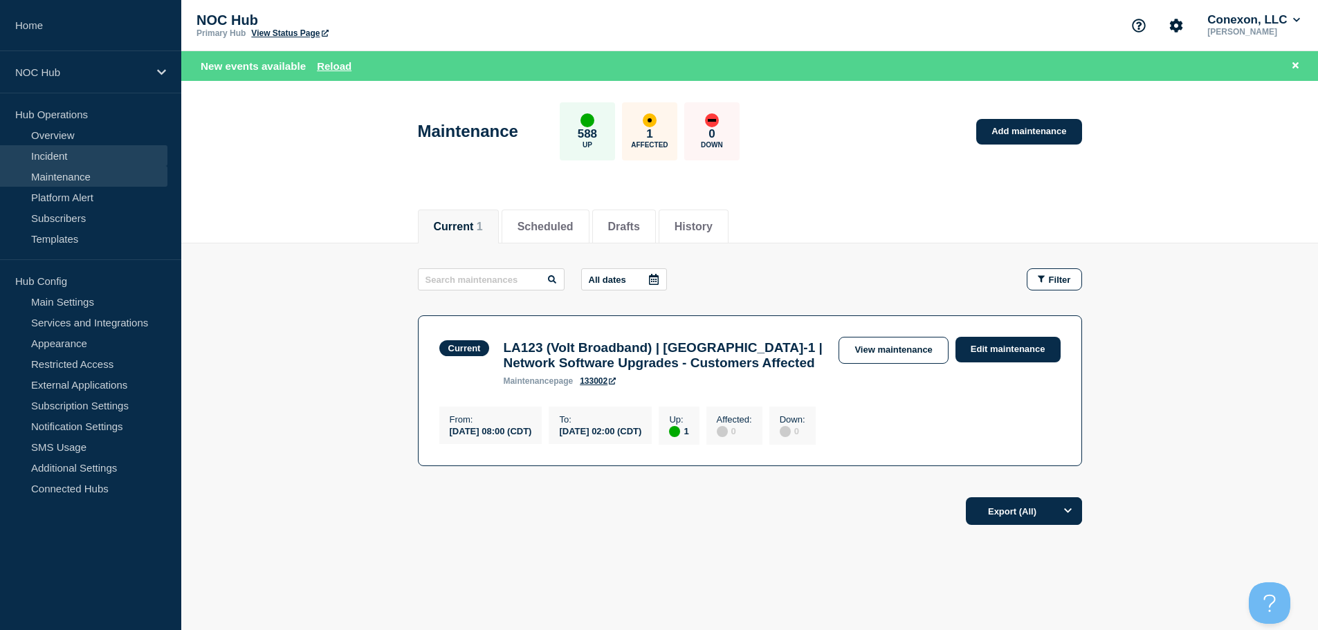
click at [73, 153] on link "Incident" at bounding box center [83, 155] width 167 height 21
